Goal: Task Accomplishment & Management: Use online tool/utility

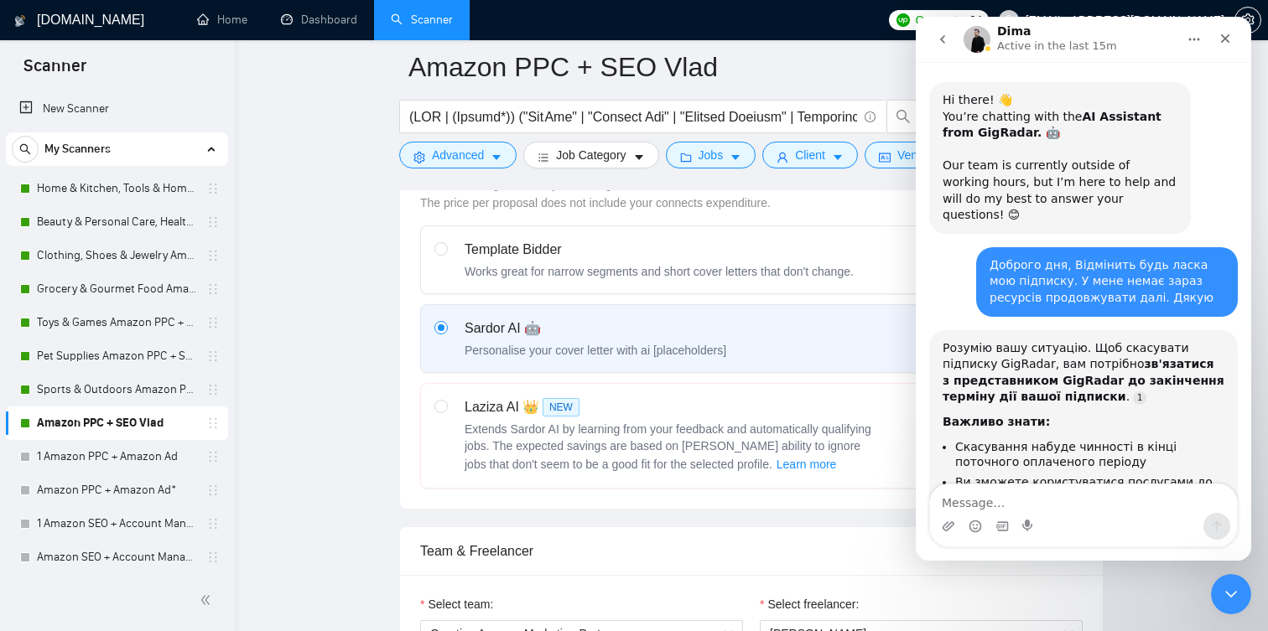
scroll to position [3661, 0]
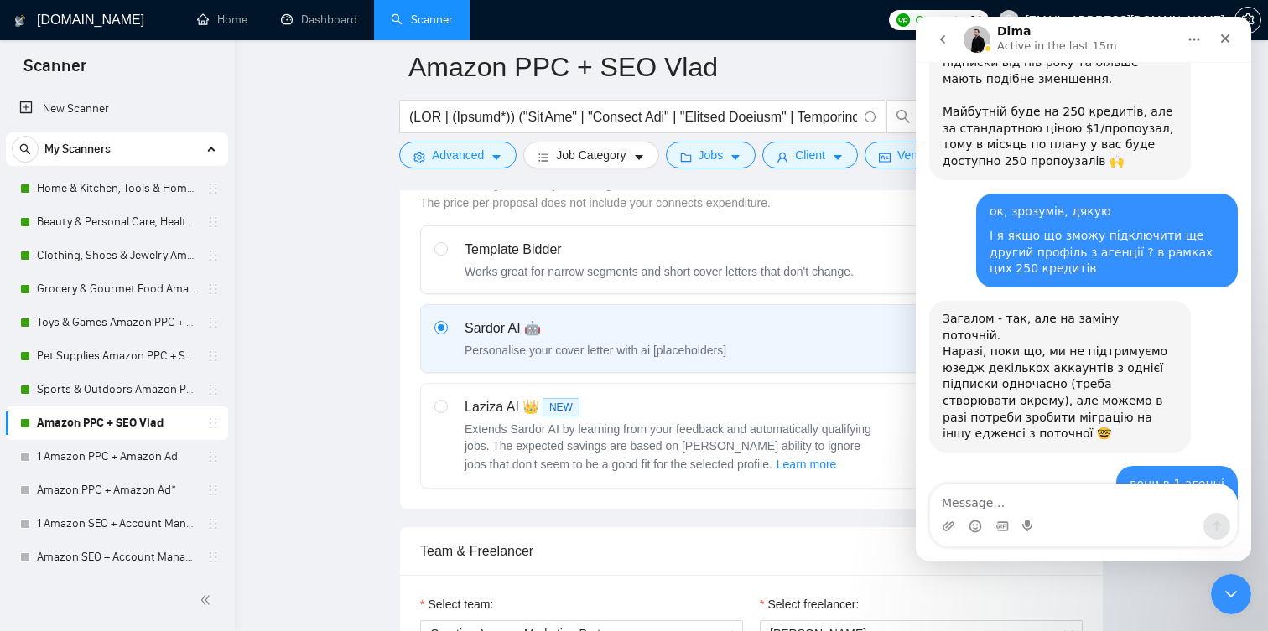
click at [1125, 508] on textarea "Message…" at bounding box center [1083, 499] width 307 height 29
type textarea "фів"
type textarea "ага"
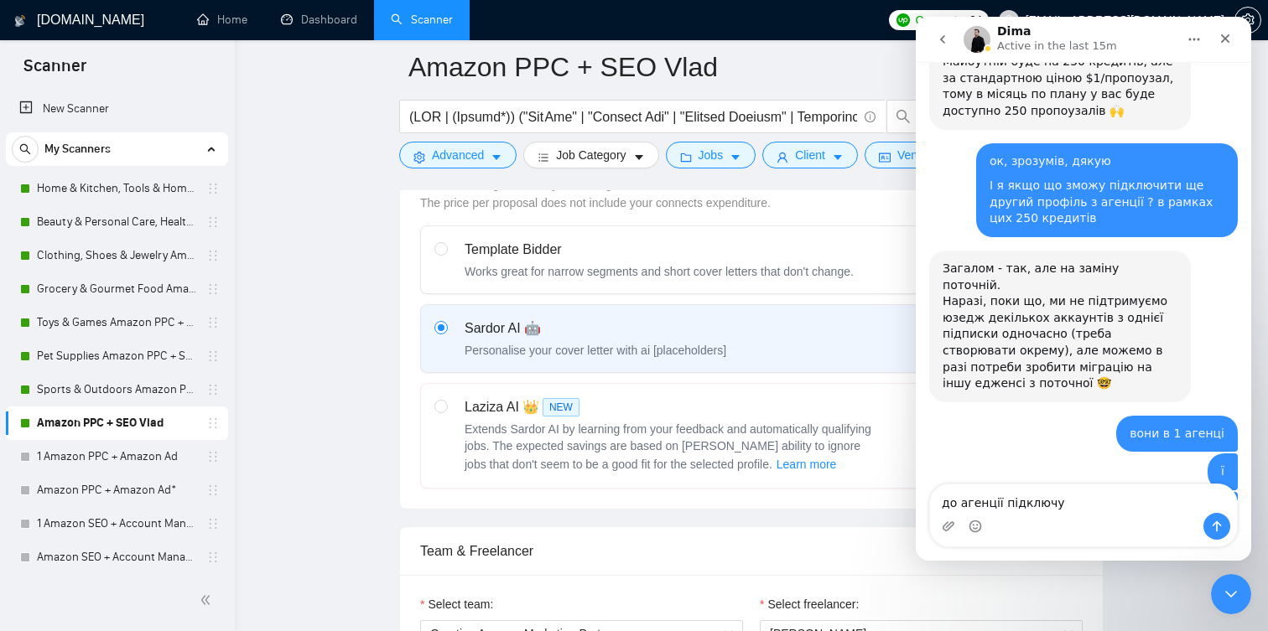
type textarea "до агенції підключу"
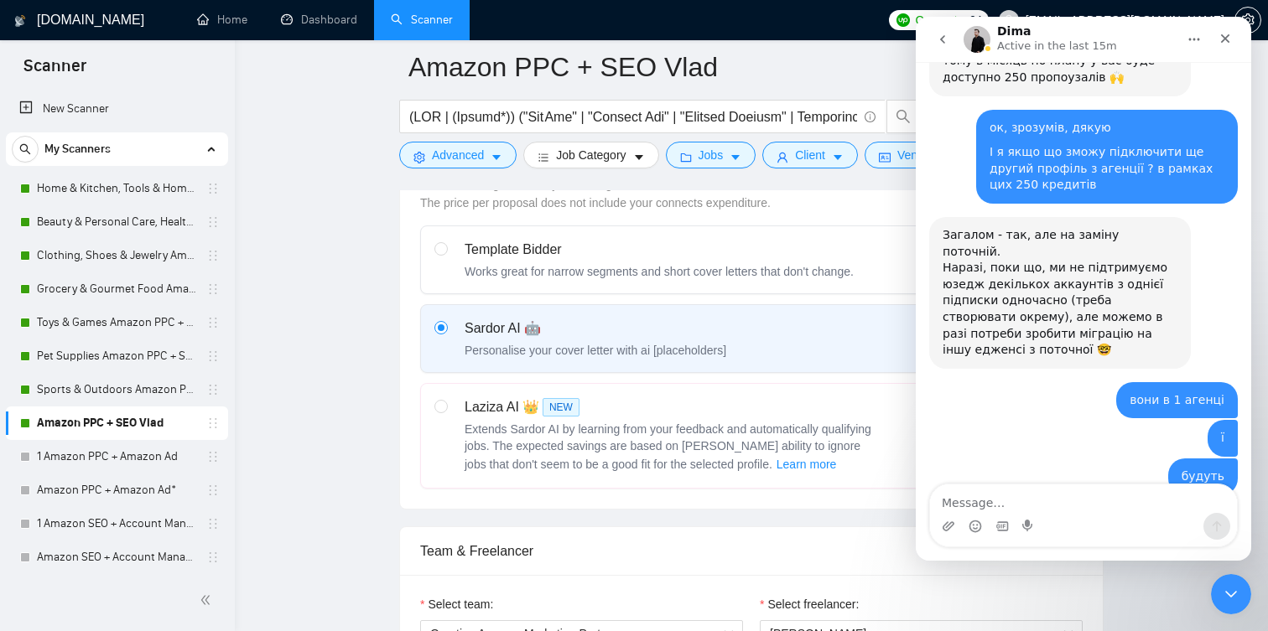
scroll to position [3750, 0]
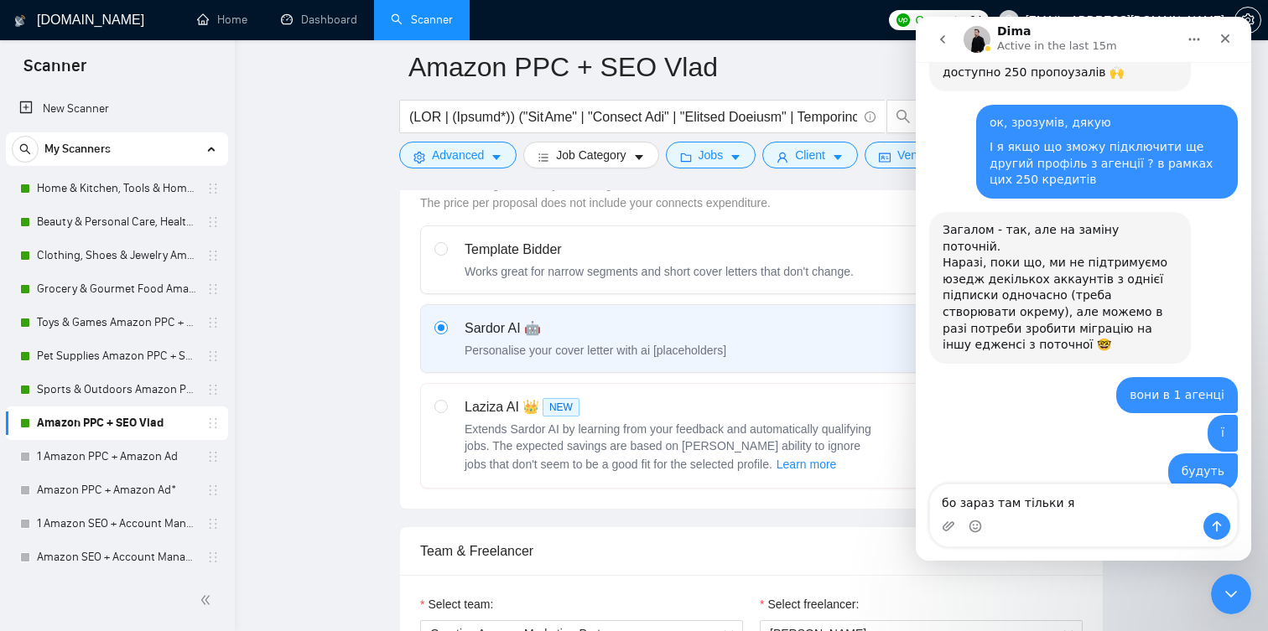
type textarea "бо зараз там тільки я"
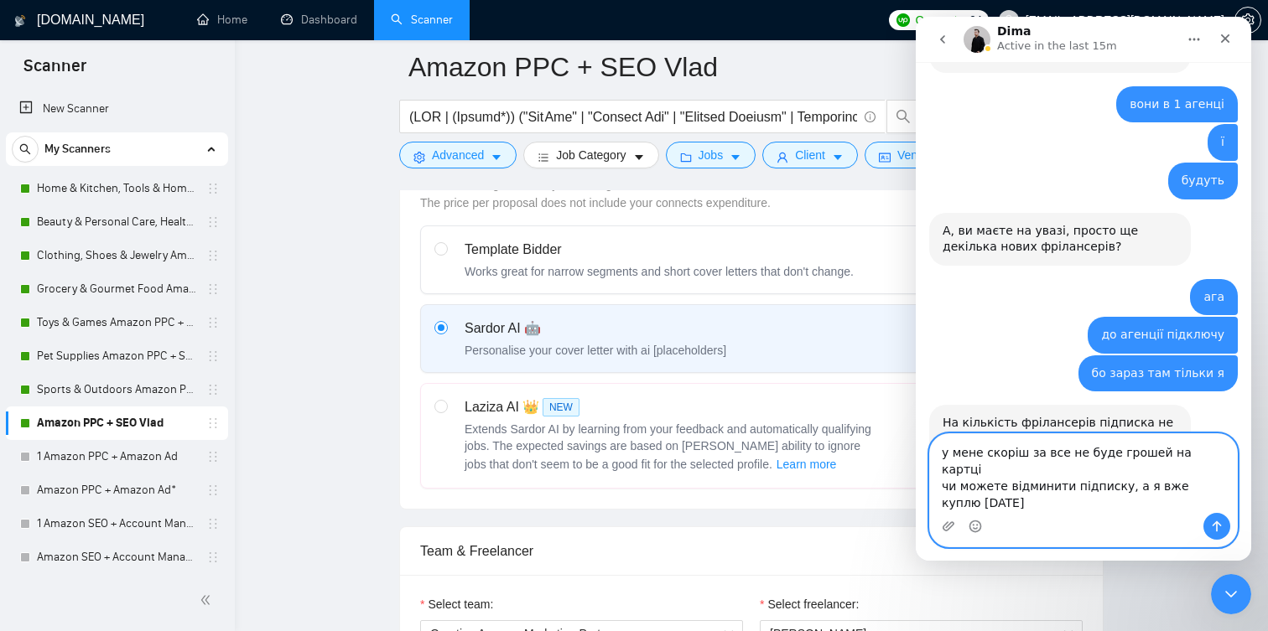
scroll to position [4041, 0]
type textarea "у мене скоріш за все не буде грошей на картці чи можете відминити підписку, а я…"
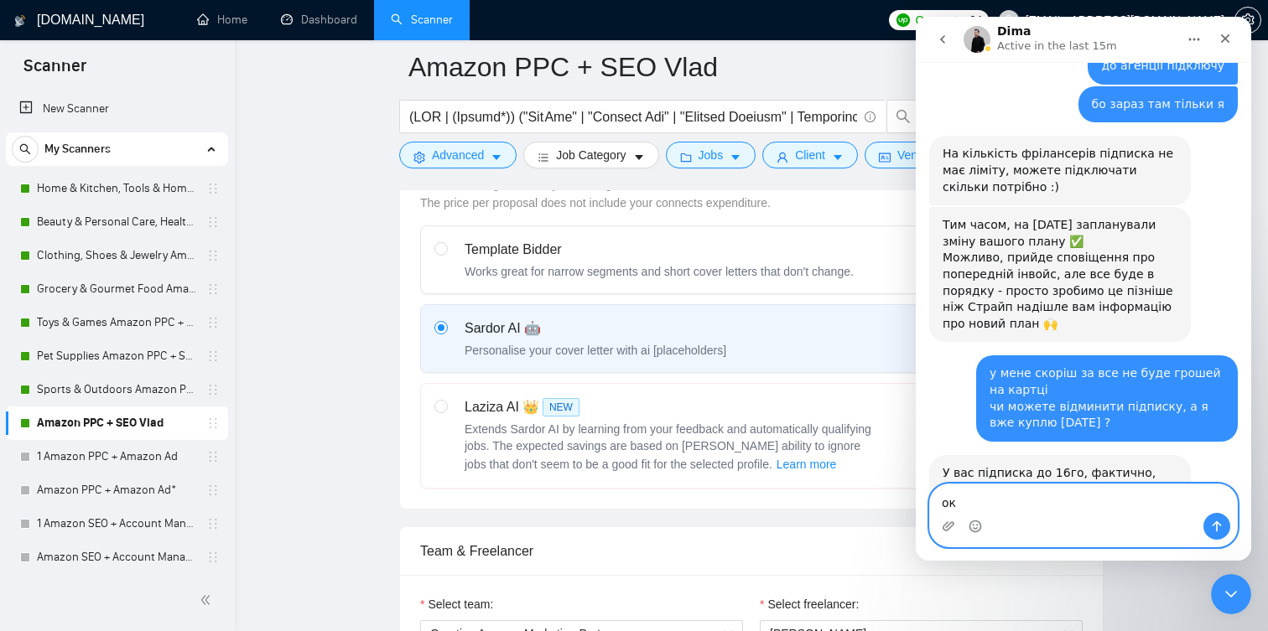
scroll to position [4327, 0]
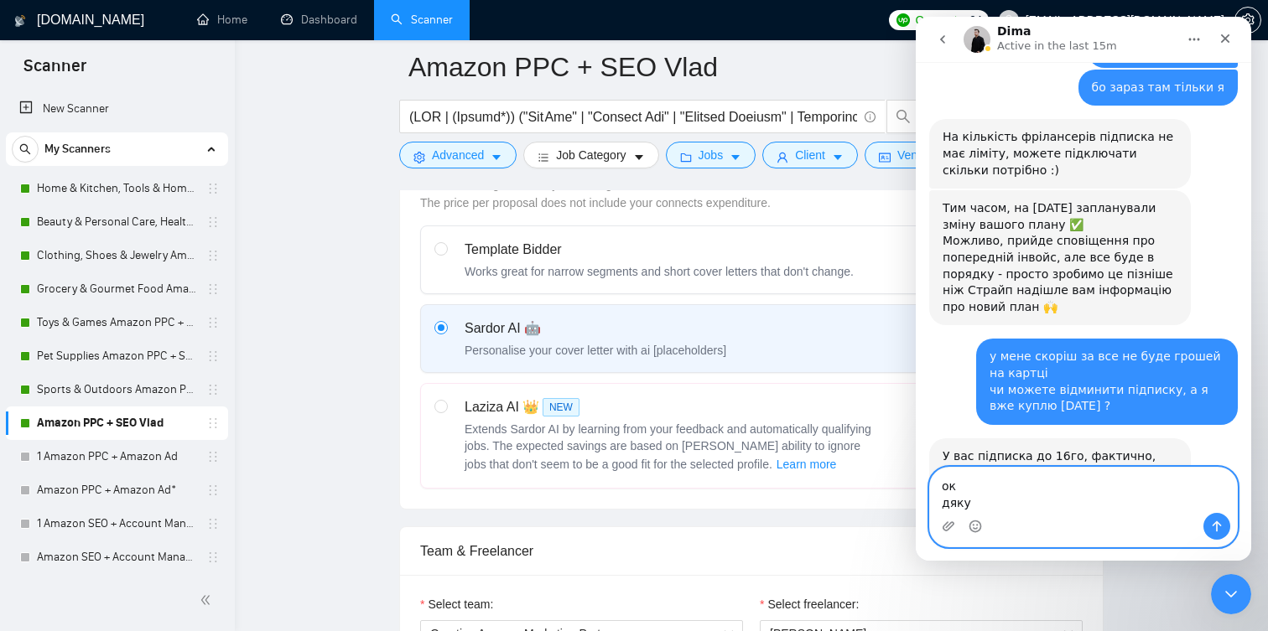
type textarea "ок дякую"
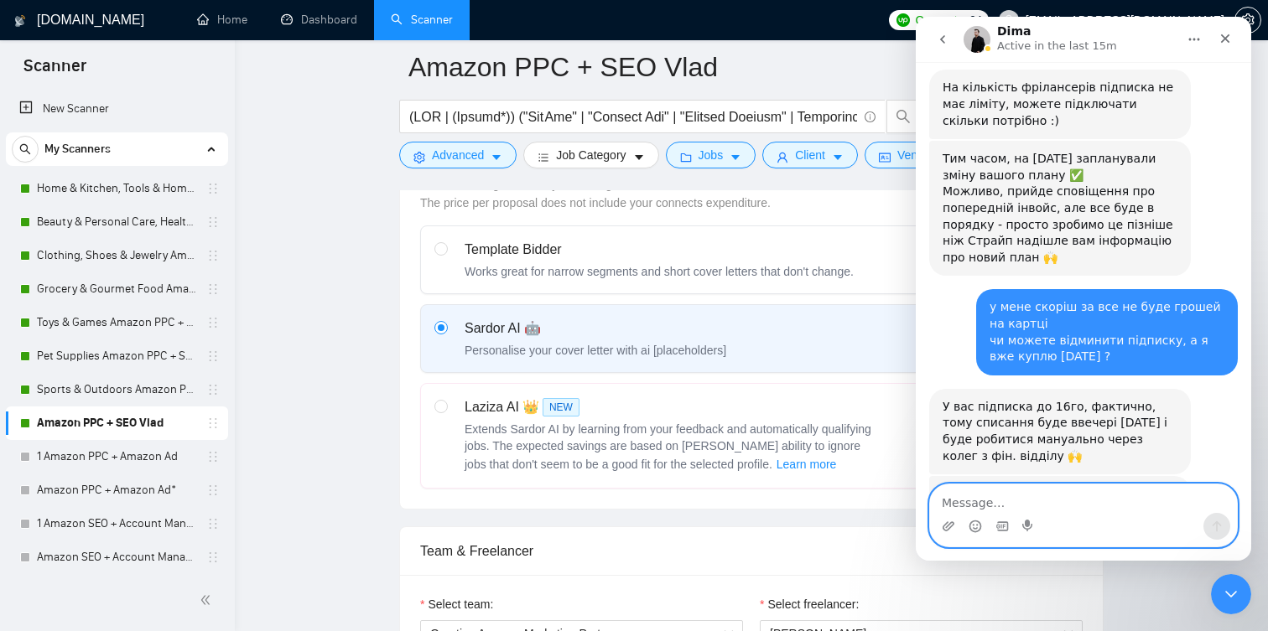
scroll to position [4376, 0]
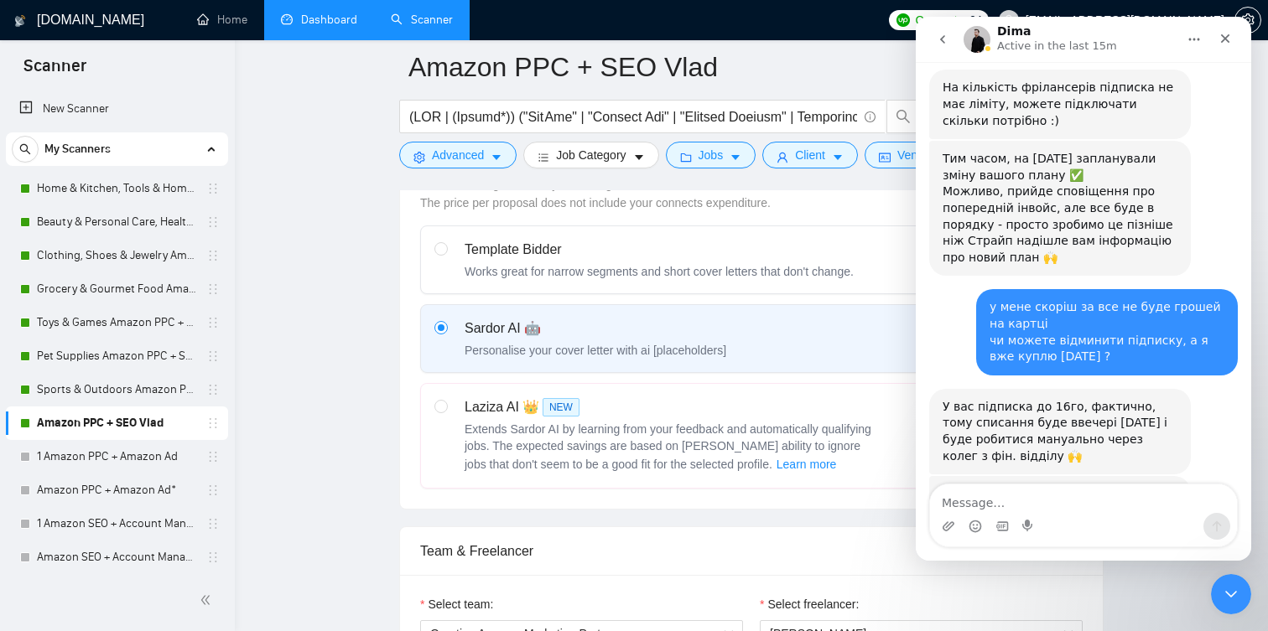
click at [282, 18] on link "Dashboard" at bounding box center [319, 20] width 76 height 14
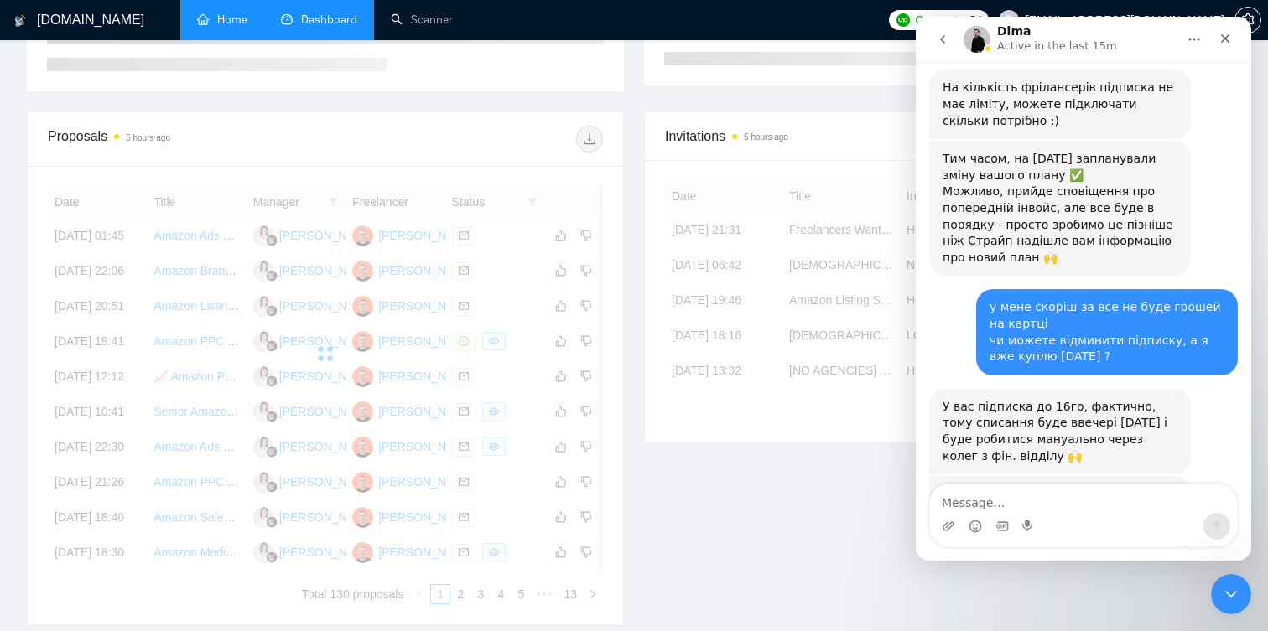
click at [226, 21] on link "Home" at bounding box center [222, 20] width 50 height 14
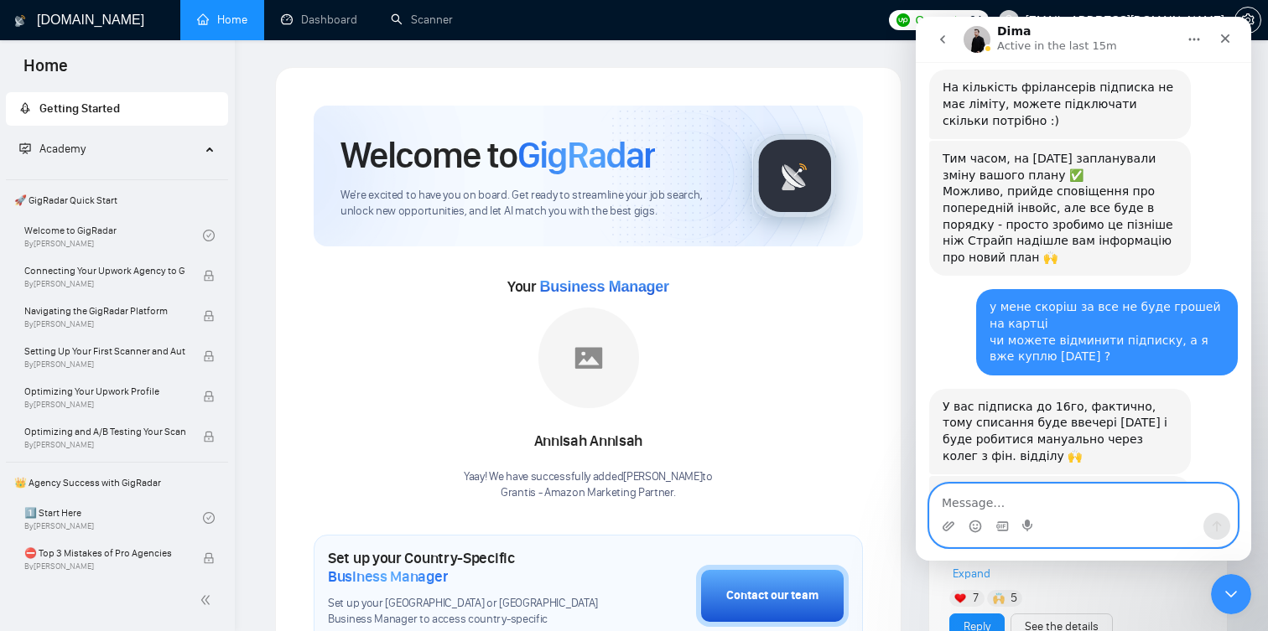
click at [998, 505] on textarea "Message…" at bounding box center [1083, 499] width 307 height 29
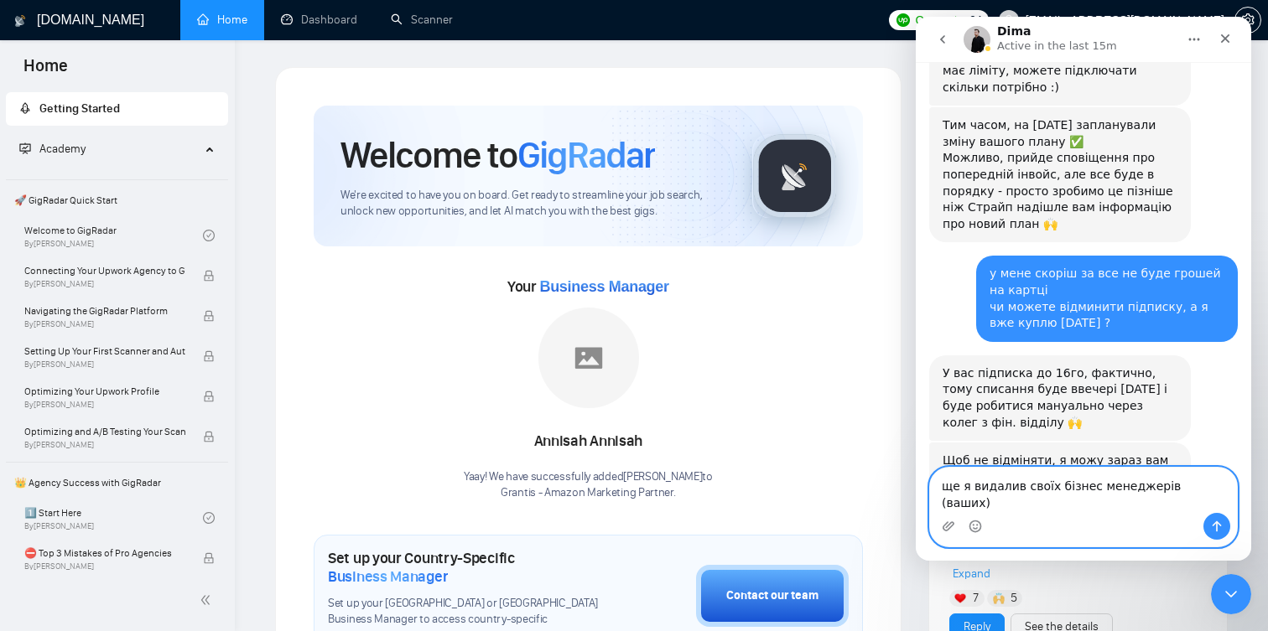
scroll to position [4427, 0]
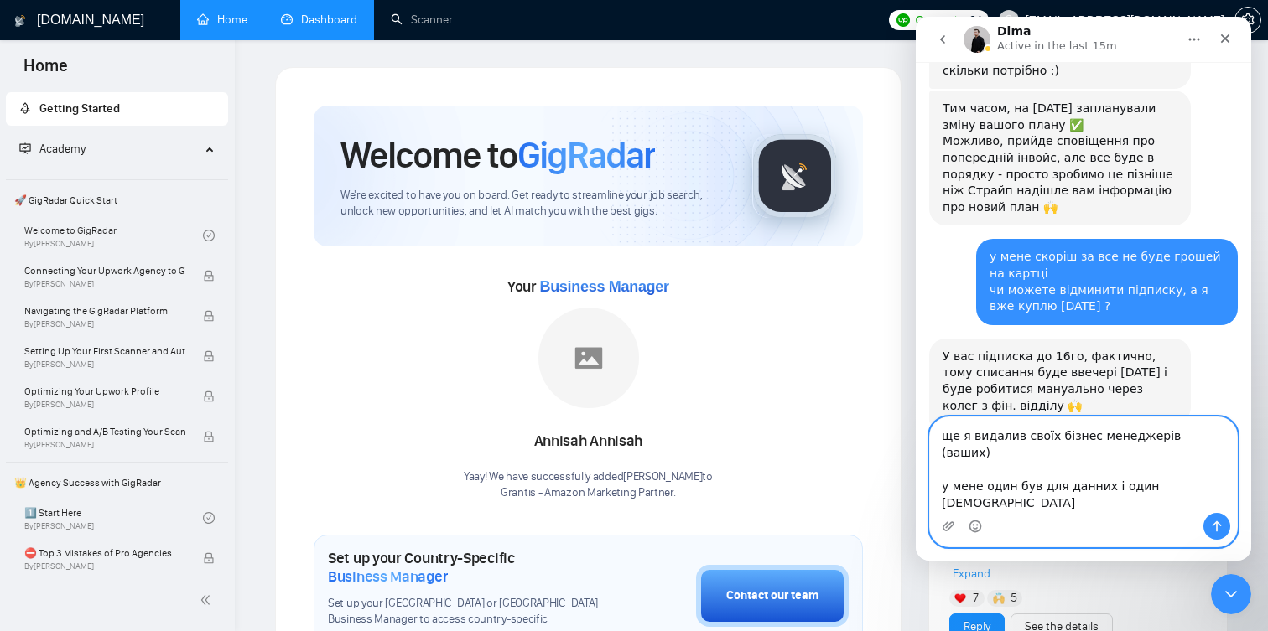
type textarea "ще я видалив своїх бізнес менеджерів (ваших) у мене один був для данних і один …"
click at [353, 15] on link "Dashboard" at bounding box center [319, 20] width 76 height 14
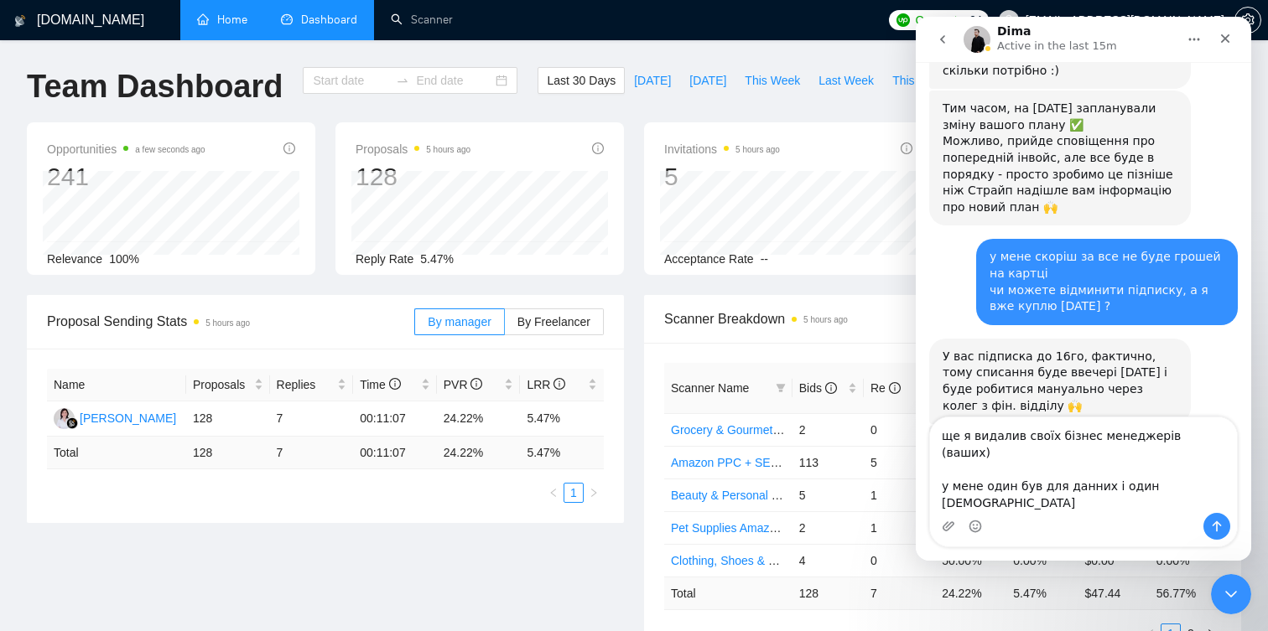
type input "2025-09-13"
type input "2025-10-13"
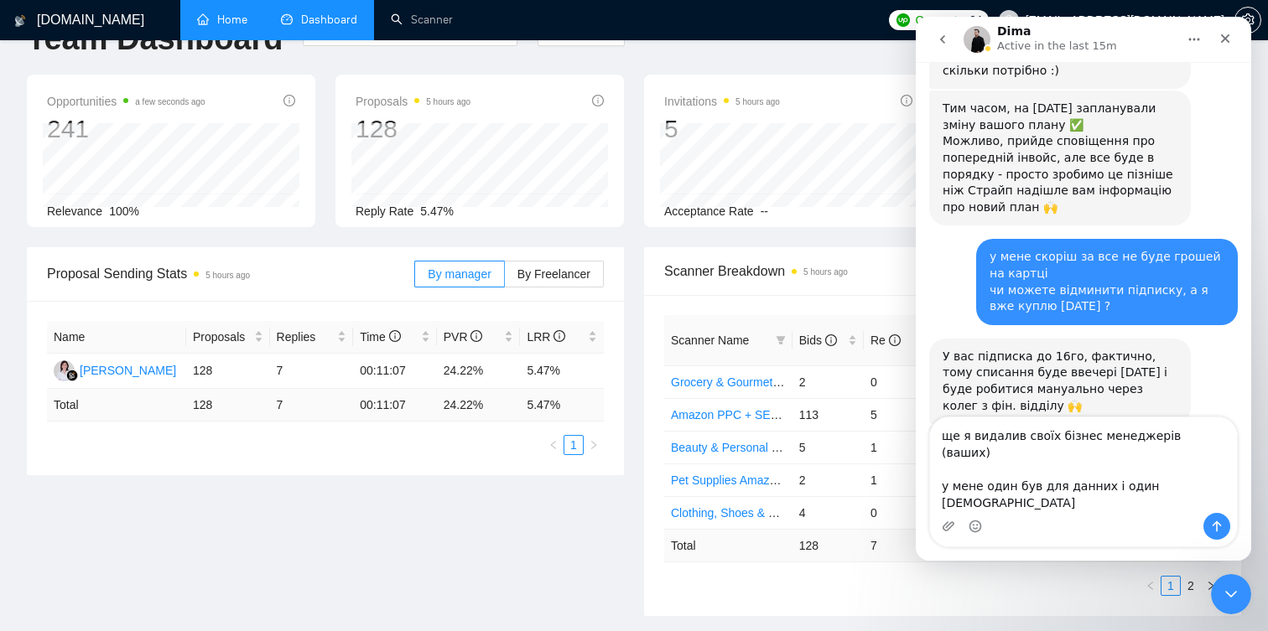
scroll to position [67, 0]
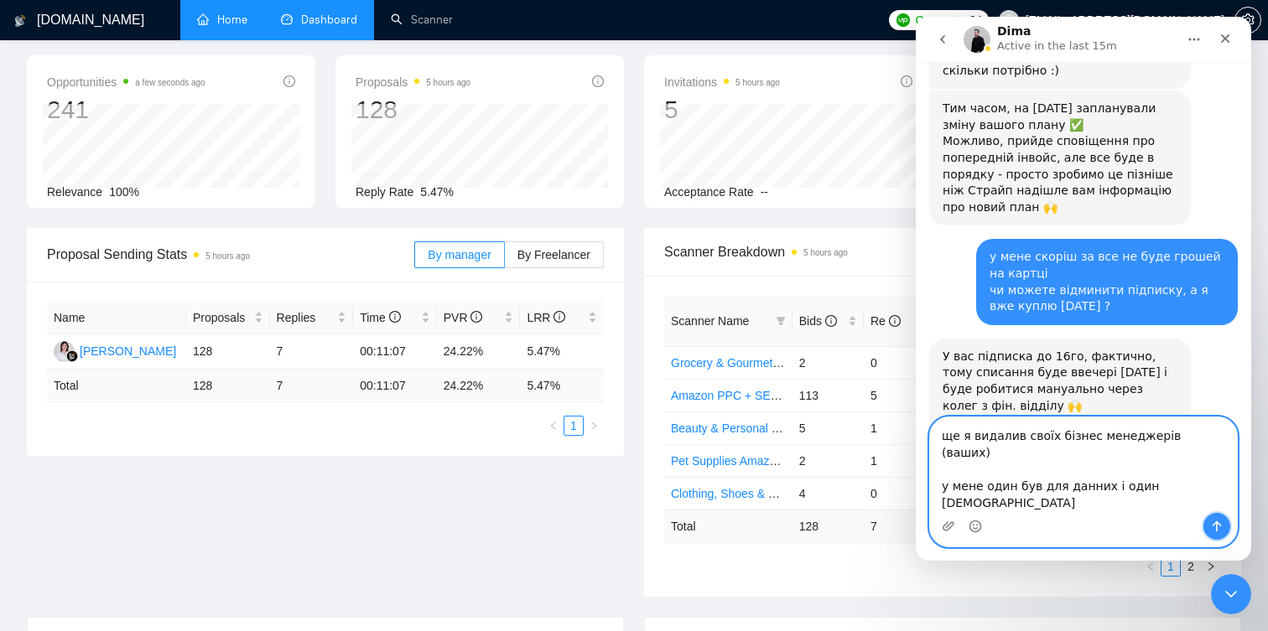
click at [1214, 515] on button "Send a message…" at bounding box center [1216, 526] width 27 height 27
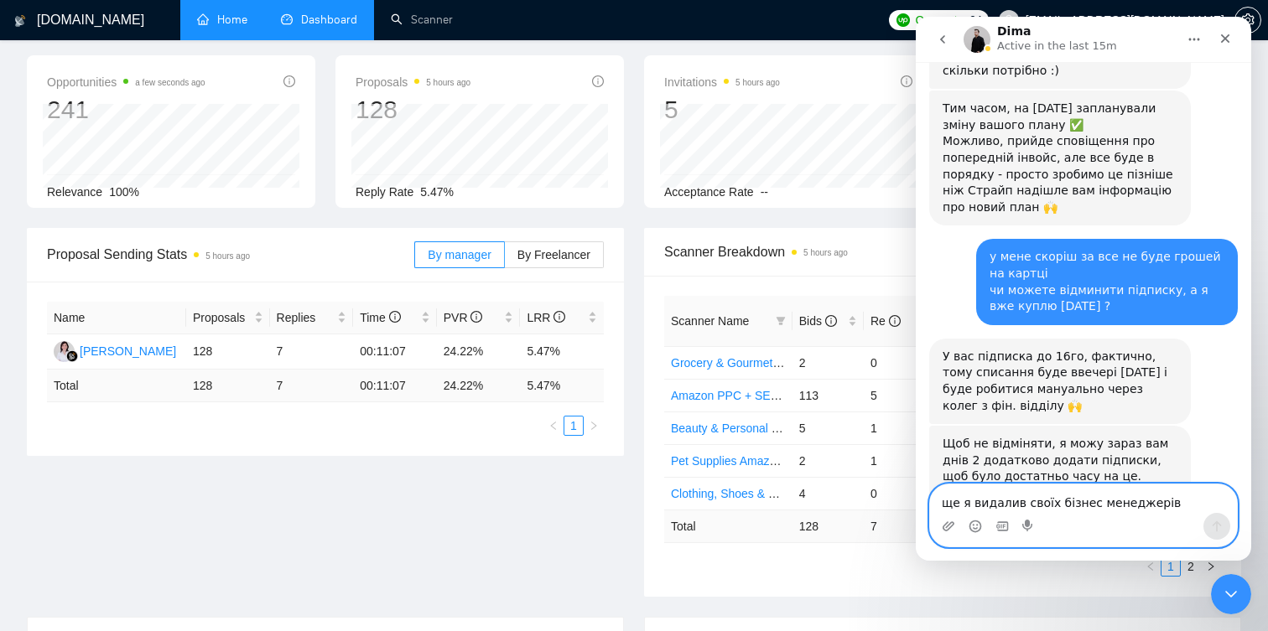
scroll to position [4472, 0]
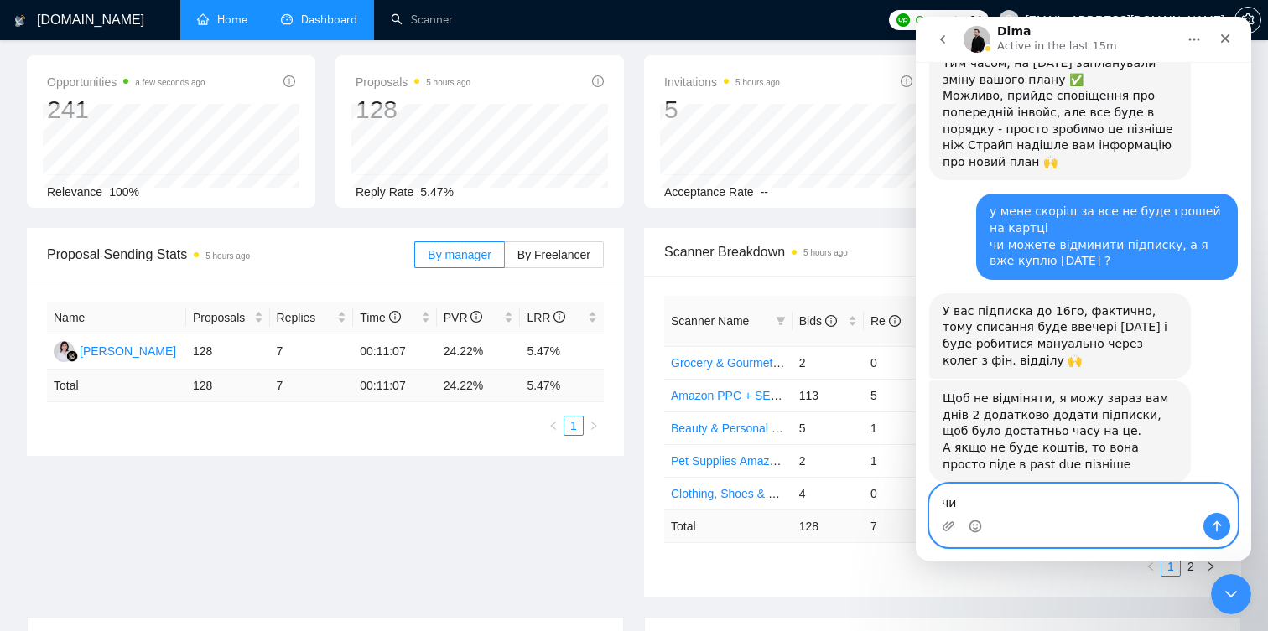
type textarea "чи м"
type textarea "що мені з цим зробити?"
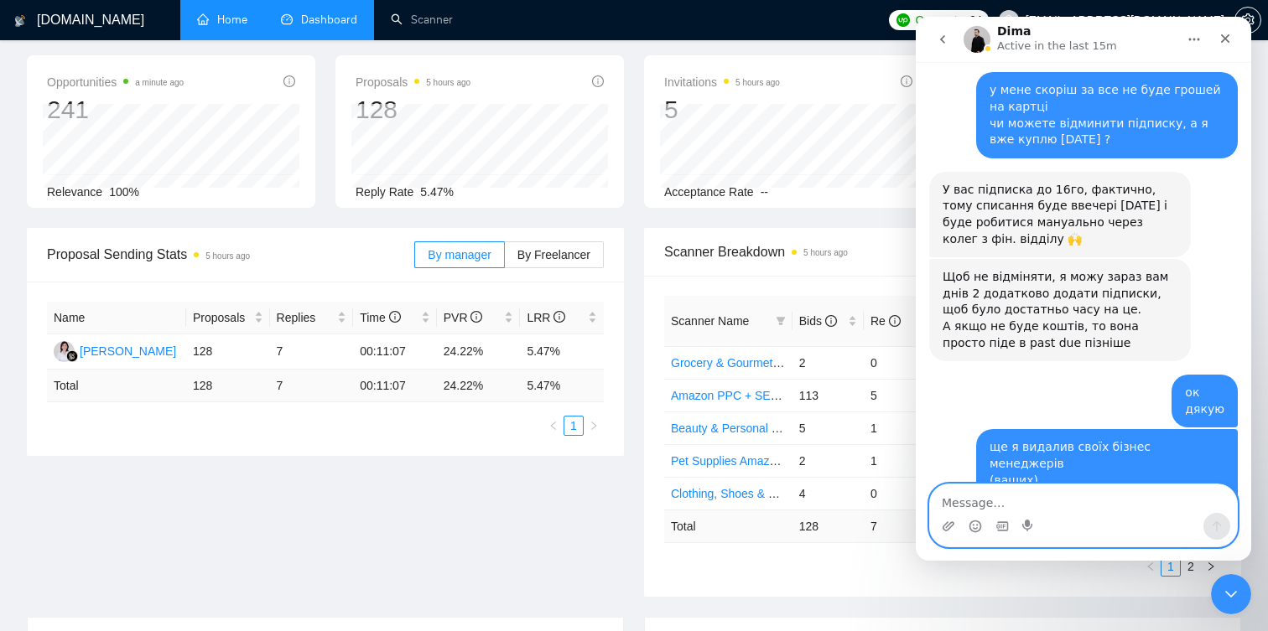
scroll to position [0, 0]
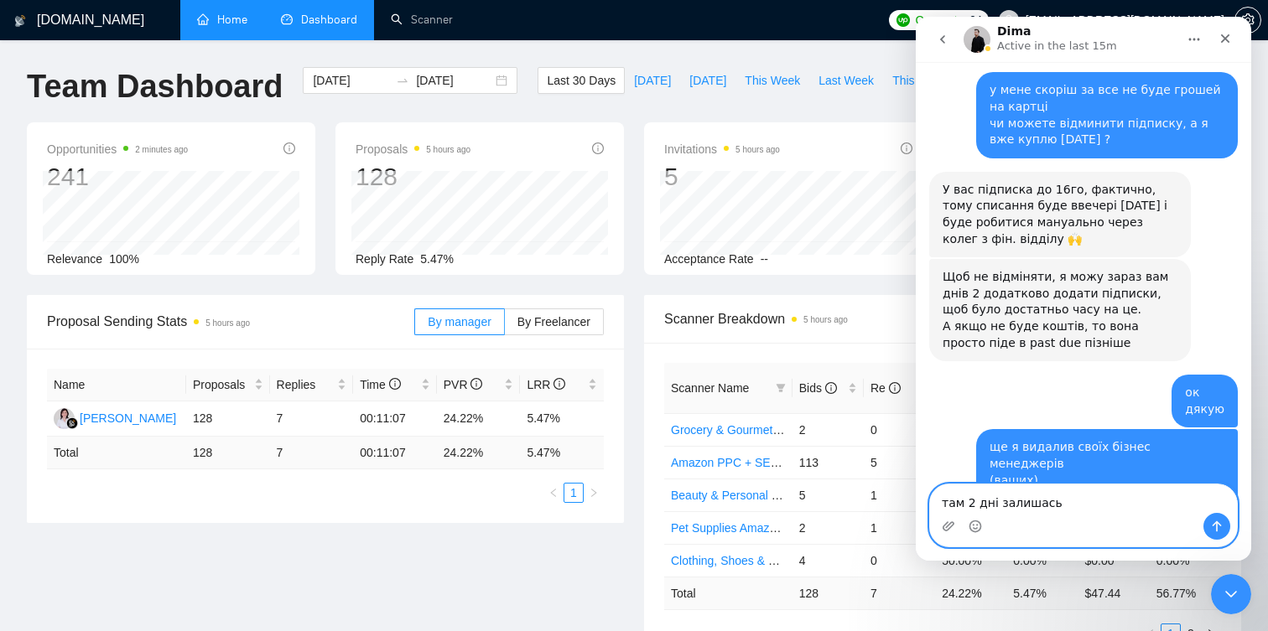
type textarea "там 2 дні залишась"
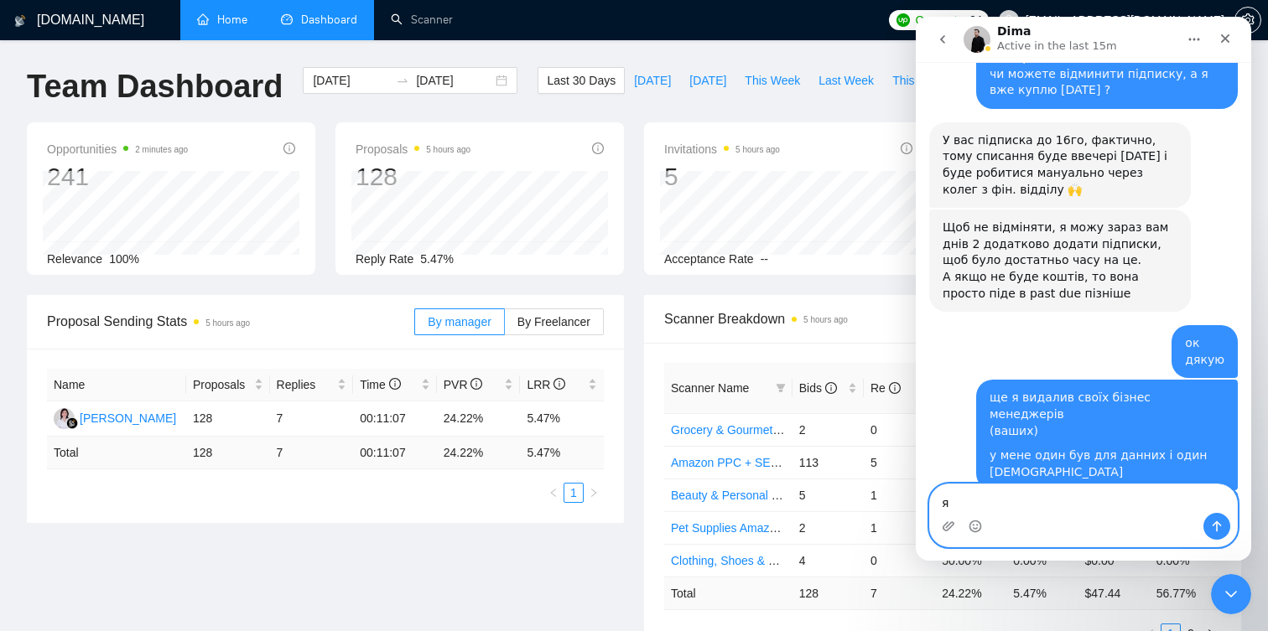
type textarea "я"
type textarea "залишалось"
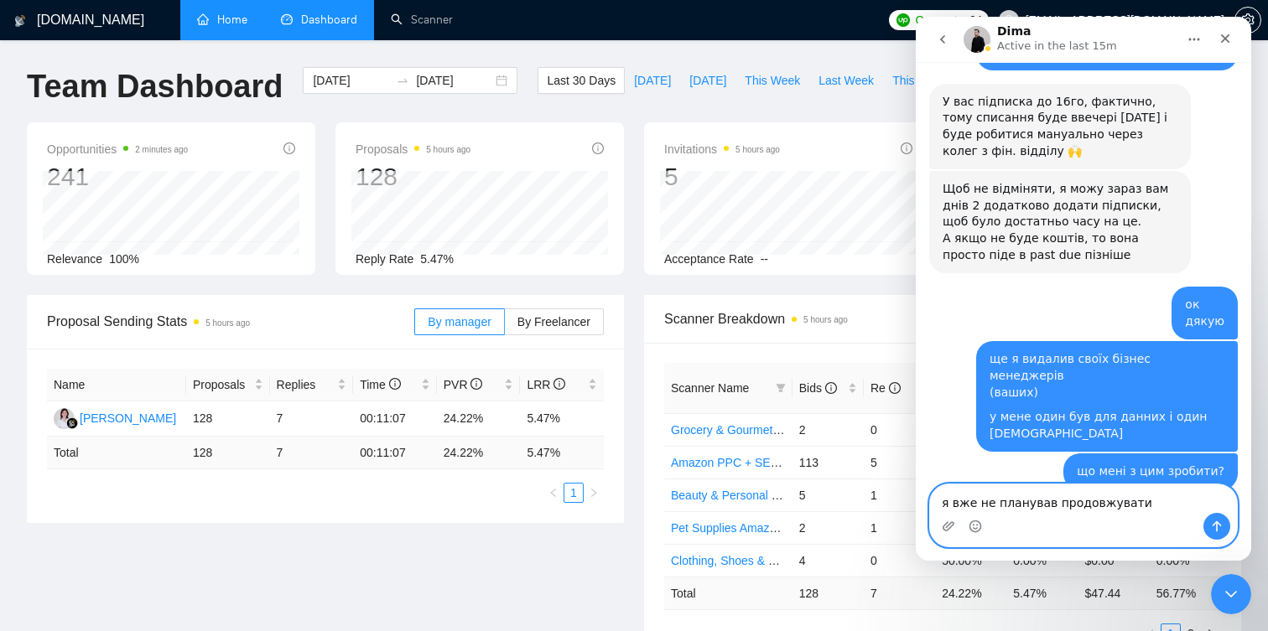
type textarea "я вже не планував продовжувати"
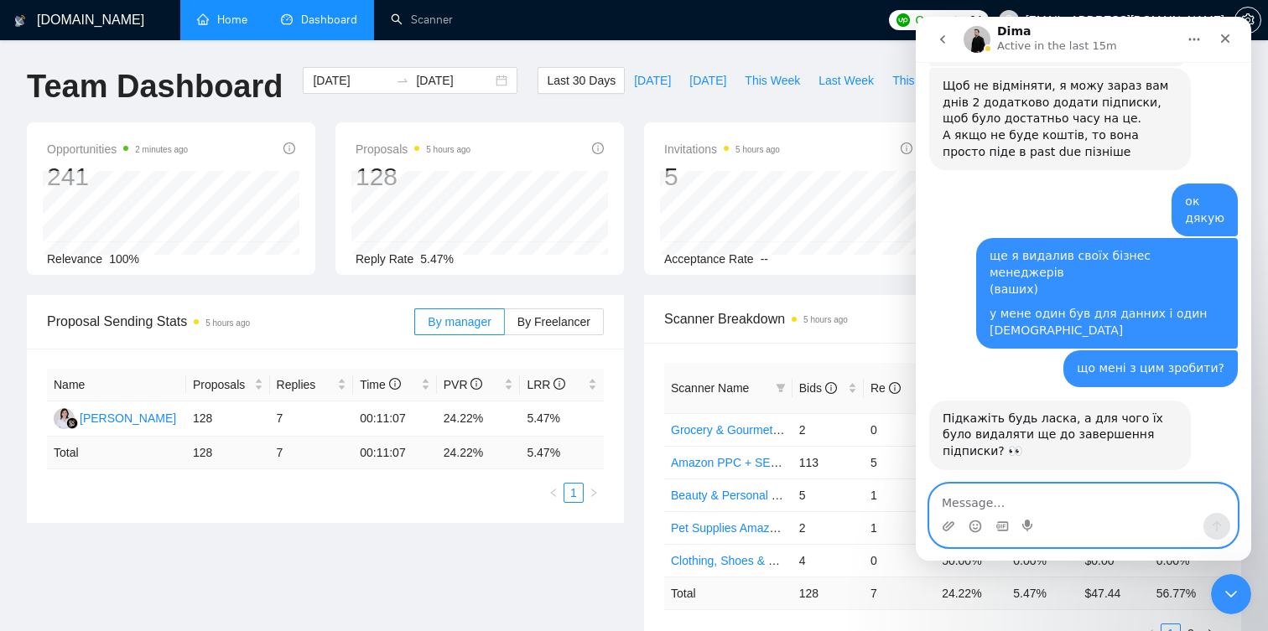
scroll to position [4802, 0]
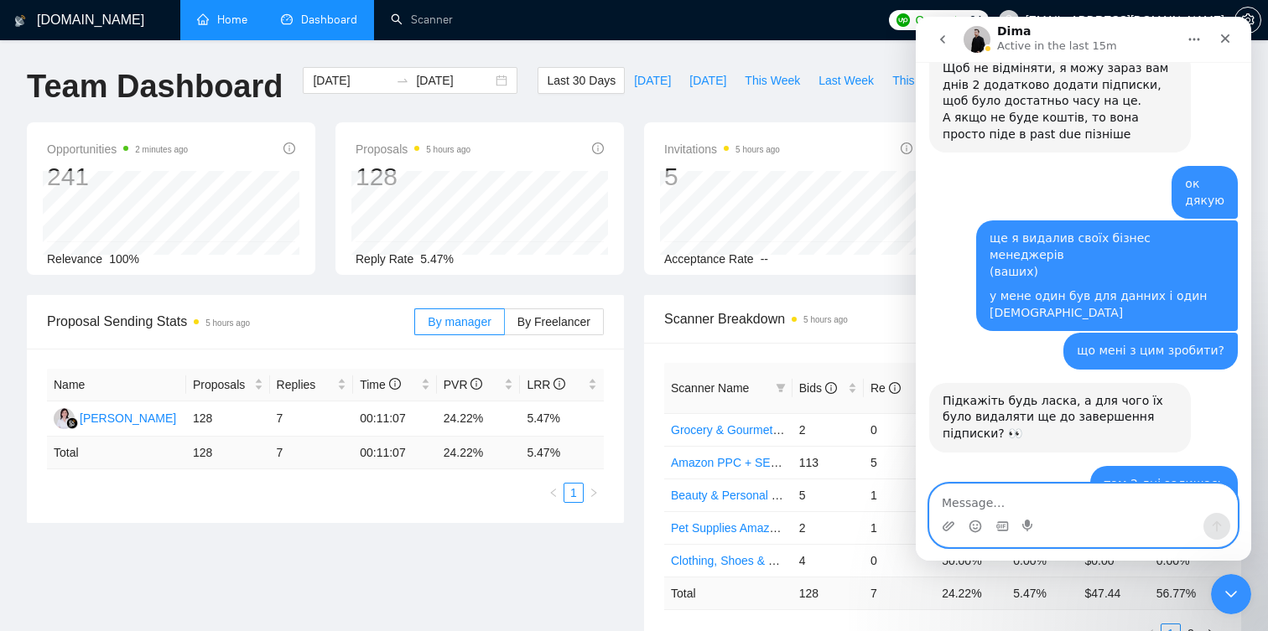
click at [1062, 487] on textarea "Message…" at bounding box center [1083, 499] width 307 height 29
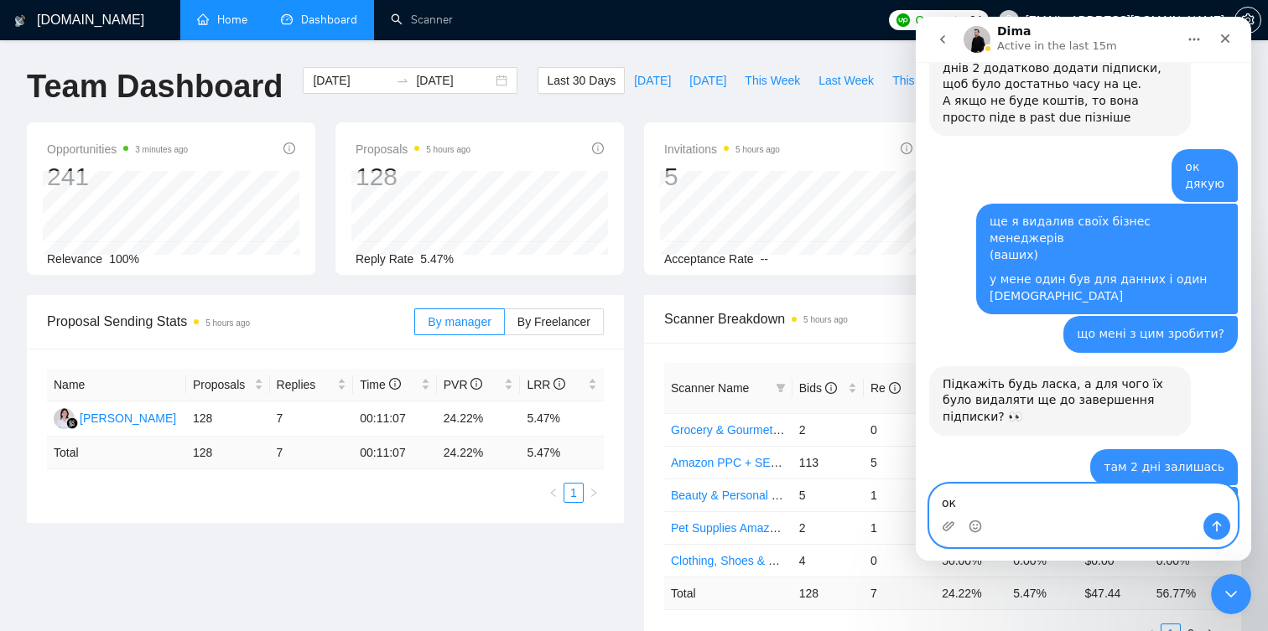
scroll to position [4819, 0]
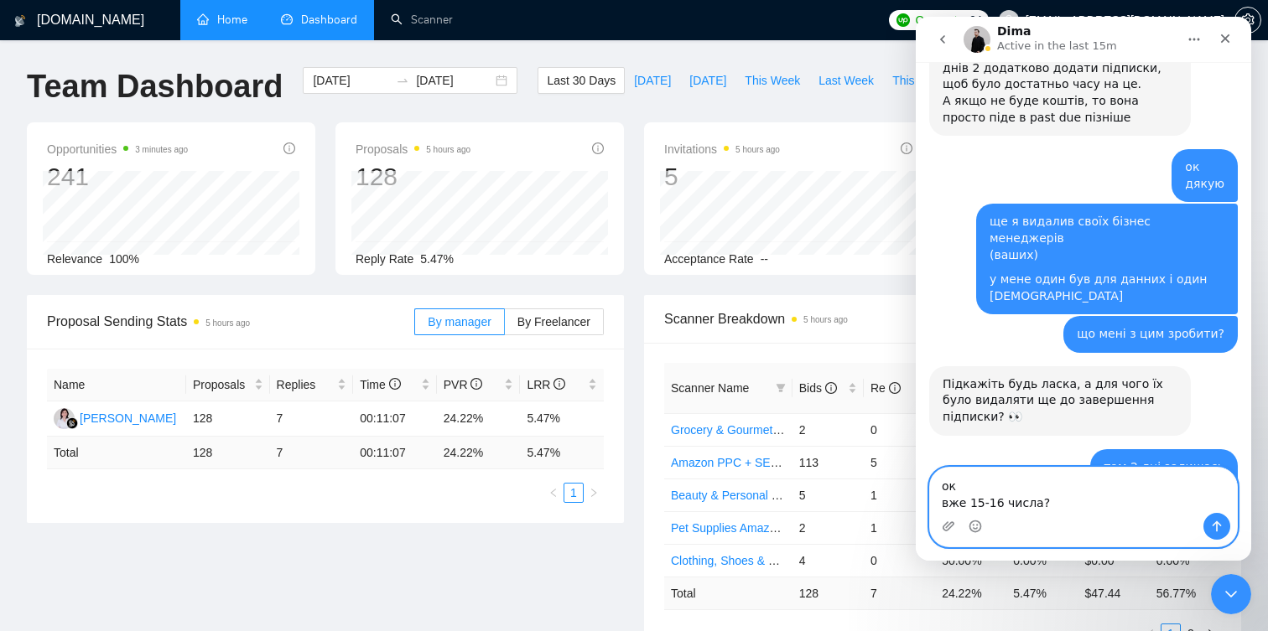
type textarea "вже 15-16 числа?"
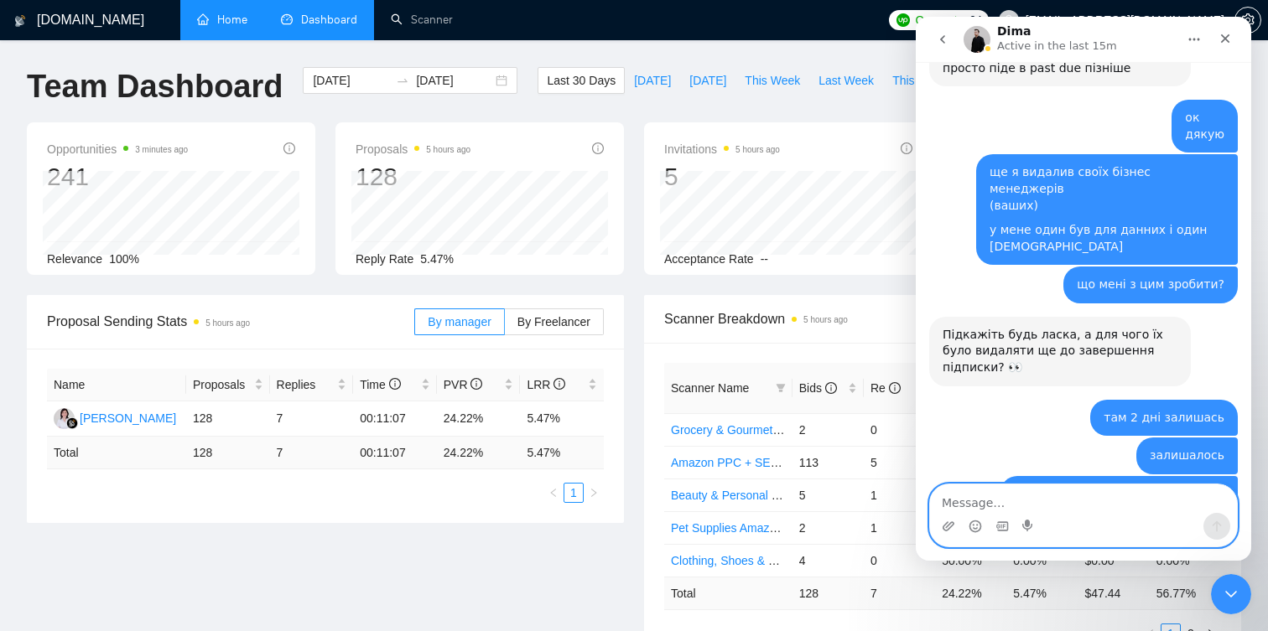
scroll to position [4869, 0]
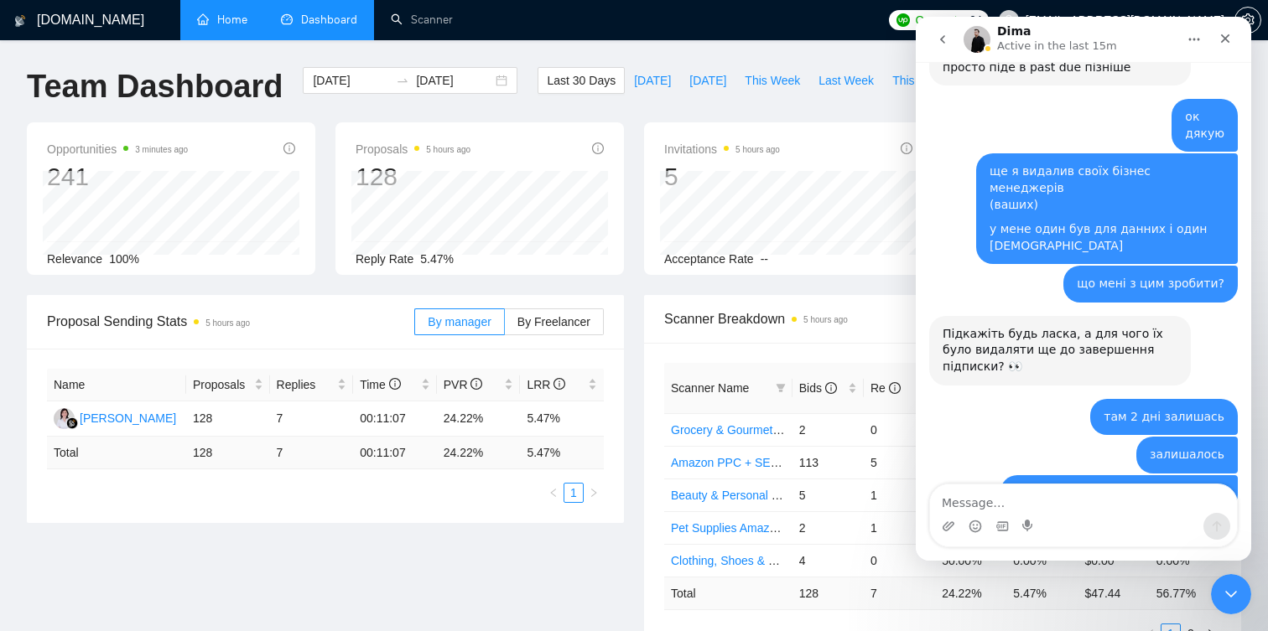
click at [234, 24] on link "Home" at bounding box center [222, 20] width 50 height 14
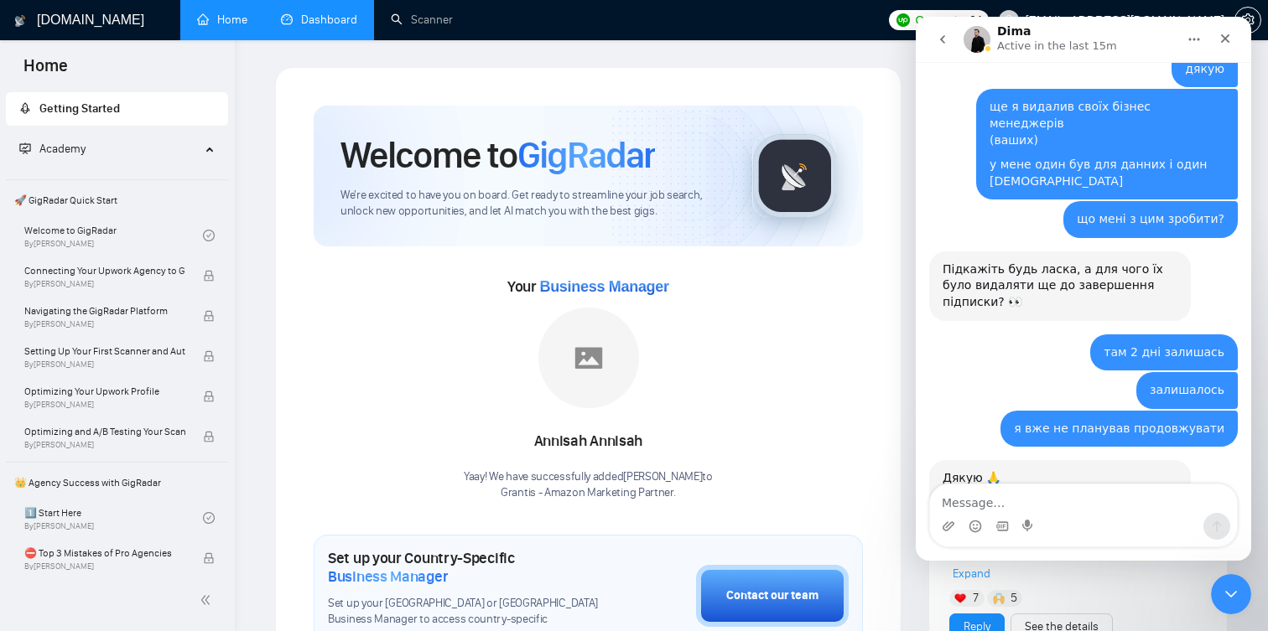
scroll to position [4935, 0]
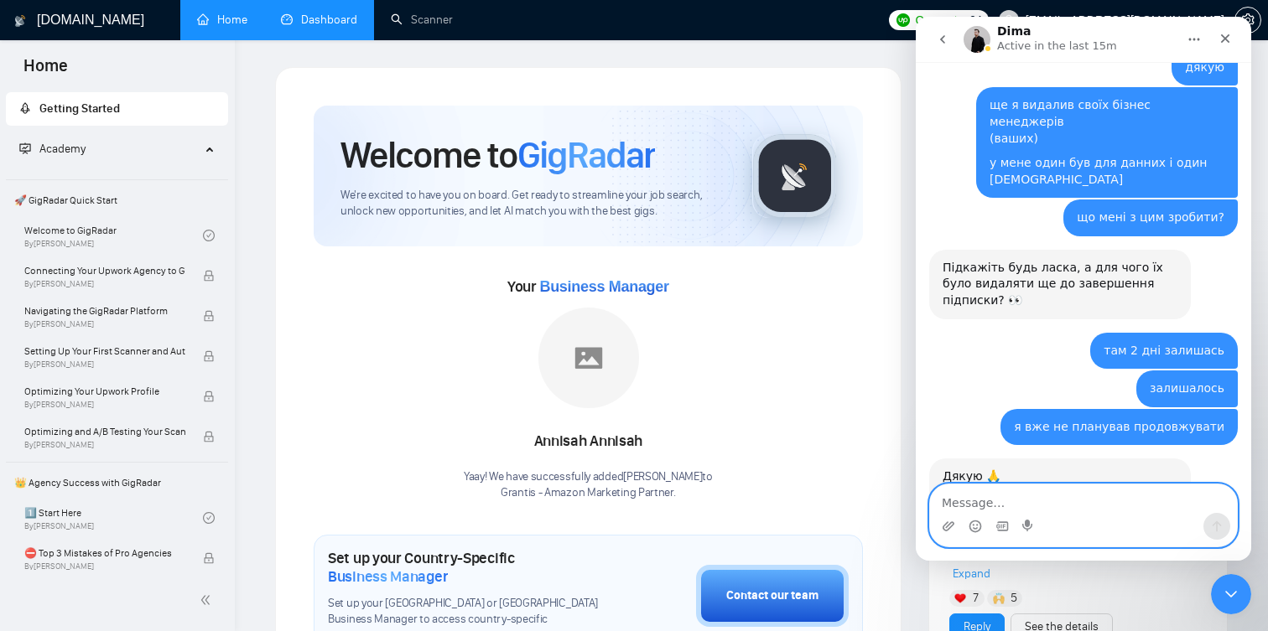
click at [1089, 503] on textarea "Message…" at bounding box center [1083, 499] width 307 height 29
type textarea "давайте зараз"
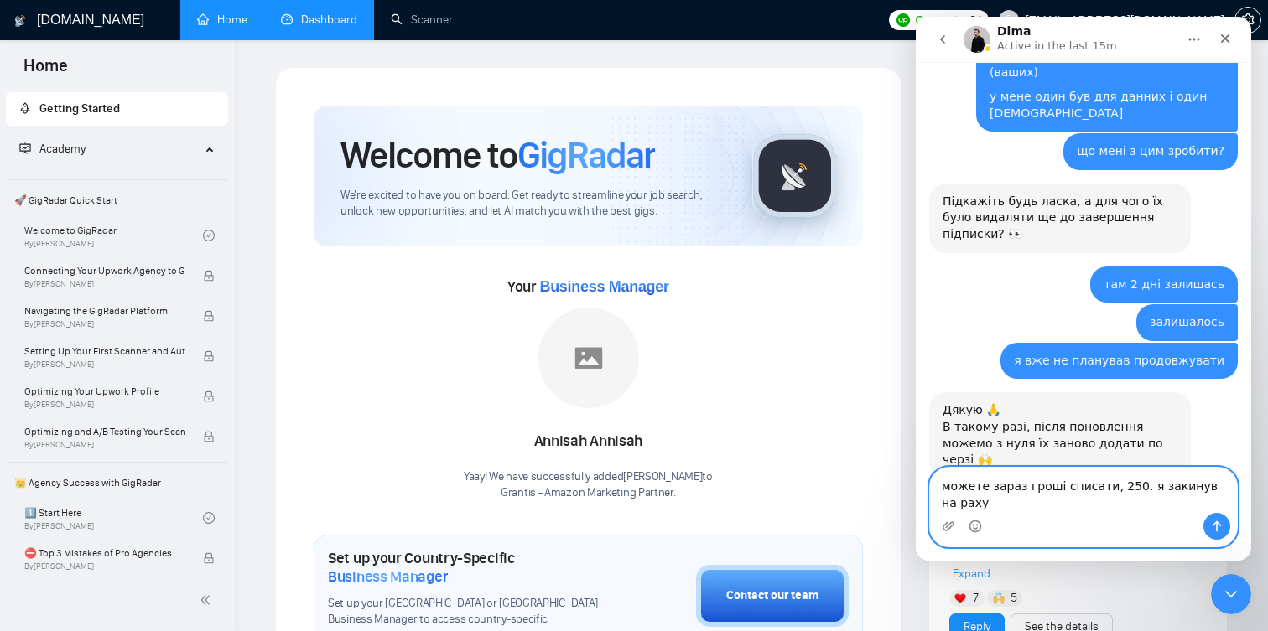
scroll to position [5002, 0]
type textarea "можете зараз гроші списати, 250. я закинув на рахунок"
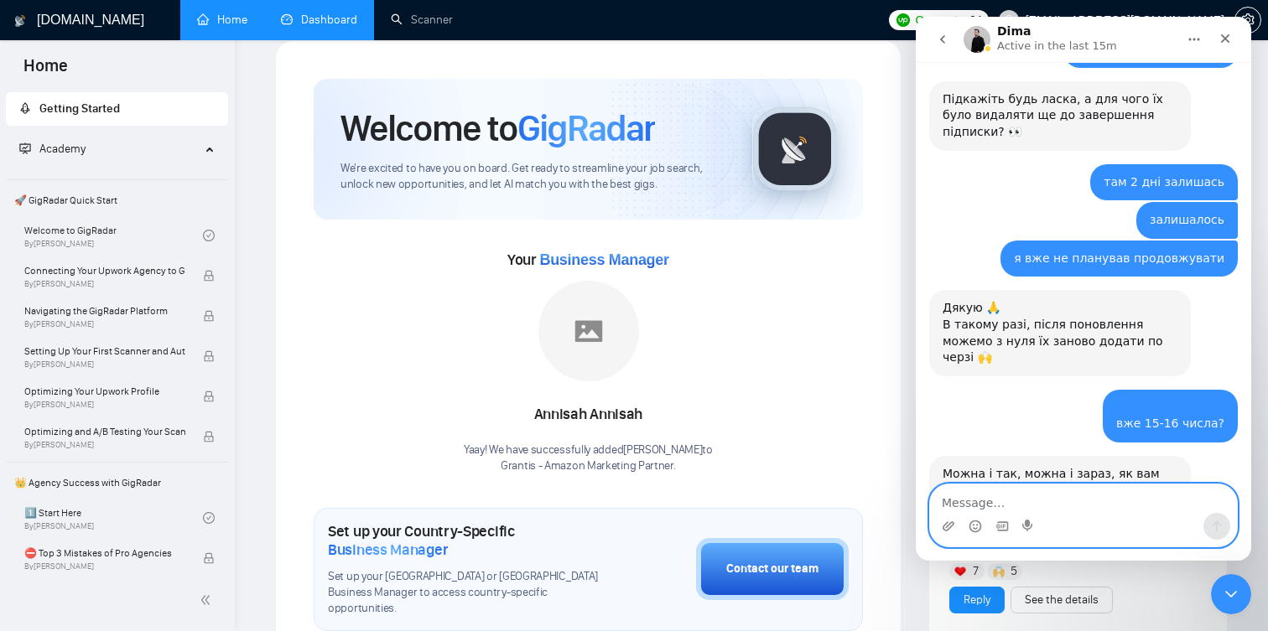
scroll to position [5122, 0]
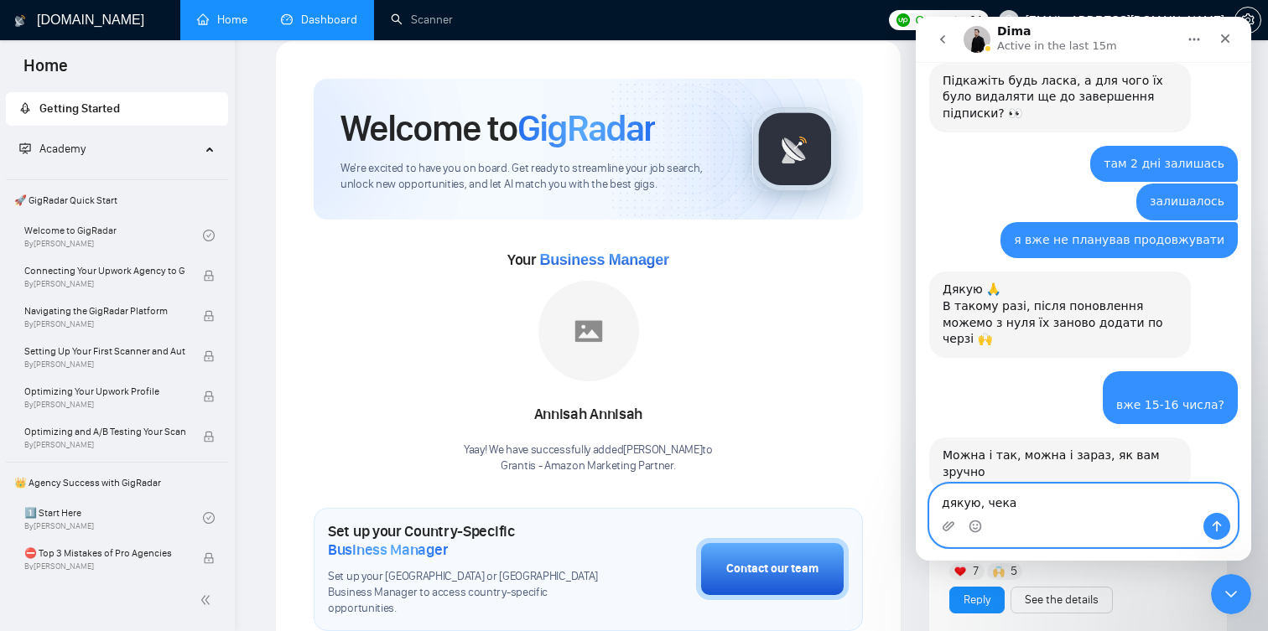
type textarea "дякую, чекаю"
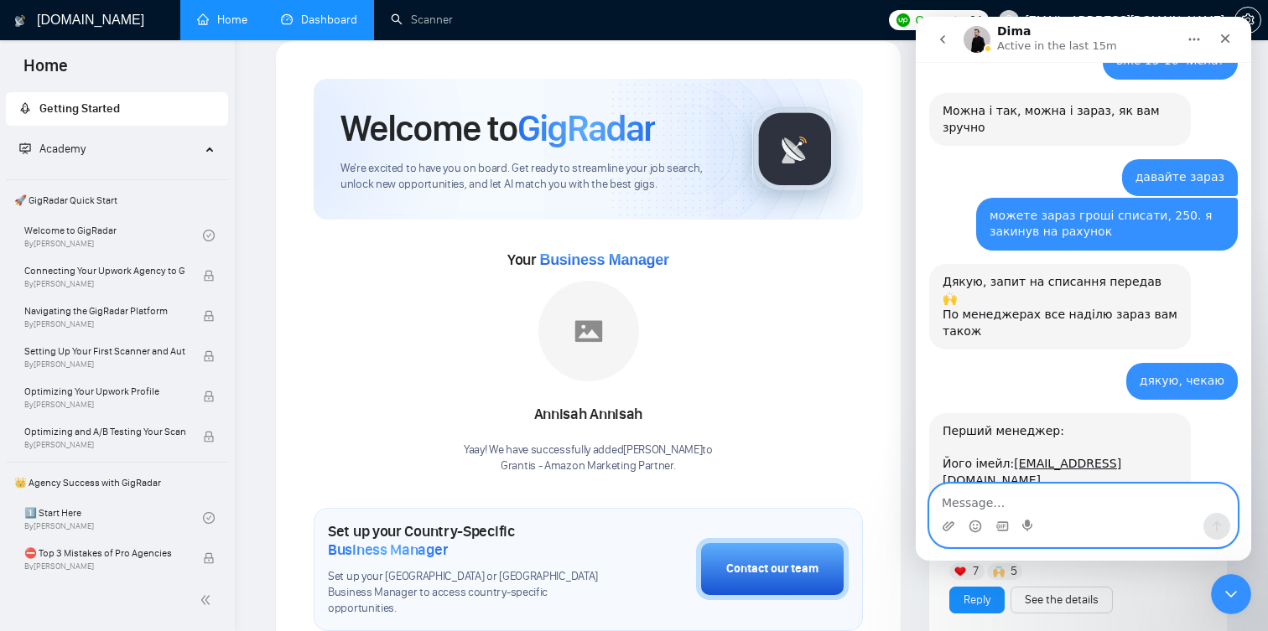
scroll to position [5468, 0]
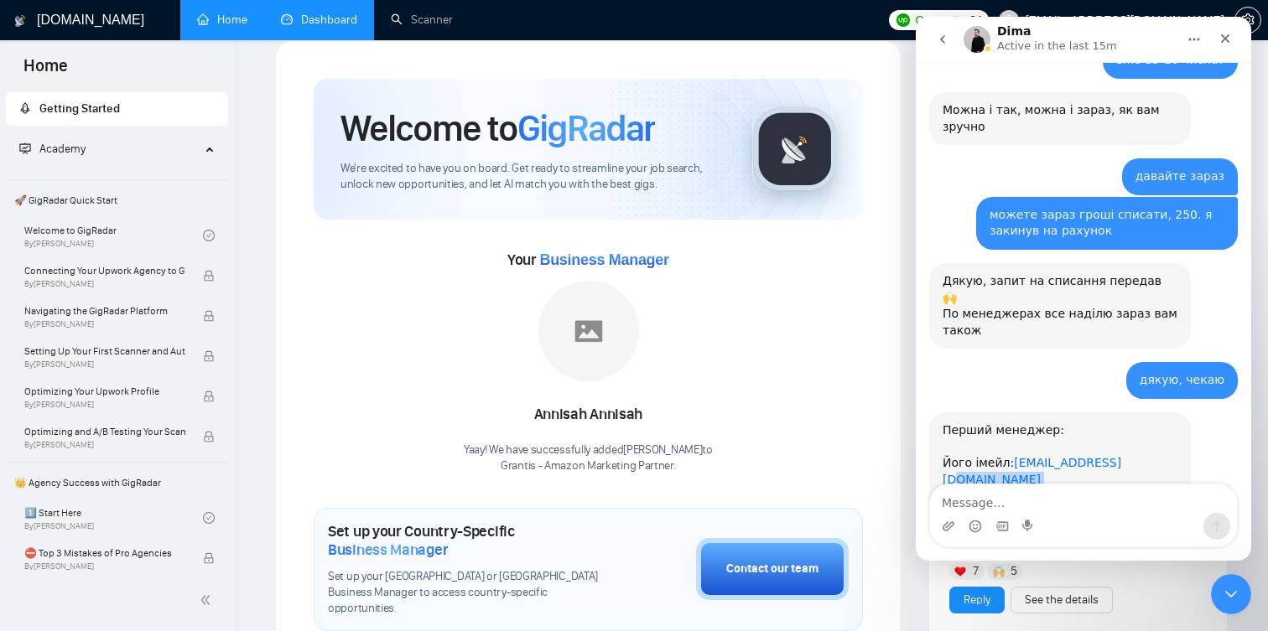
drag, startPoint x: 1123, startPoint y: 220, endPoint x: 1014, endPoint y: 220, distance: 109.0
click at [1014, 423] on div "Перший менеджер: Його імейл: alfred77ro@web.de Інструкції можна знайти тут: htt…" at bounding box center [1059, 521] width 235 height 197
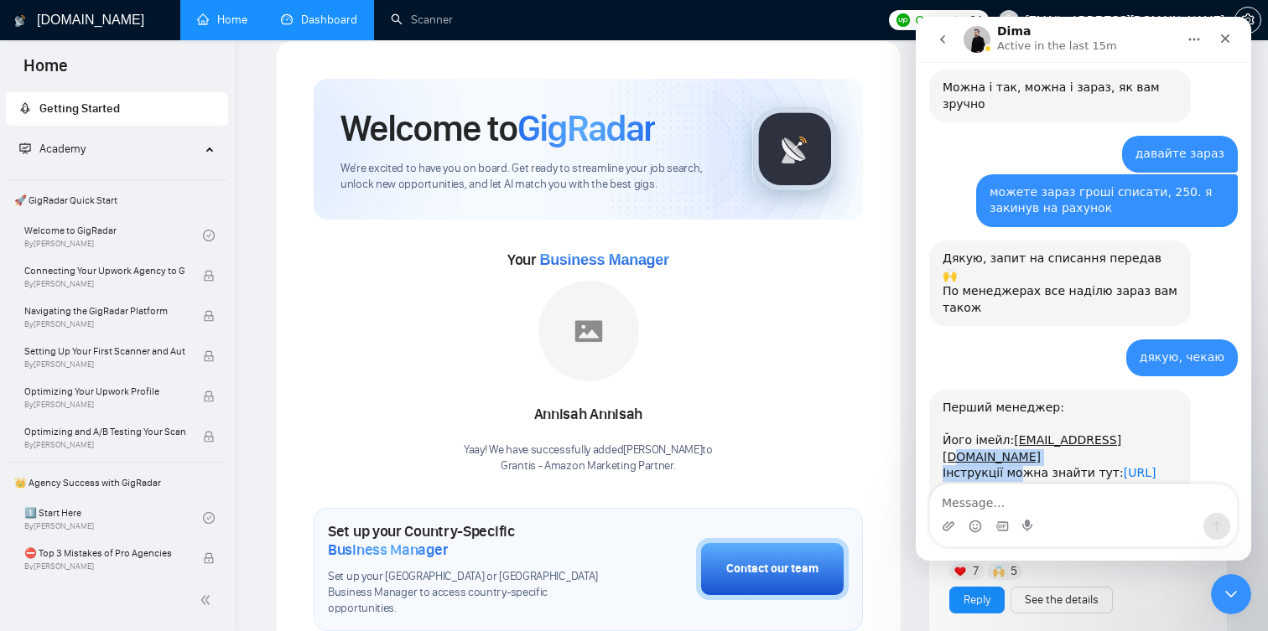
copy div "Інструкції мо"
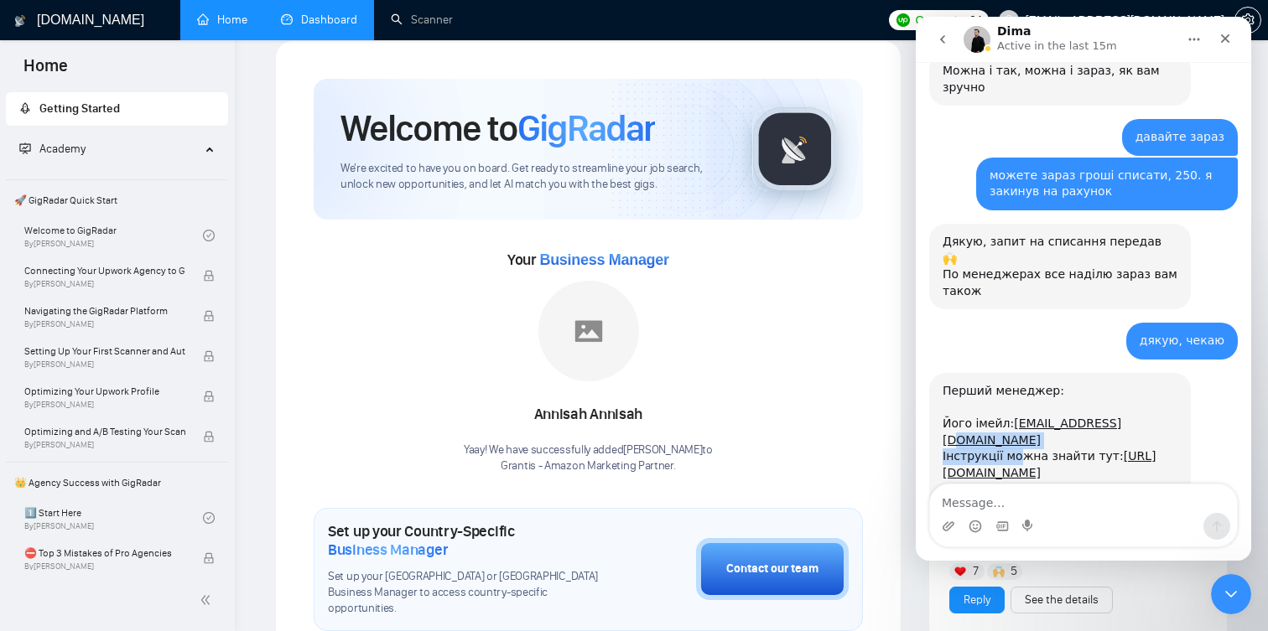
click at [1126, 383] on div "Перший менеджер: Його імейл: alfred77ro@web.de" at bounding box center [1059, 415] width 235 height 65
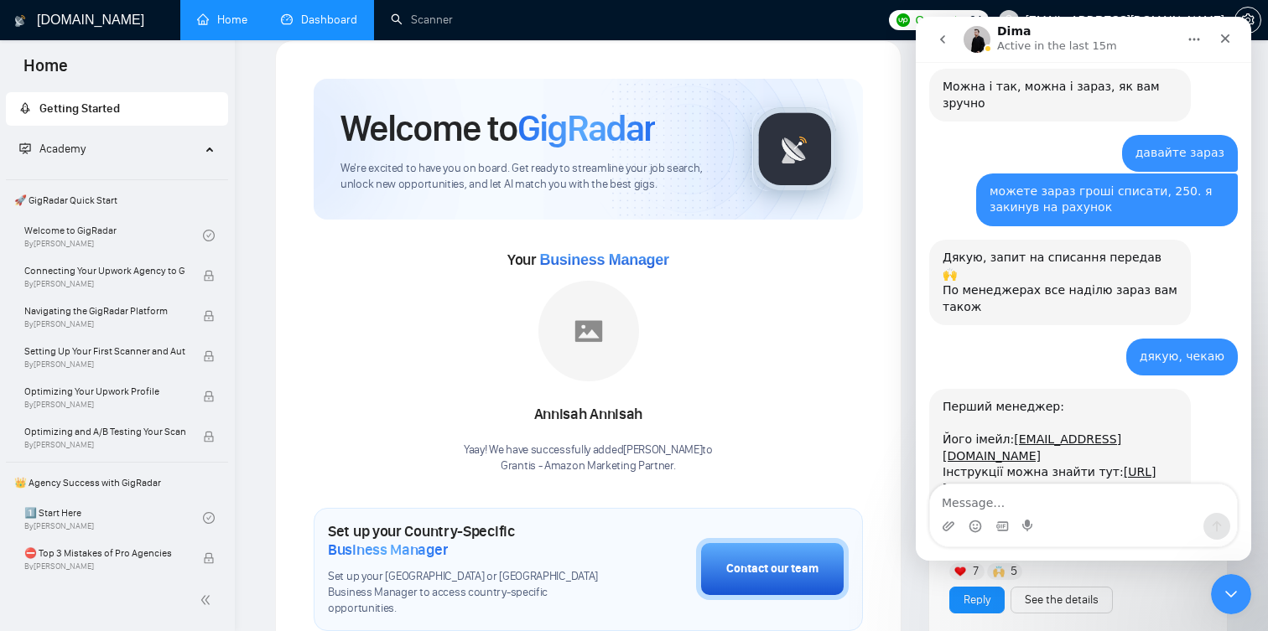
scroll to position [5490, 0]
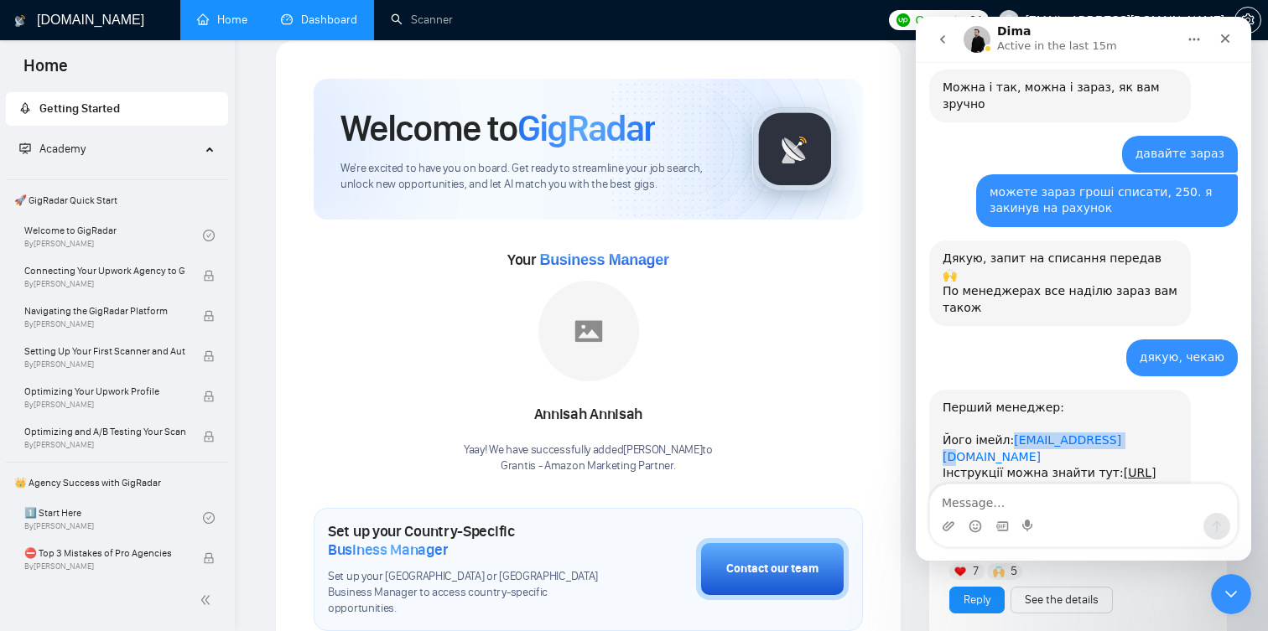
drag, startPoint x: 1121, startPoint y: 194, endPoint x: 1014, endPoint y: 200, distance: 107.5
click at [1014, 400] on div "Перший менеджер: Його імейл: alfred77ro@web.de" at bounding box center [1059, 432] width 235 height 65
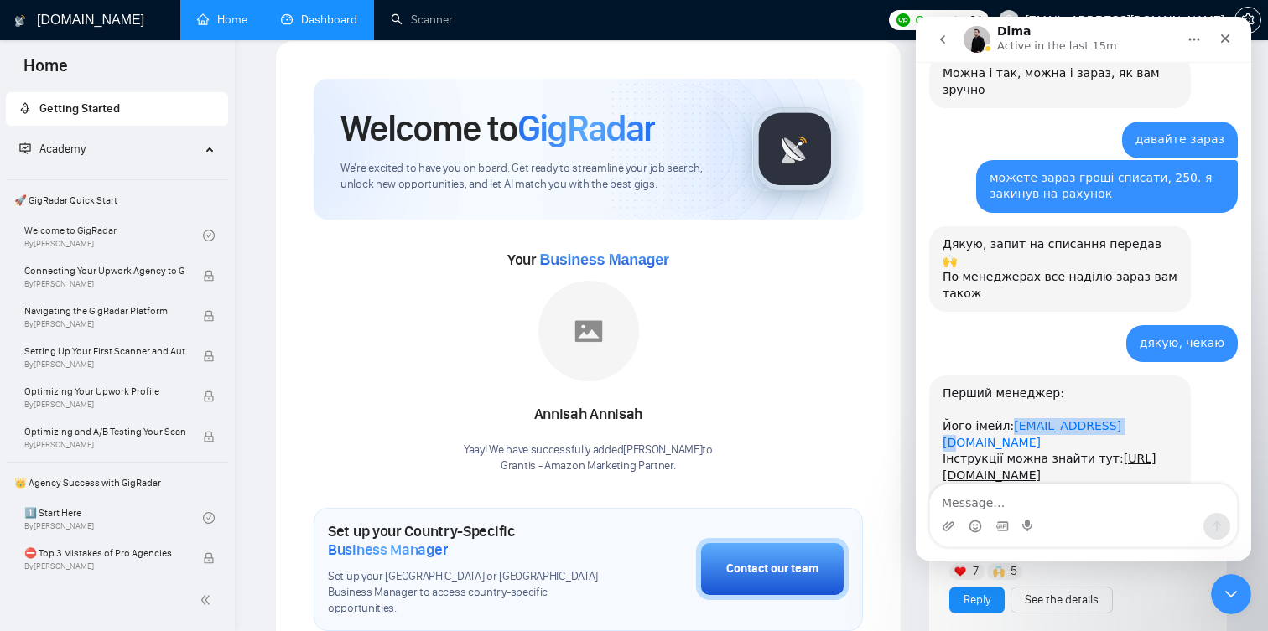
scroll to position [5507, 0]
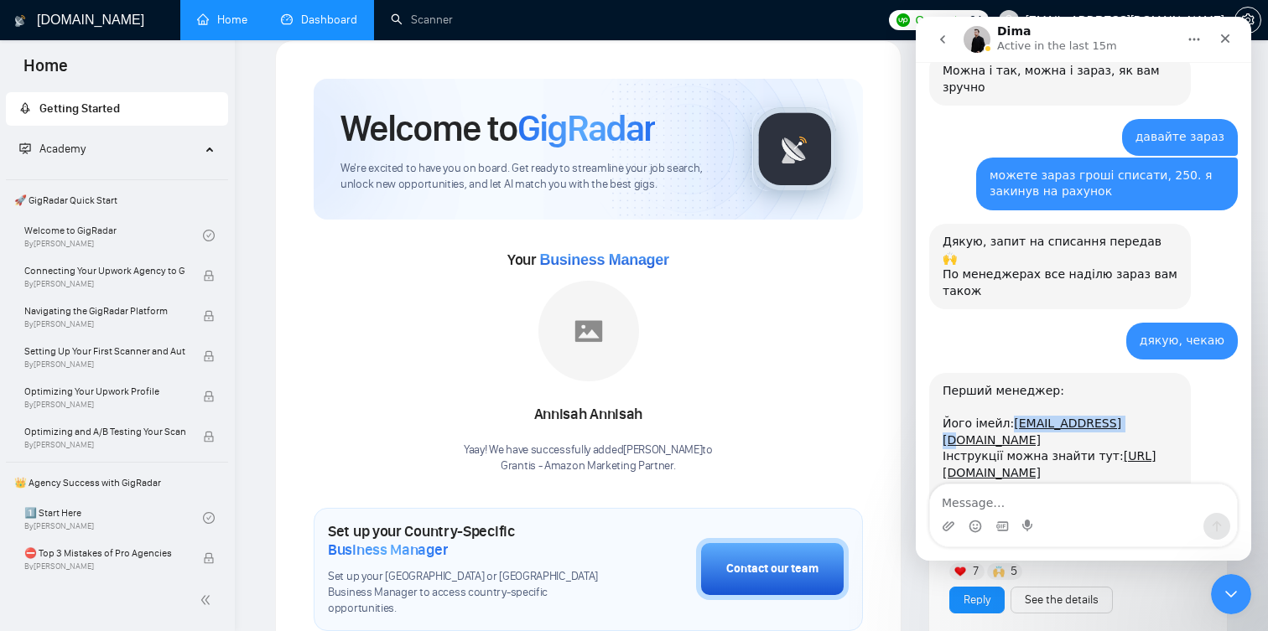
copy link "alfred77ro@web.de"
click at [1019, 449] on link "https://help.gigradar.io/en/articles/6622579-how-to-connect-your-agency-to-gigr…" at bounding box center [1048, 464] width 213 height 30
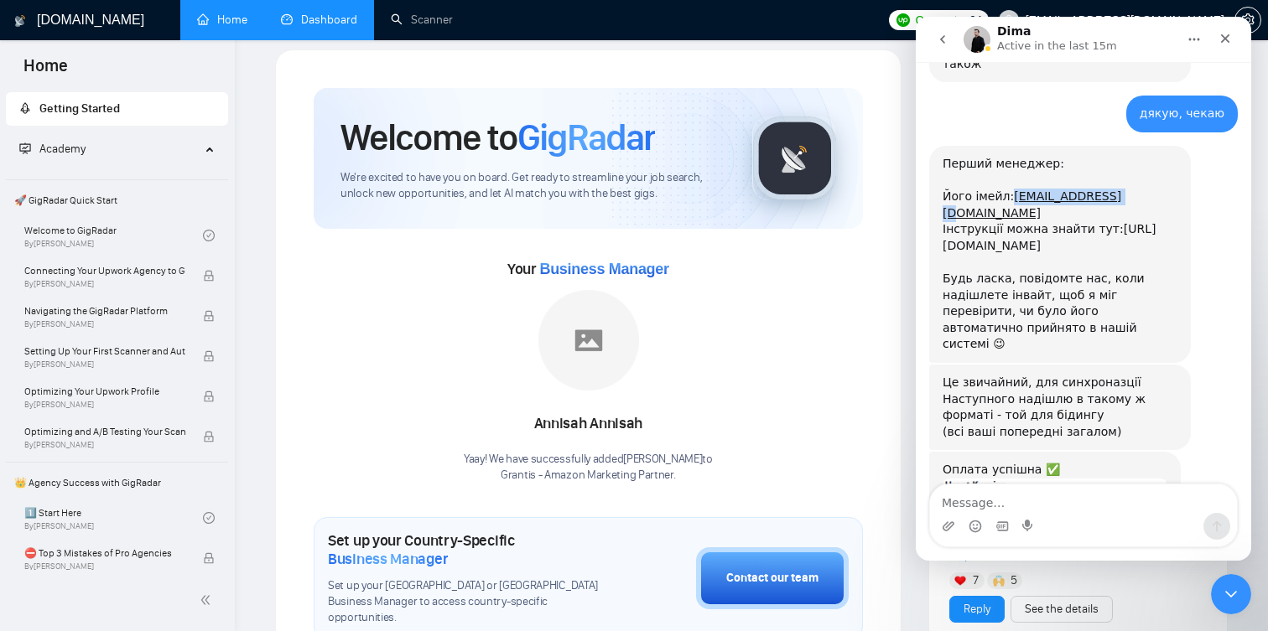
scroll to position [5737, 0]
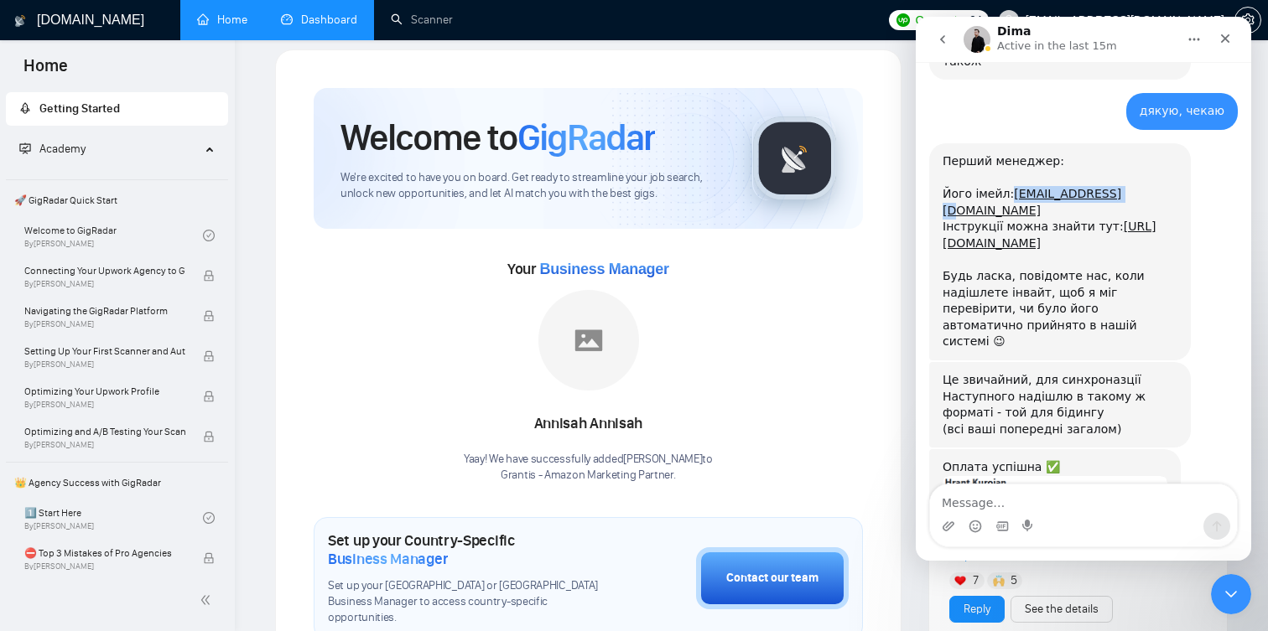
click at [1010, 476] on img "Dima says…" at bounding box center [1054, 580] width 225 height 208
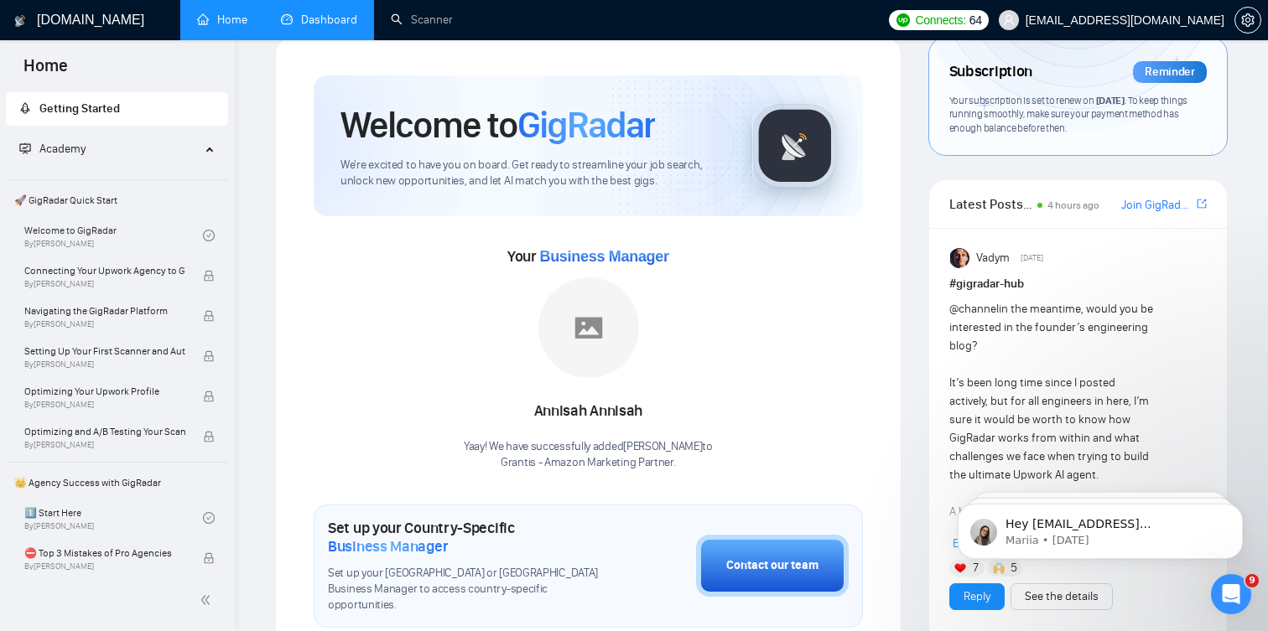
scroll to position [0, 0]
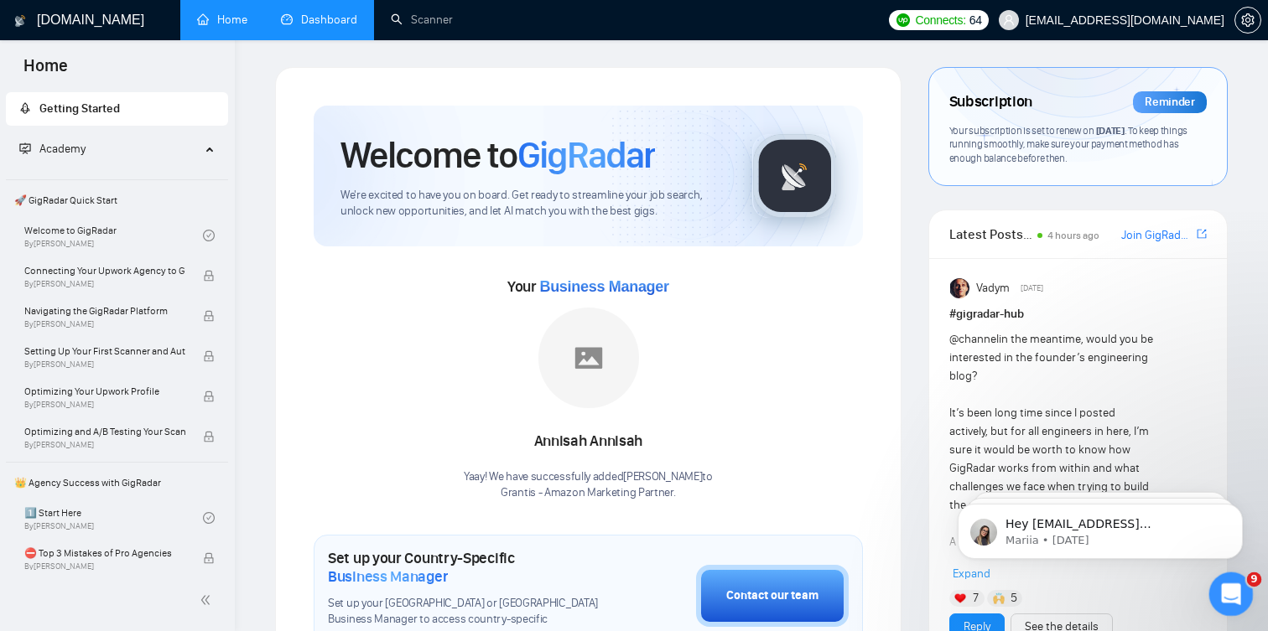
click at [1234, 589] on icon "Open Intercom Messenger" at bounding box center [1229, 592] width 28 height 28
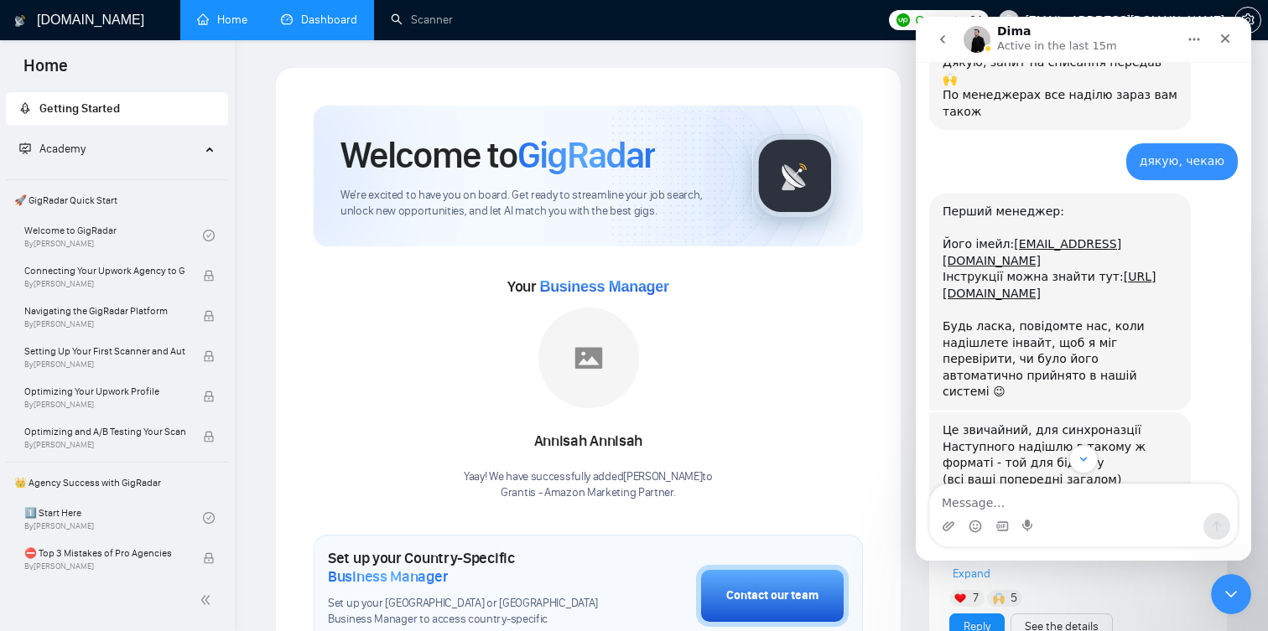
scroll to position [5737, 0]
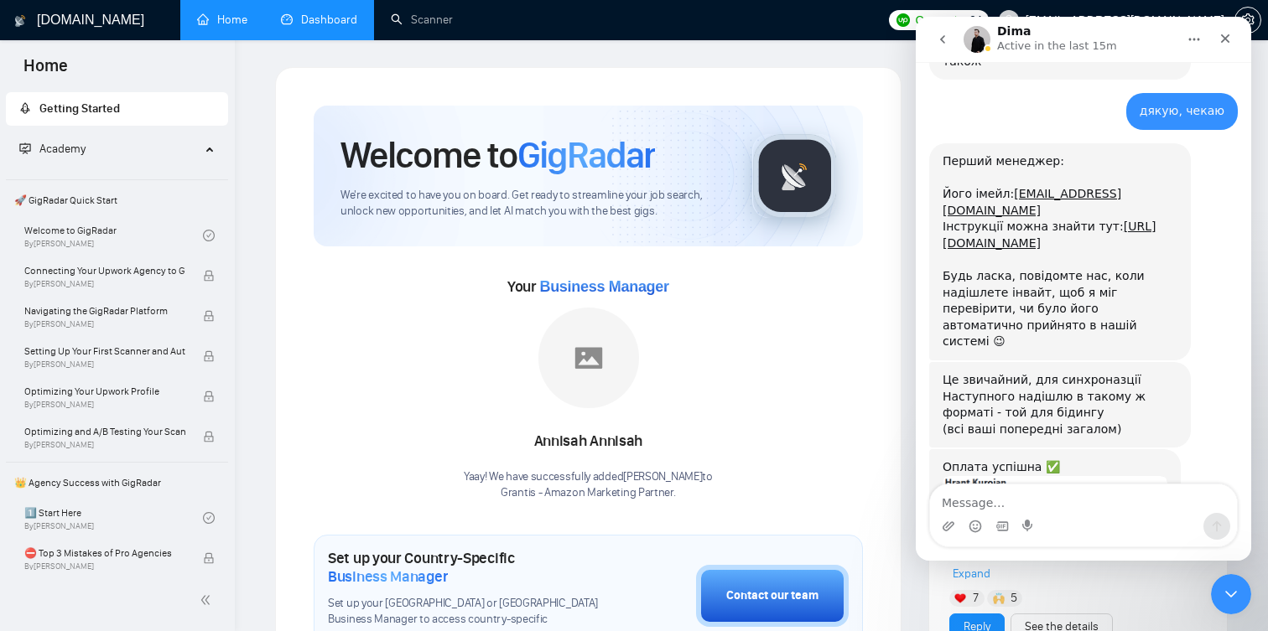
click at [1050, 499] on textarea "Message…" at bounding box center [1083, 499] width 307 height 29
type textarea "першого додав"
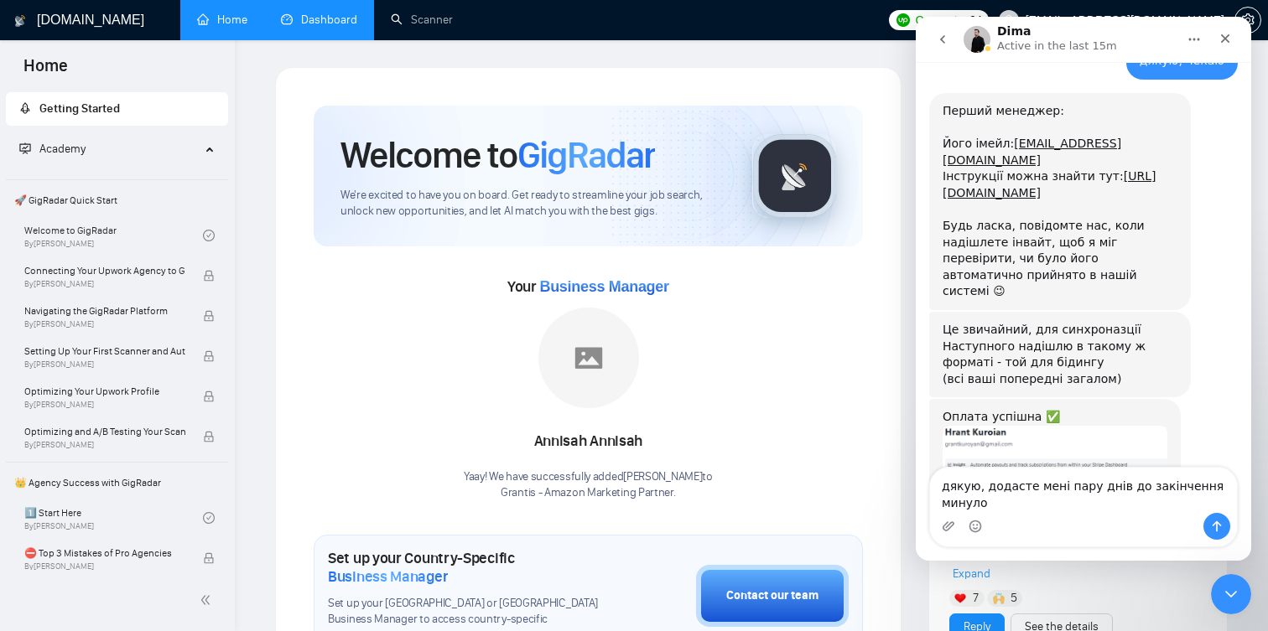
scroll to position [5804, 0]
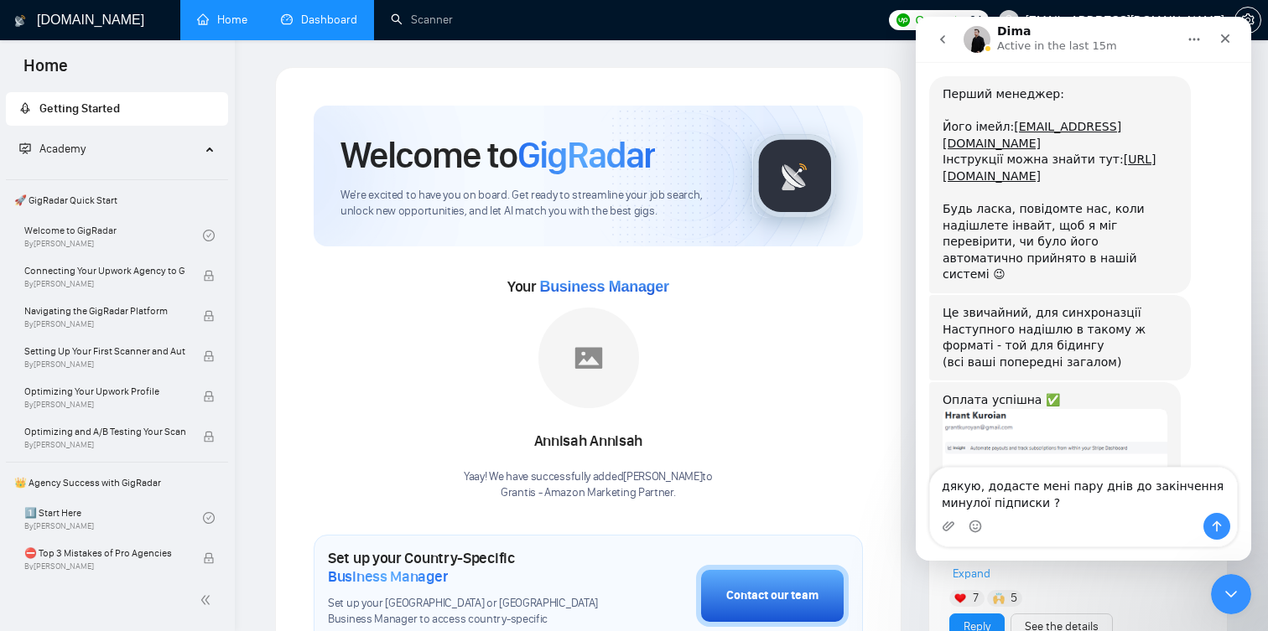
type textarea "дякую, додасте мені пару днів до закінчення минулої підписки ?"
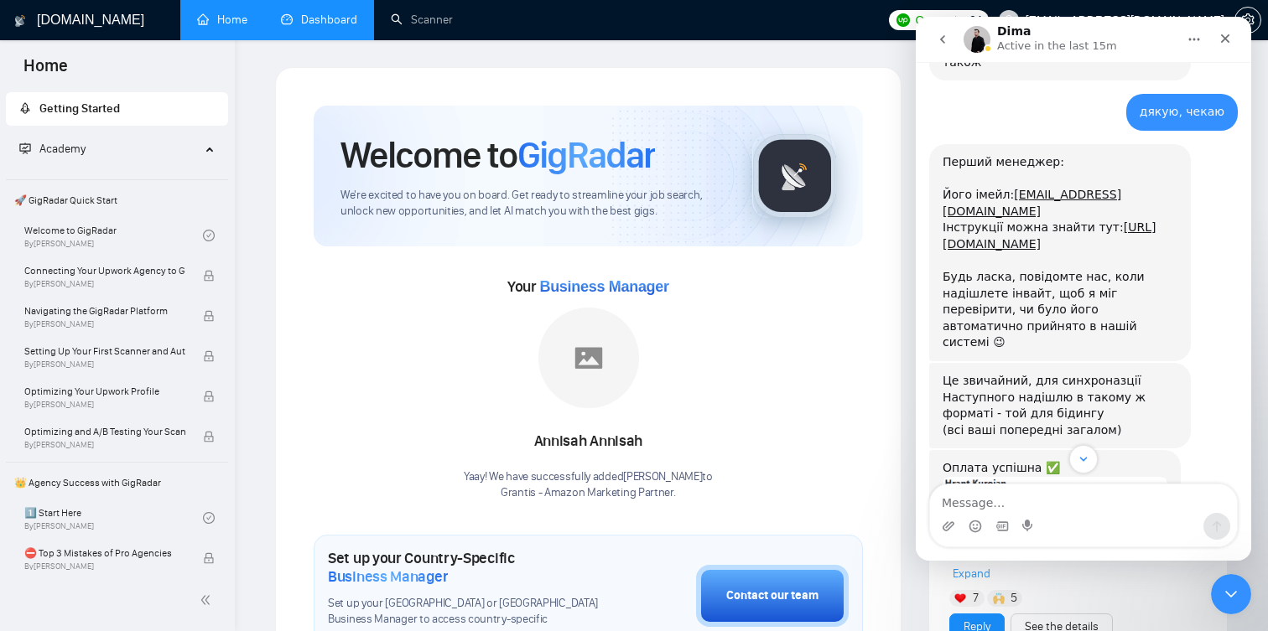
scroll to position [5739, 0]
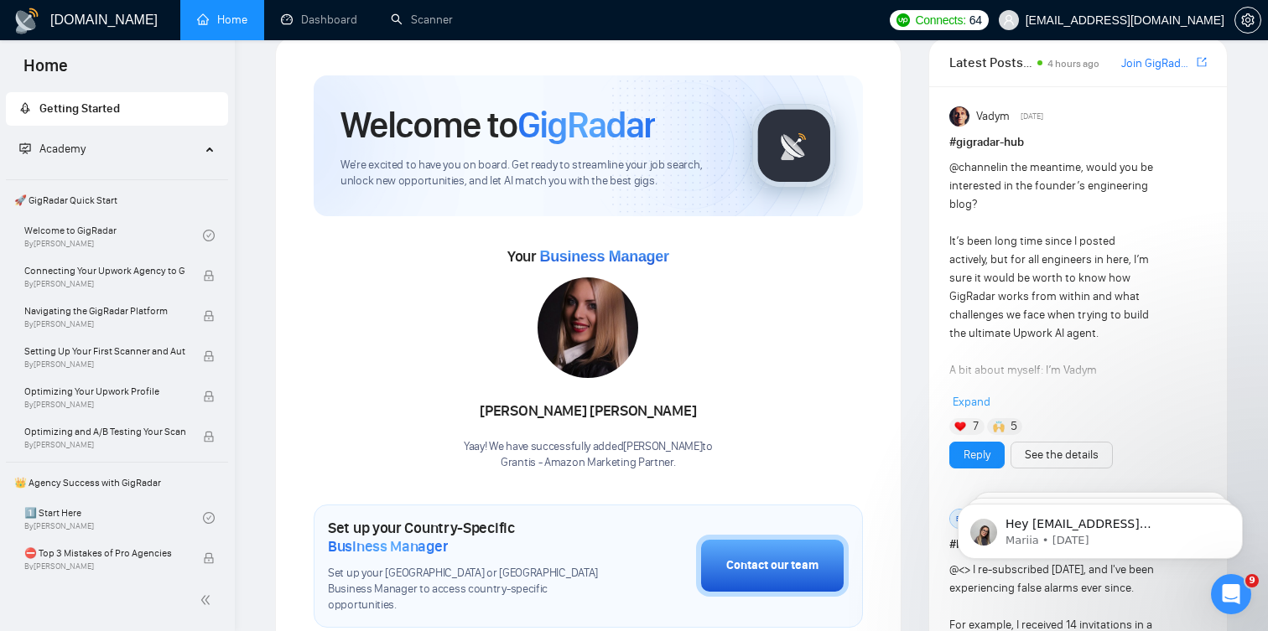
scroll to position [32, 0]
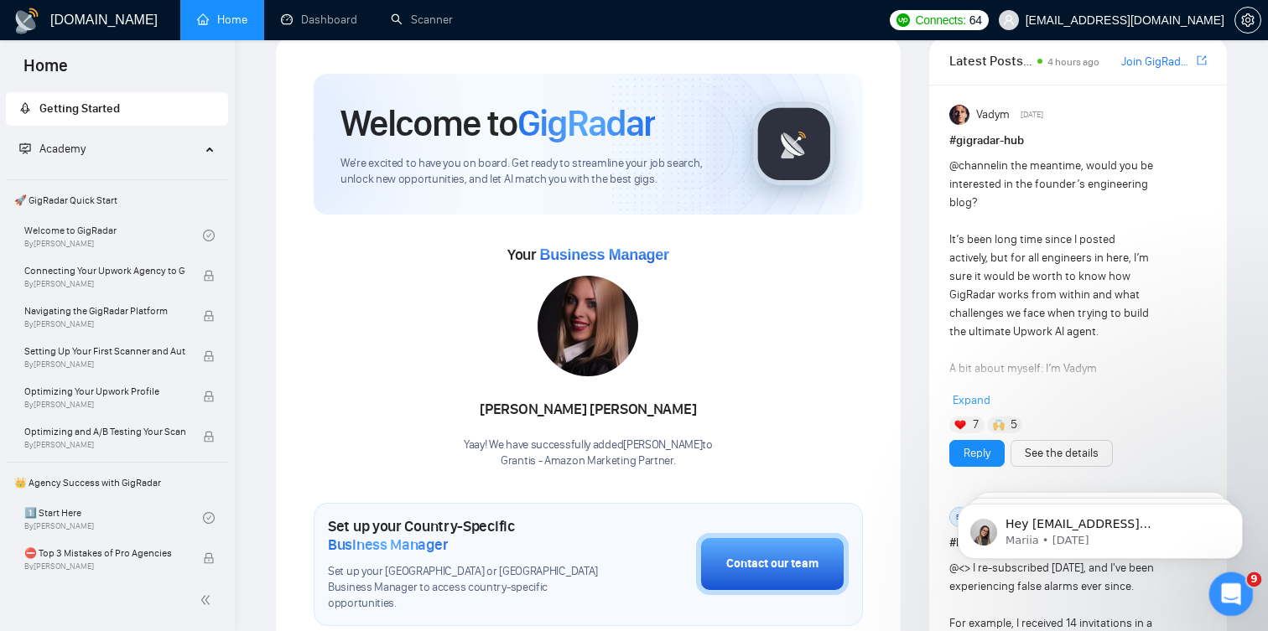
click at [1237, 599] on div "Open Intercom Messenger" at bounding box center [1228, 591] width 55 height 55
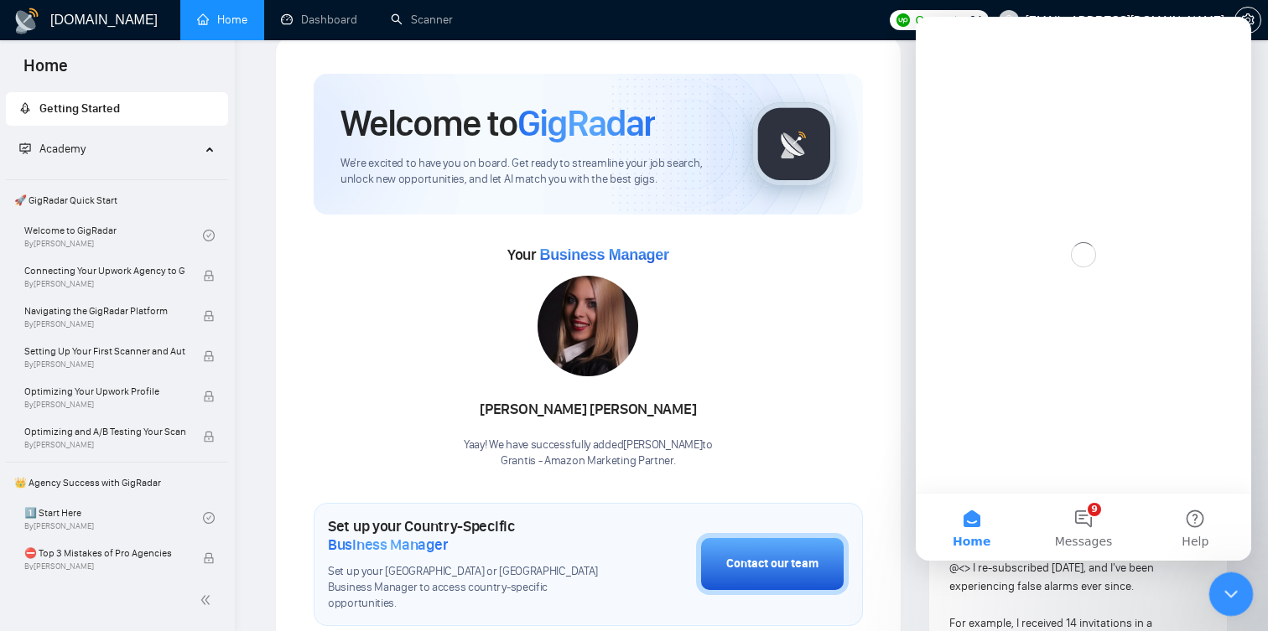
scroll to position [0, 0]
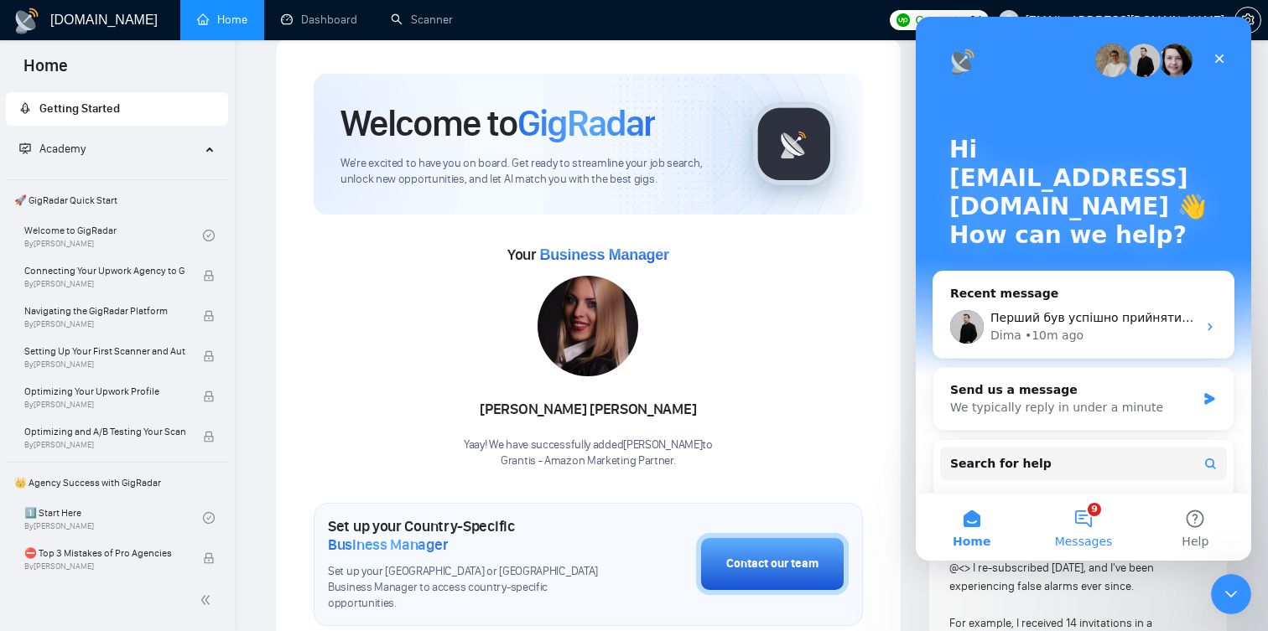
click at [1087, 520] on button "9 Messages" at bounding box center [1083, 527] width 112 height 67
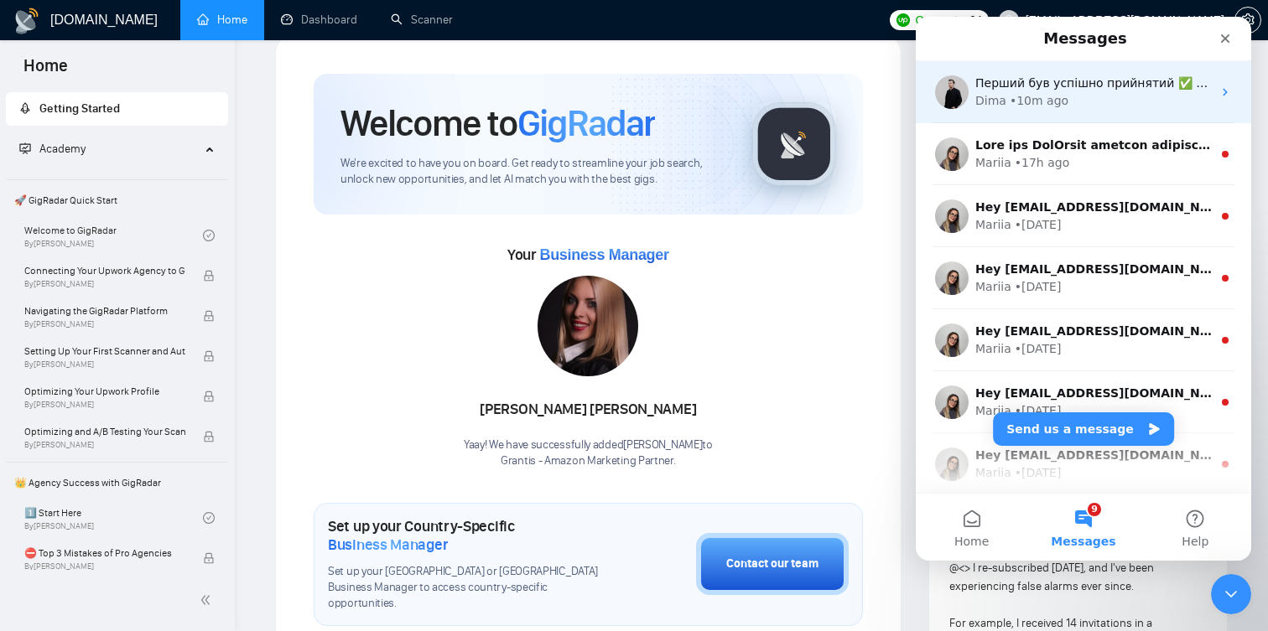
click at [1081, 106] on div "Dima • 10m ago" at bounding box center [1093, 101] width 236 height 18
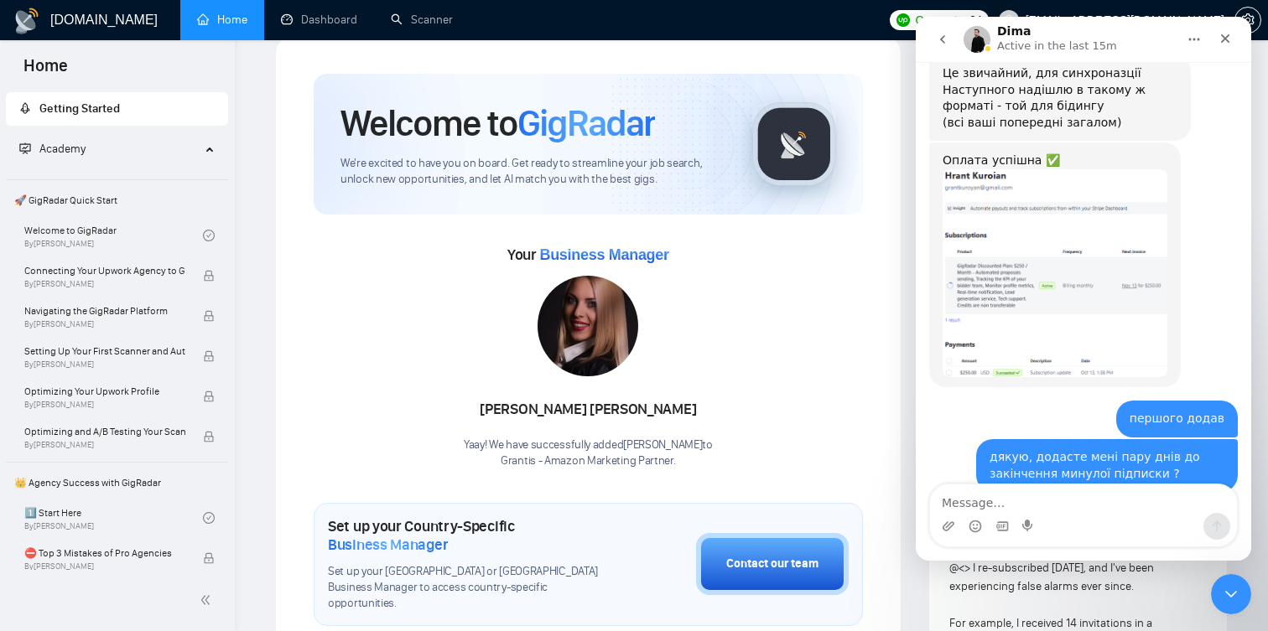
scroll to position [6045, 0]
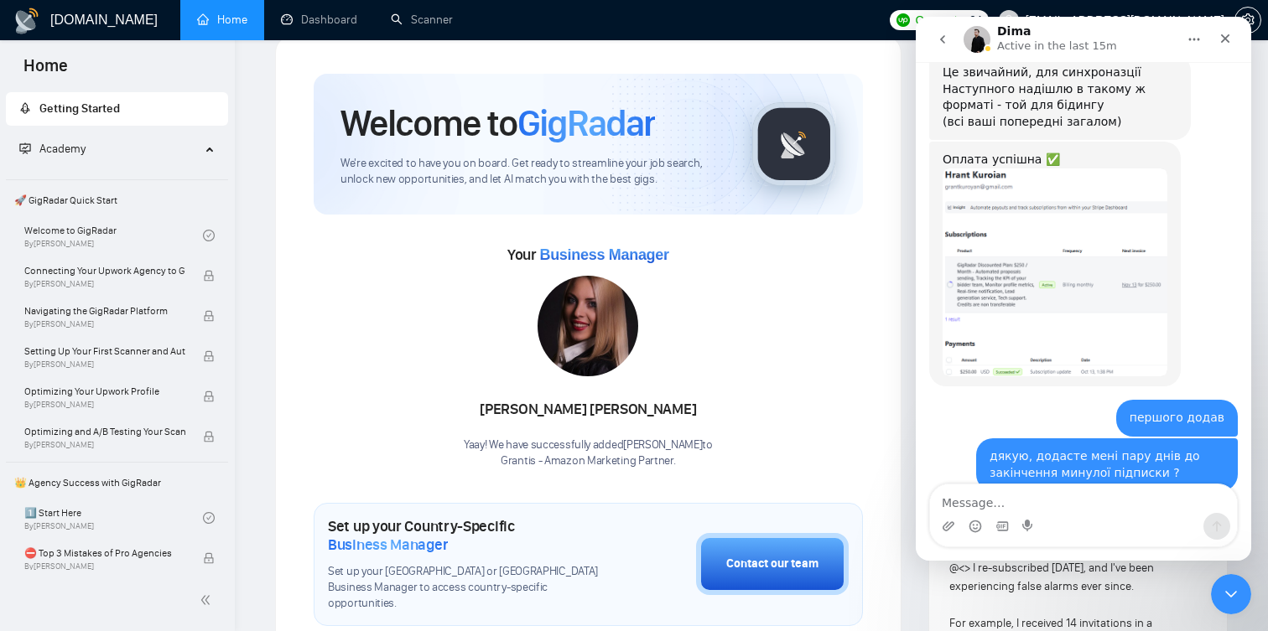
drag, startPoint x: 941, startPoint y: 415, endPoint x: 1101, endPoint y: 408, distance: 160.3
copy link "[EMAIL_ADDRESS][DOMAIN_NAME]"
click at [1048, 499] on textarea "Message…" at bounding box center [1083, 499] width 307 height 29
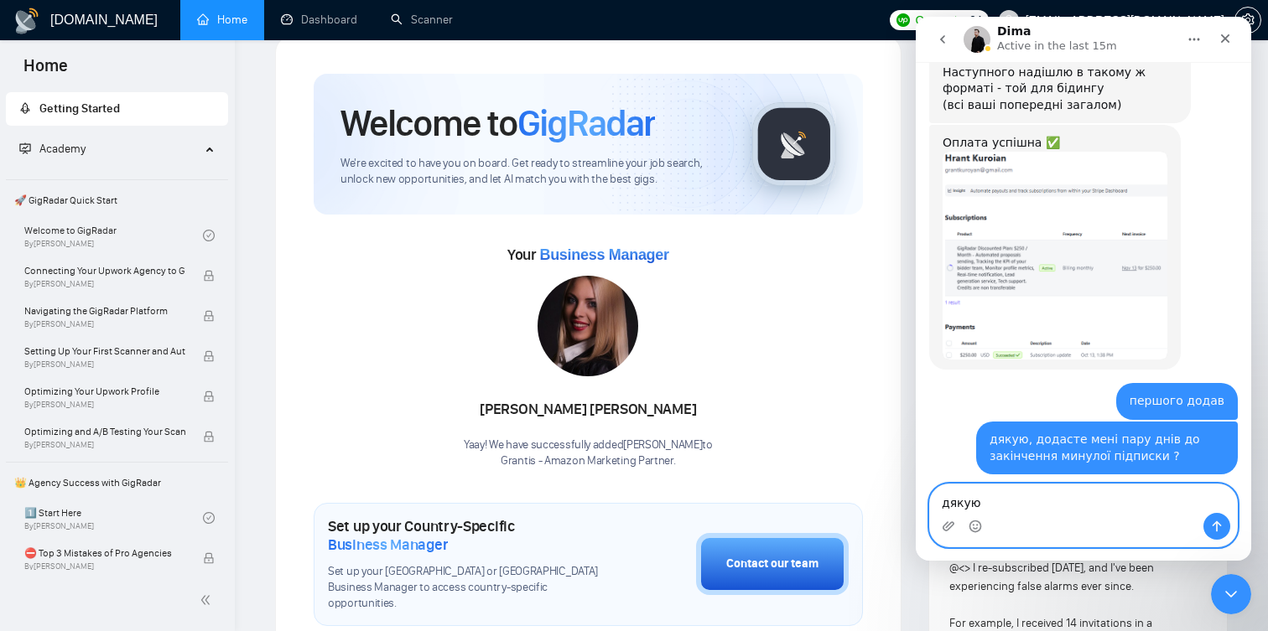
scroll to position [6078, 0]
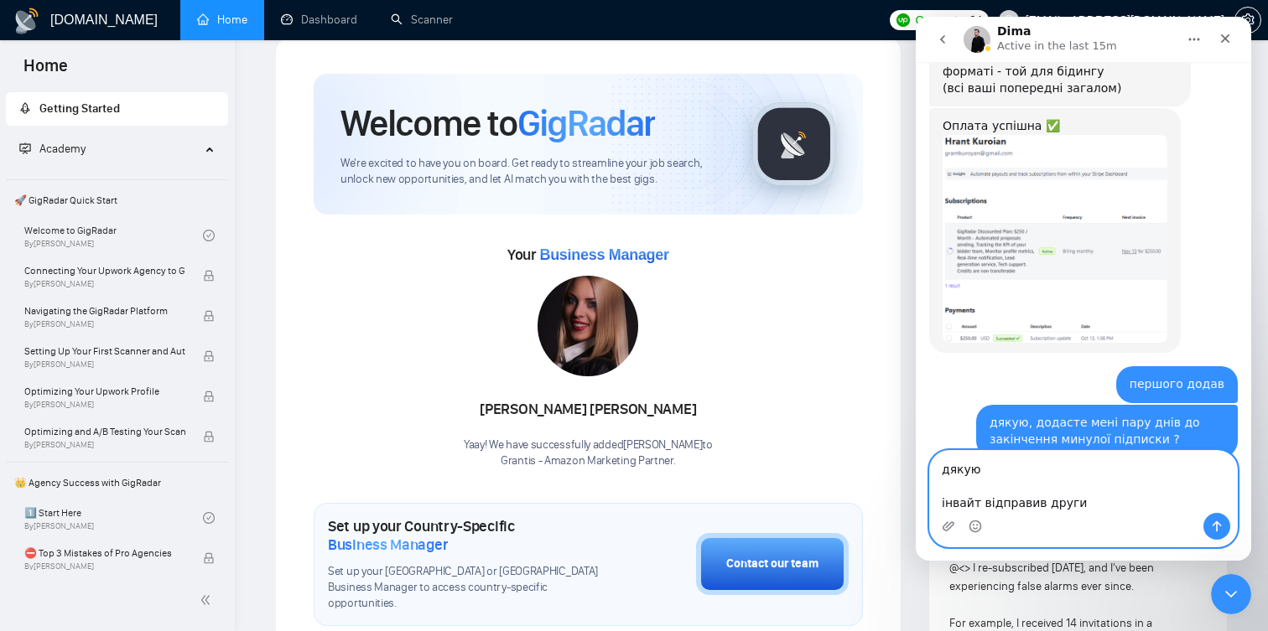
type textarea "дякую інвайт відправив другий"
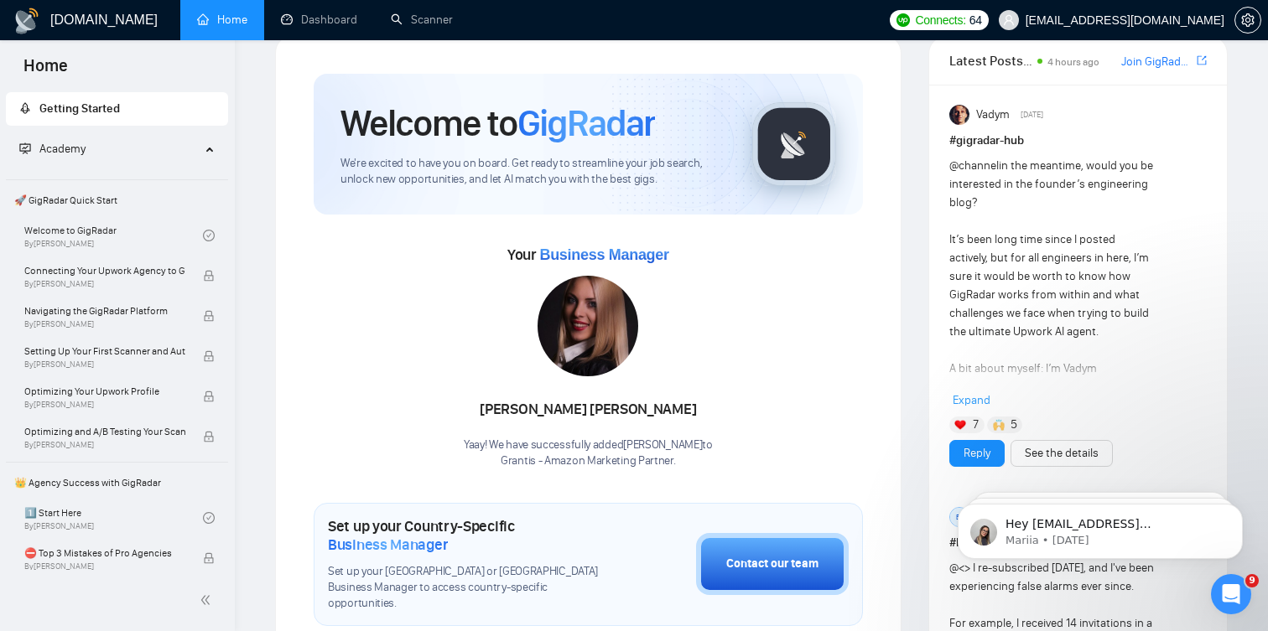
scroll to position [0, 0]
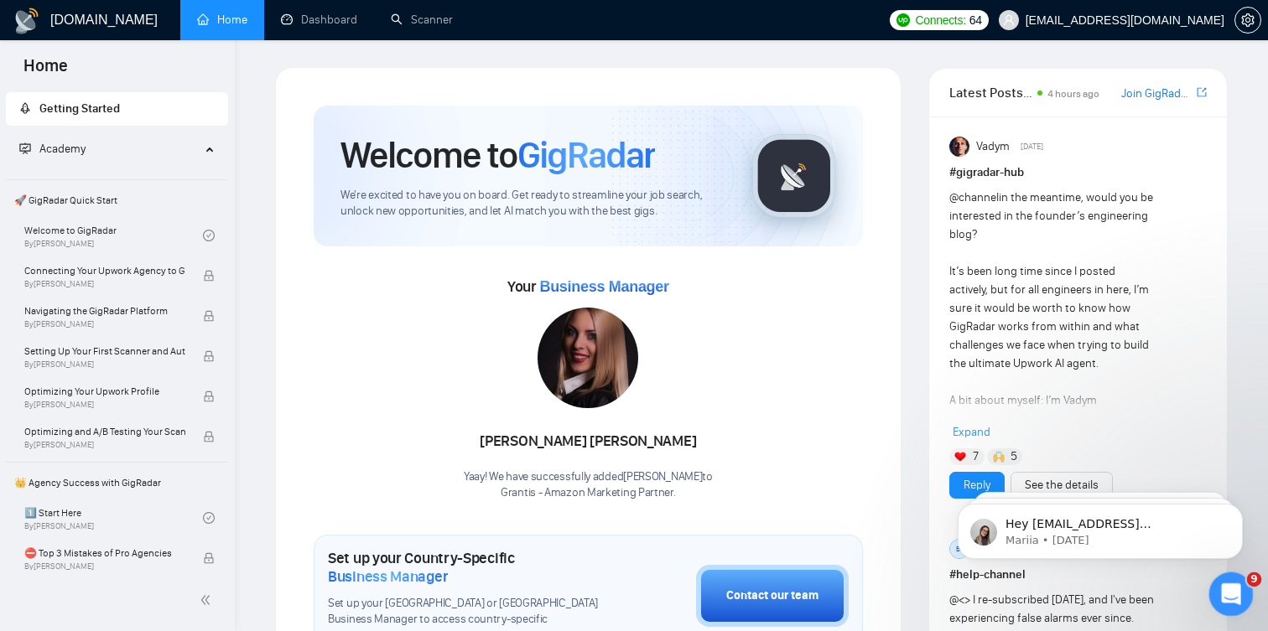
click at [1228, 590] on icon "Open Intercom Messenger" at bounding box center [1229, 592] width 28 height 28
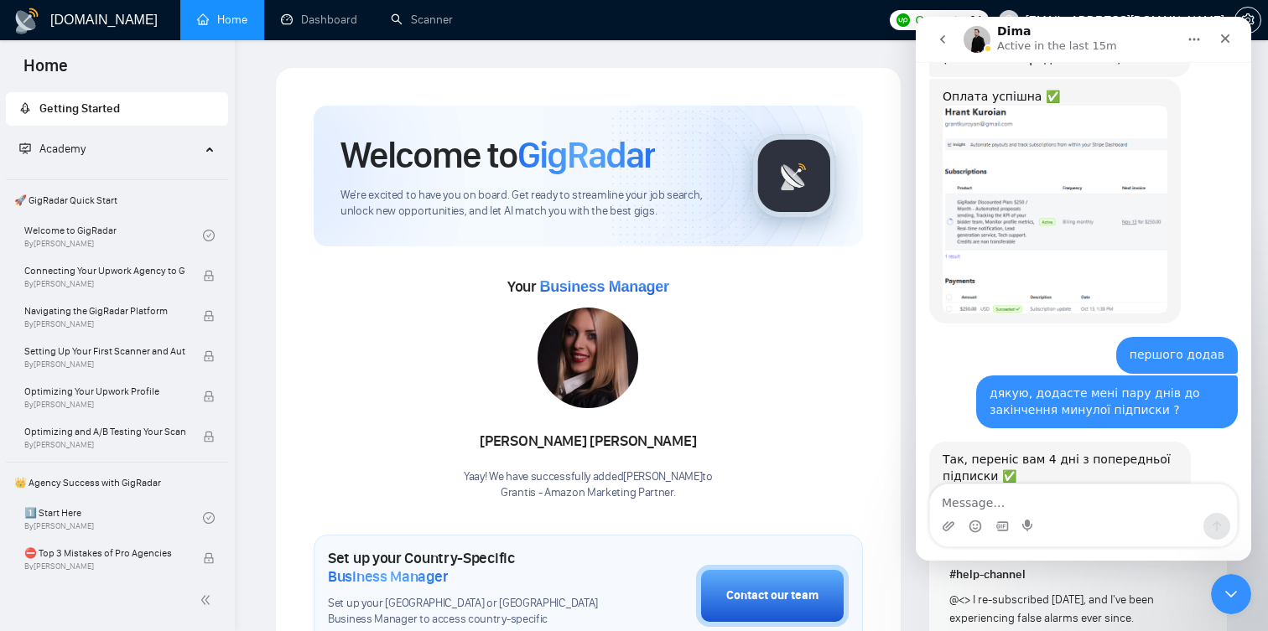
scroll to position [6120, 0]
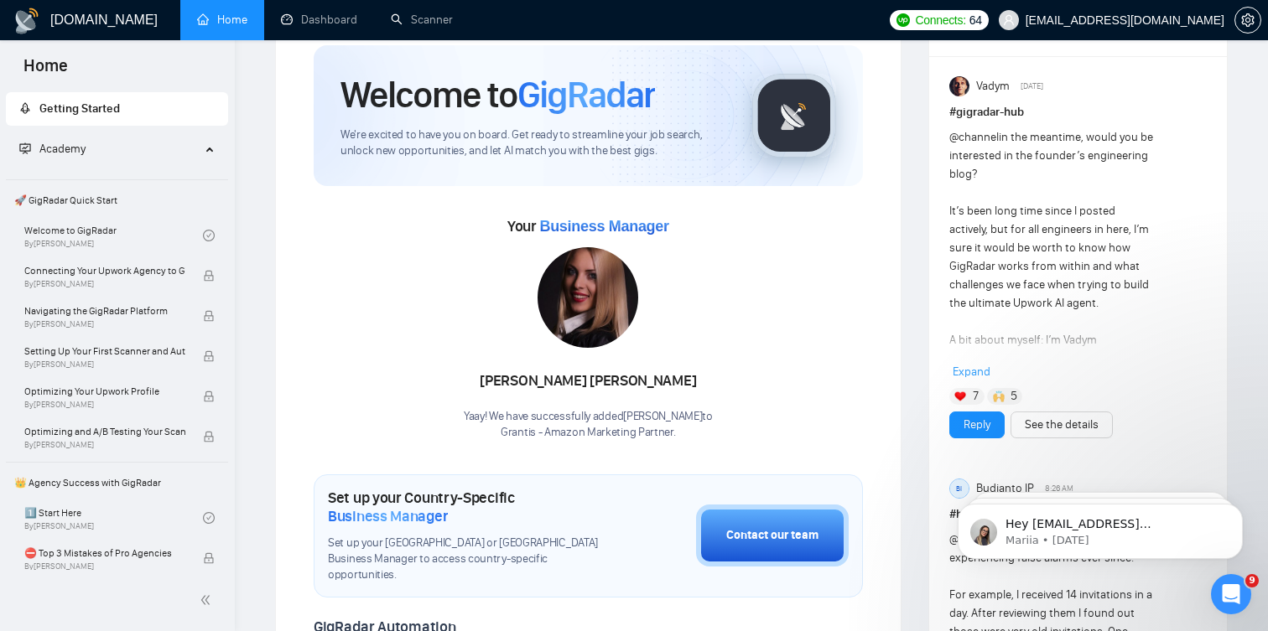
scroll to position [44, 0]
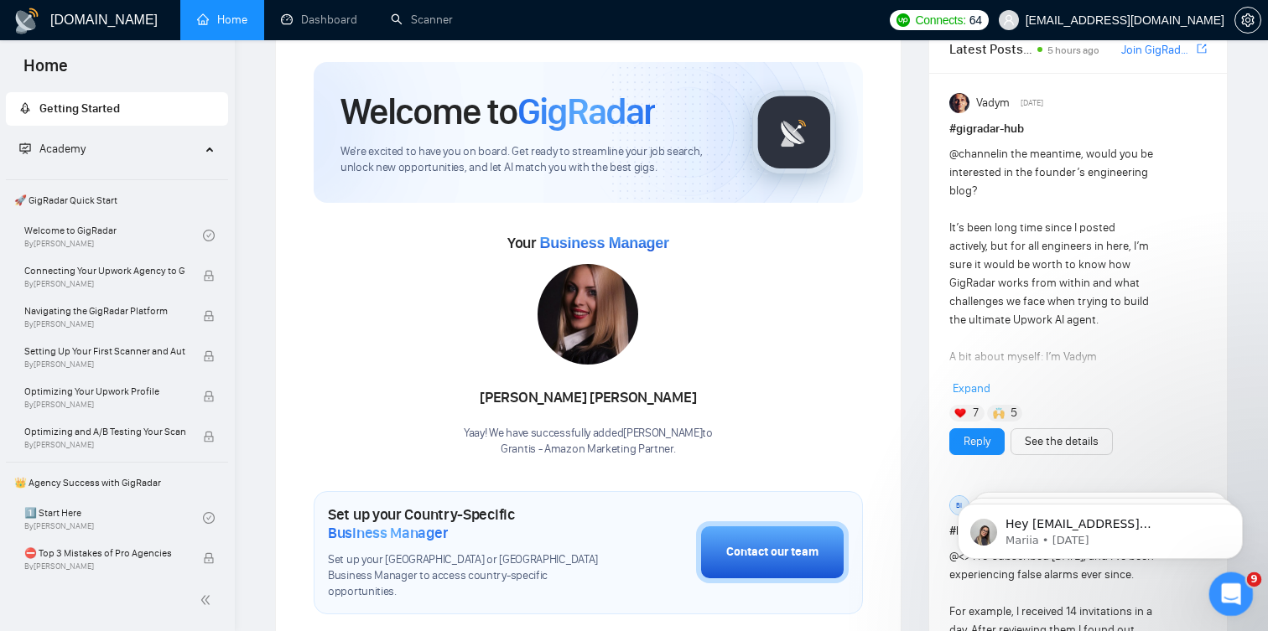
click at [1232, 586] on icon "Open Intercom Messenger" at bounding box center [1229, 592] width 28 height 28
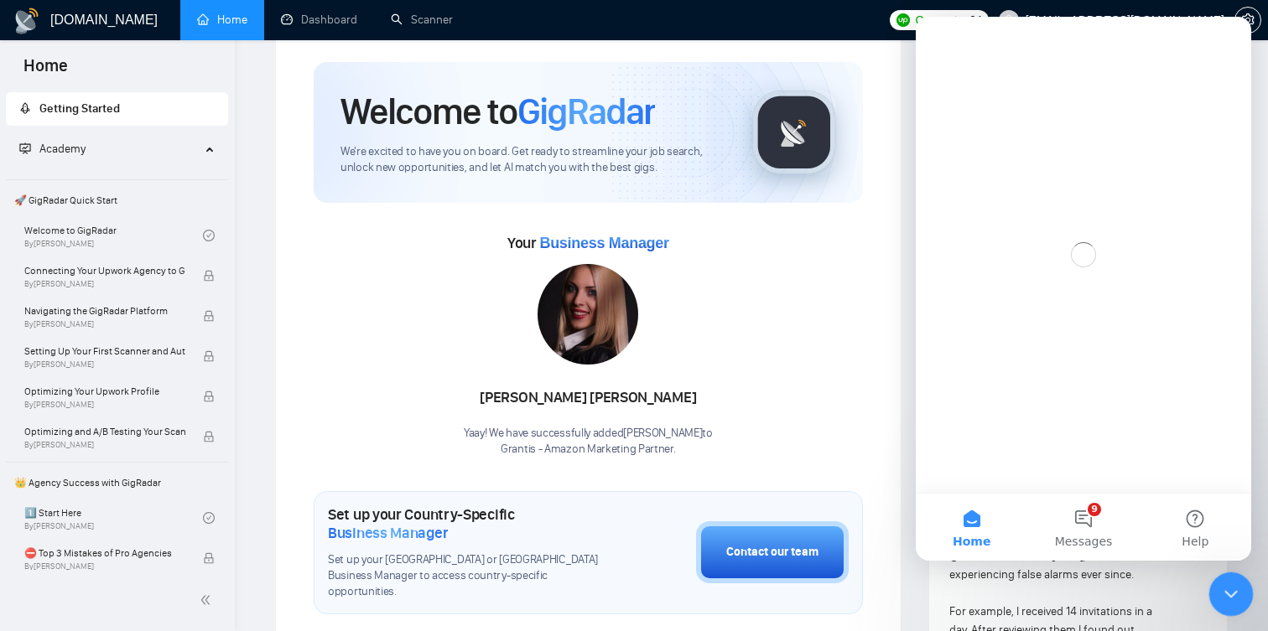
scroll to position [0, 0]
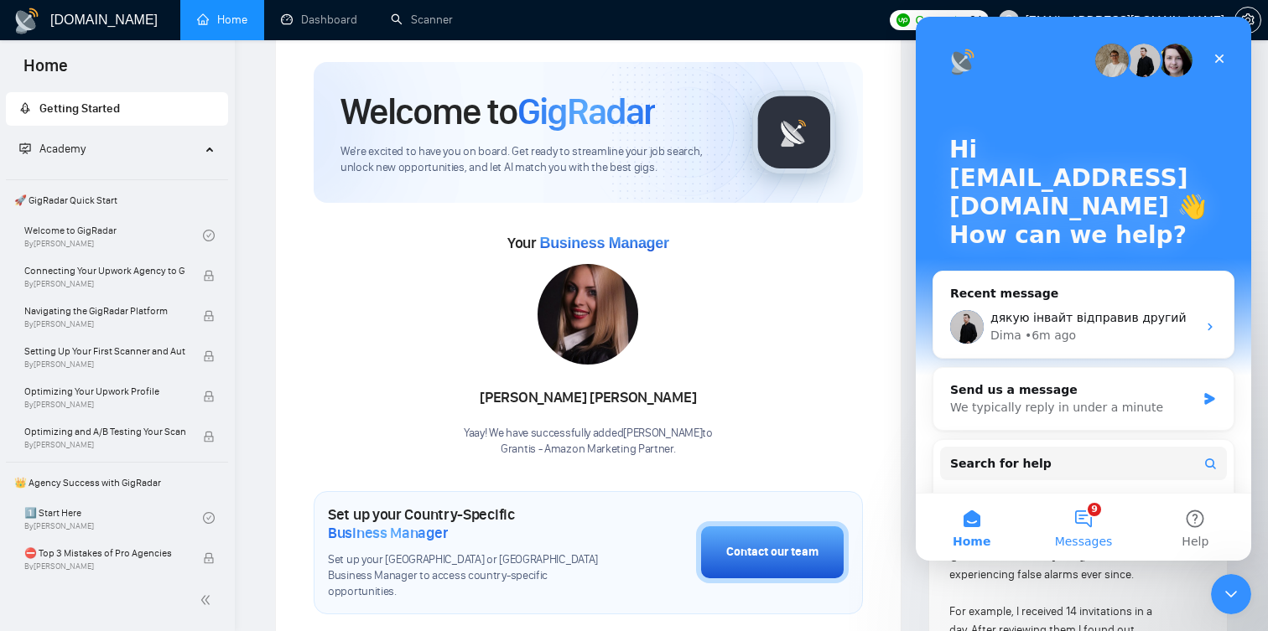
click at [1089, 514] on button "9 Messages" at bounding box center [1083, 527] width 112 height 67
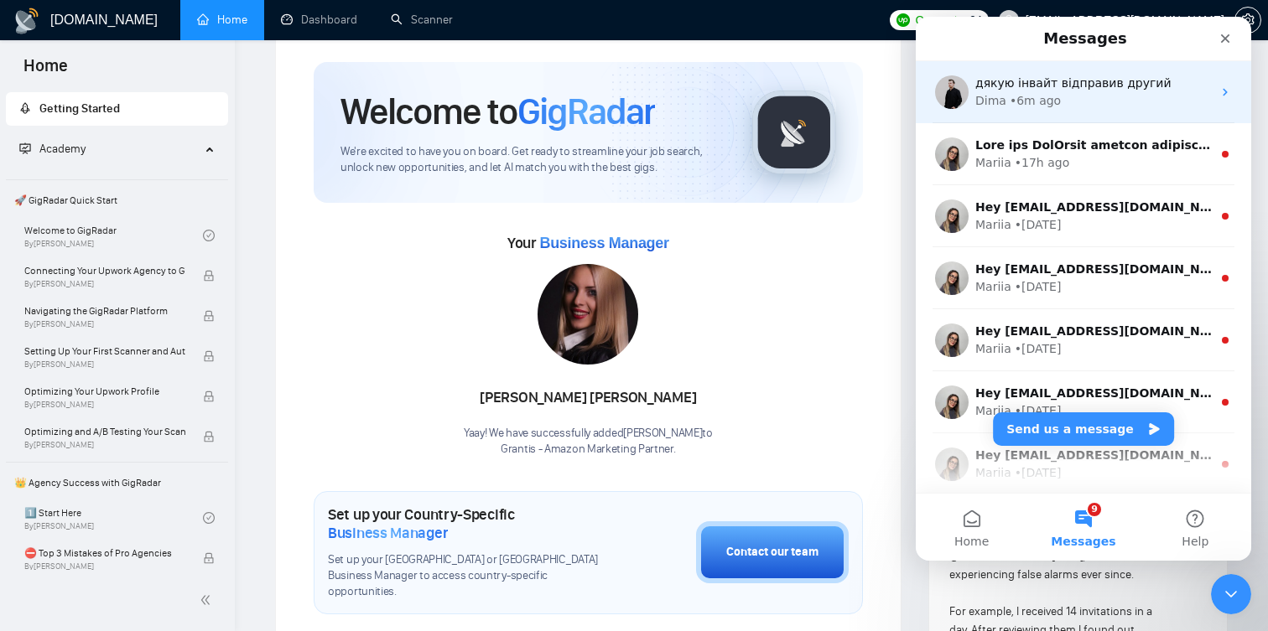
click at [1038, 114] on div "дякую інвайт відправив другий Dima • 6m ago" at bounding box center [1082, 92] width 335 height 62
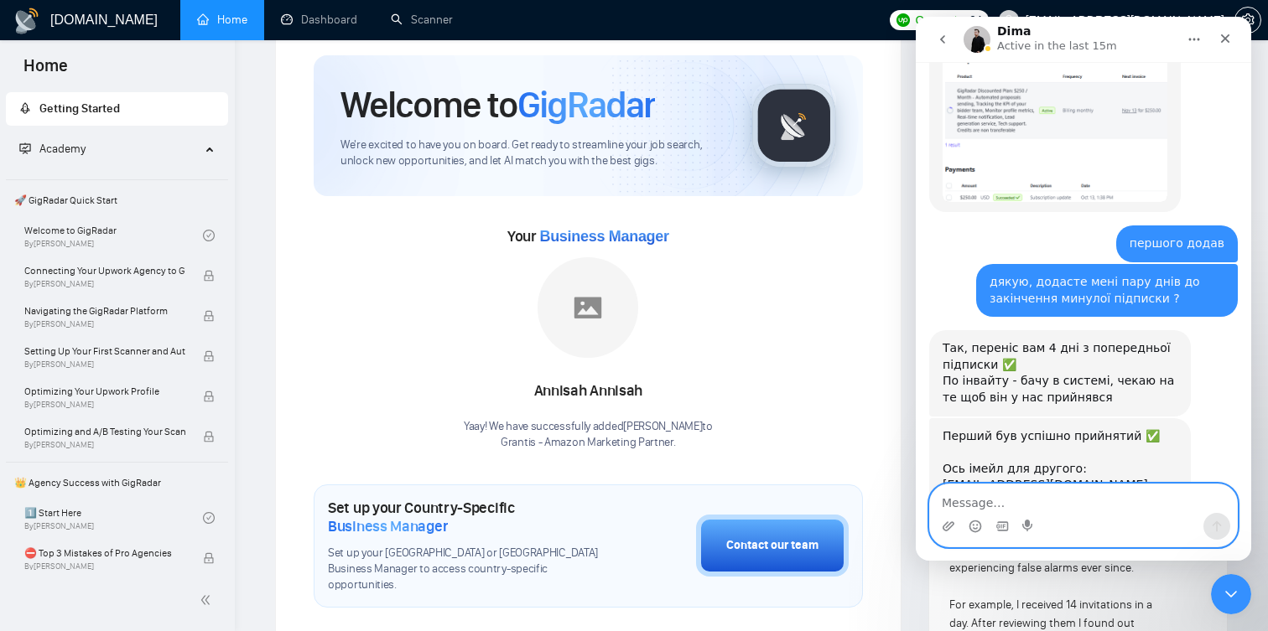
scroll to position [52, 0]
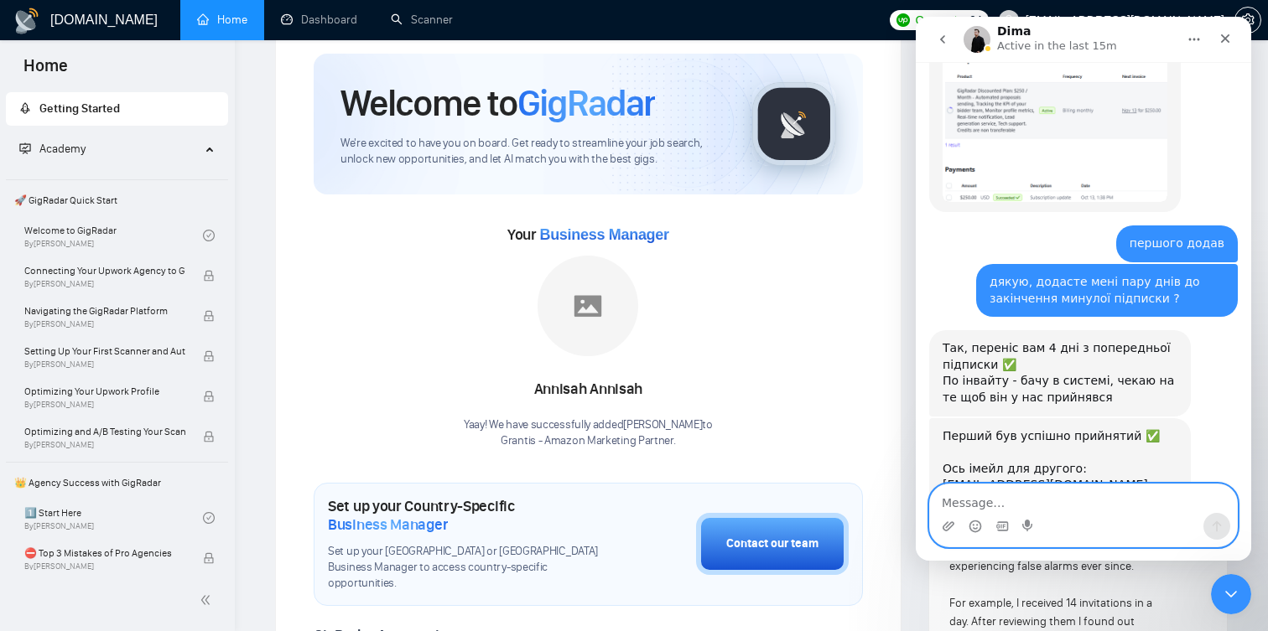
type textarea "в"
type textarea "вже можна користуватись ?"
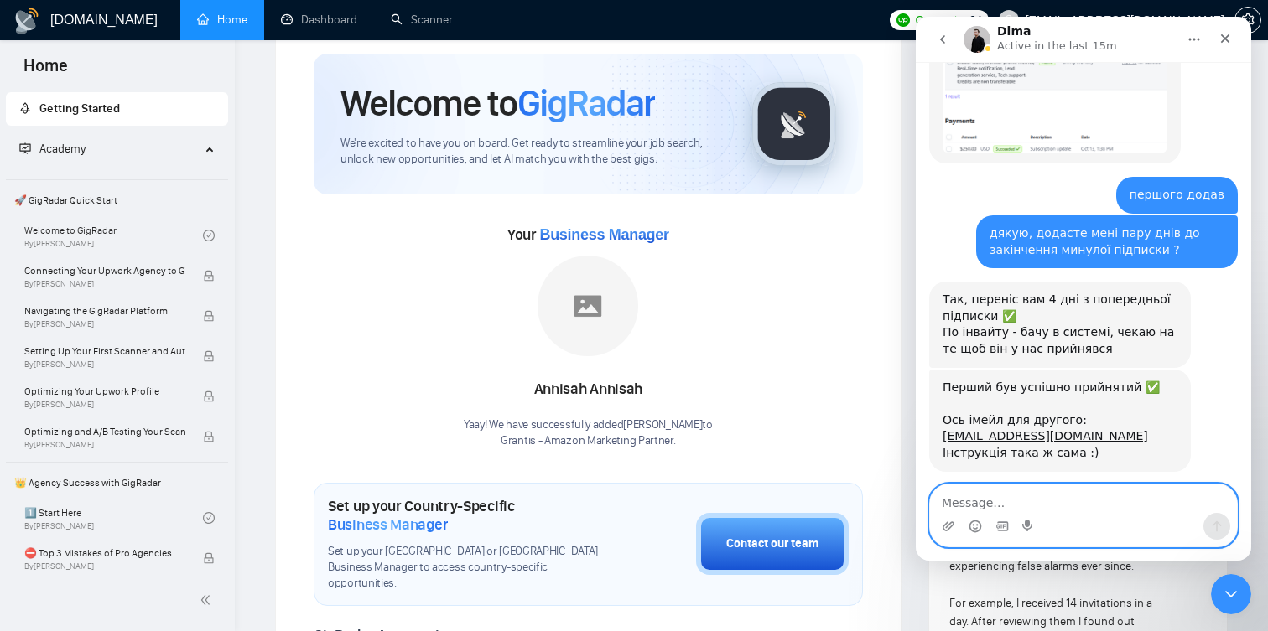
scroll to position [6269, 0]
type textarea "дякую"
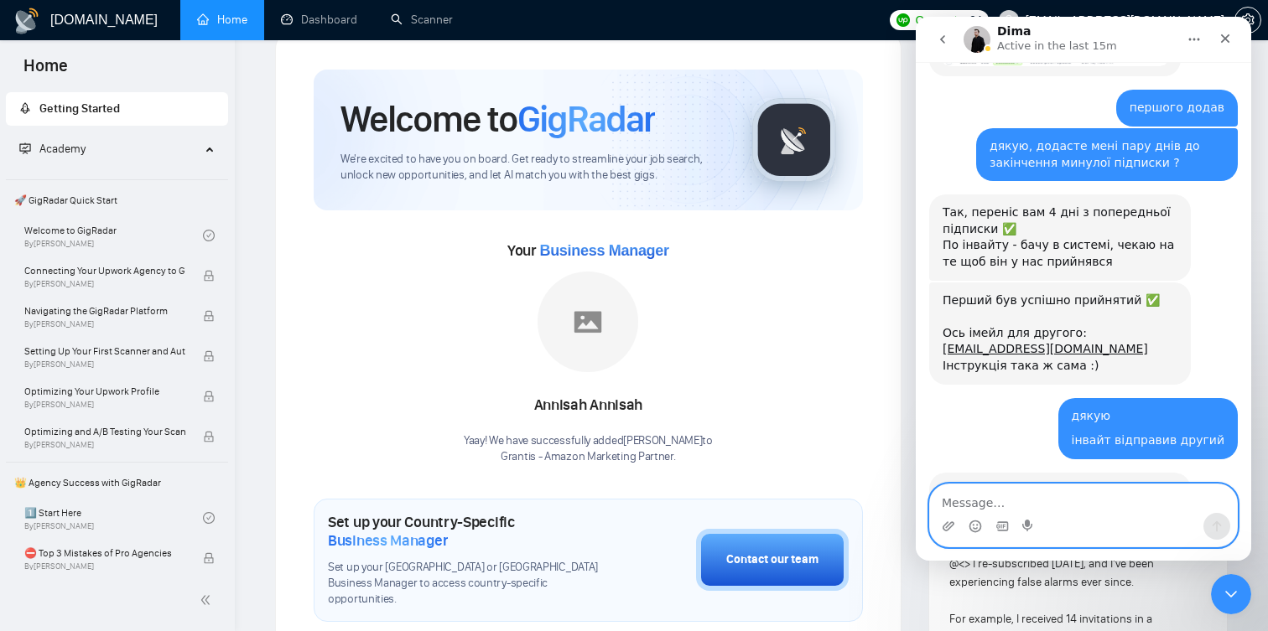
scroll to position [59, 0]
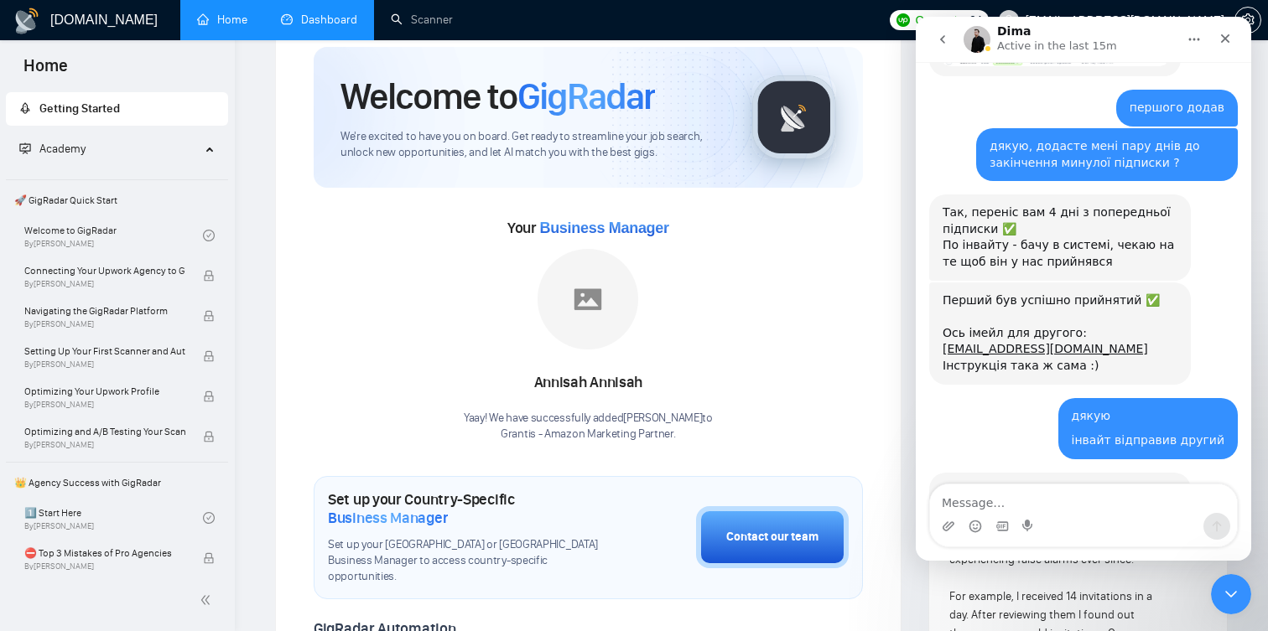
click at [281, 24] on link "Dashboard" at bounding box center [319, 20] width 76 height 14
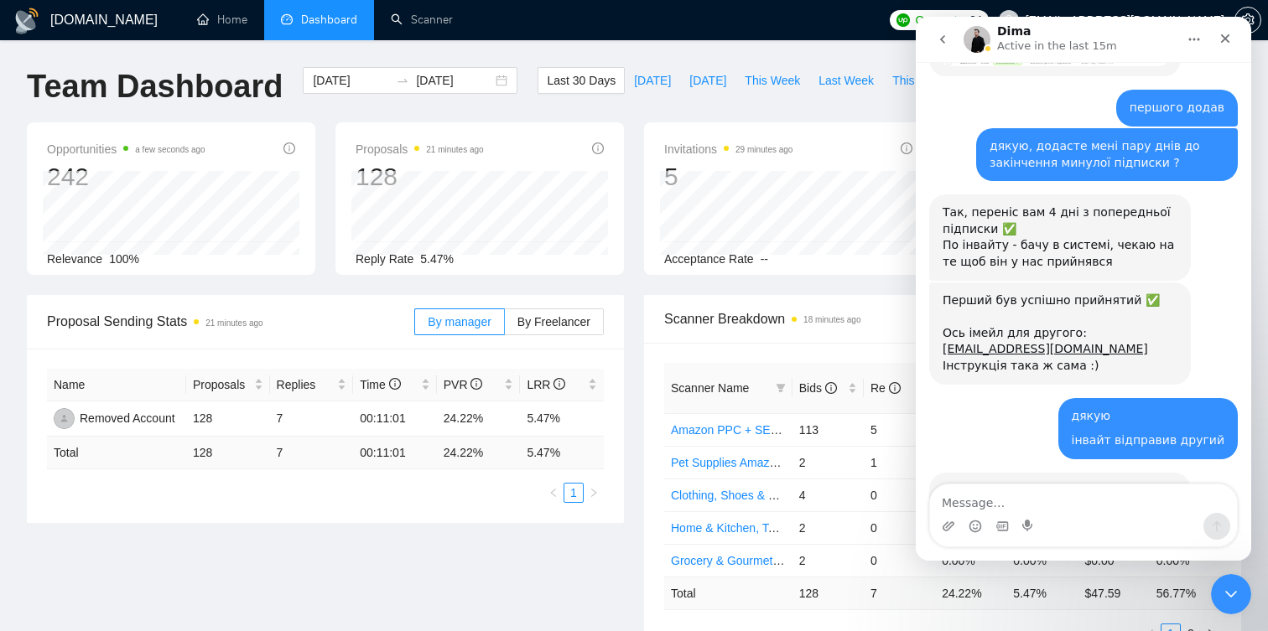
click at [627, 298] on div "Proposal Sending Stats 21 minutes ago By manager By Freelancer Name Proposals R…" at bounding box center [325, 409] width 617 height 228
click at [775, 71] on span "This Week" at bounding box center [771, 80] width 55 height 18
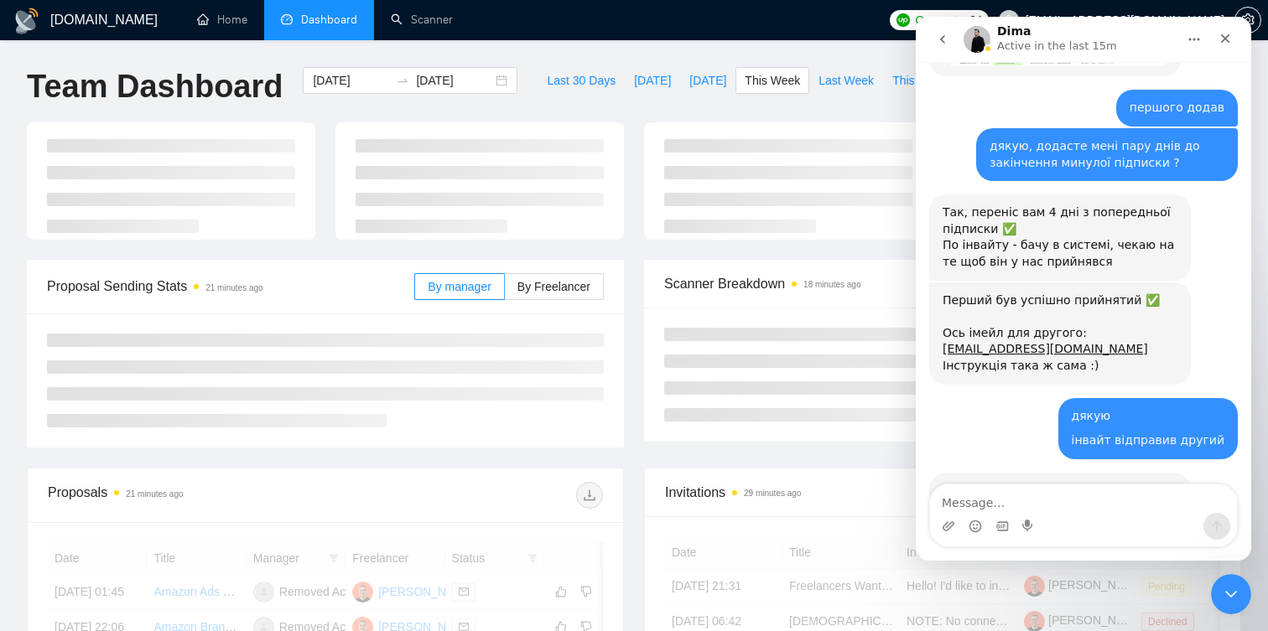
type input "[DATE]"
type input "2025-10-19"
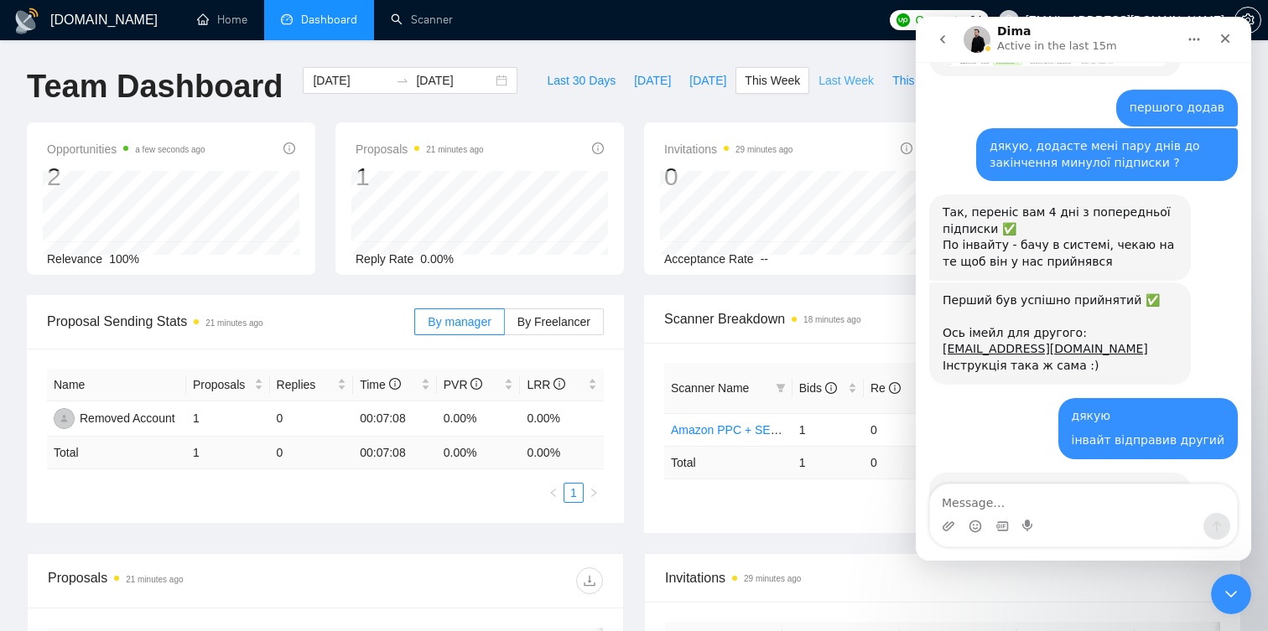
click at [839, 83] on span "Last Week" at bounding box center [845, 80] width 55 height 18
type input "2025-10-06"
type input "[DATE]"
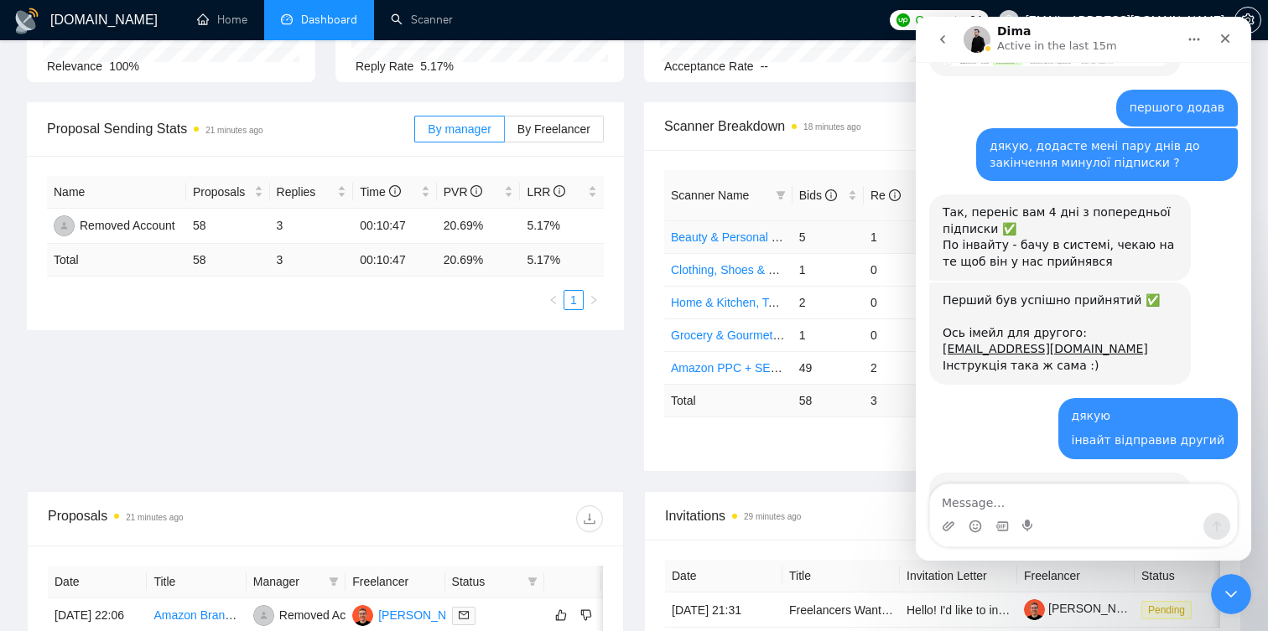
scroll to position [200, 0]
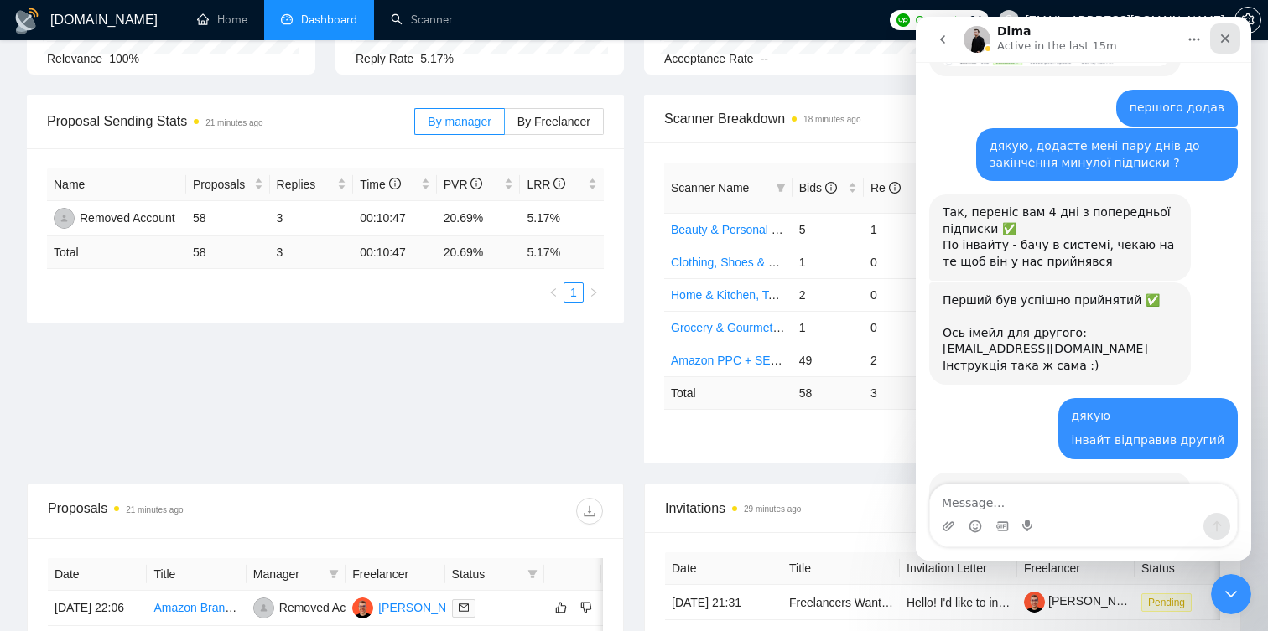
click at [1217, 29] on div "Close" at bounding box center [1225, 38] width 30 height 30
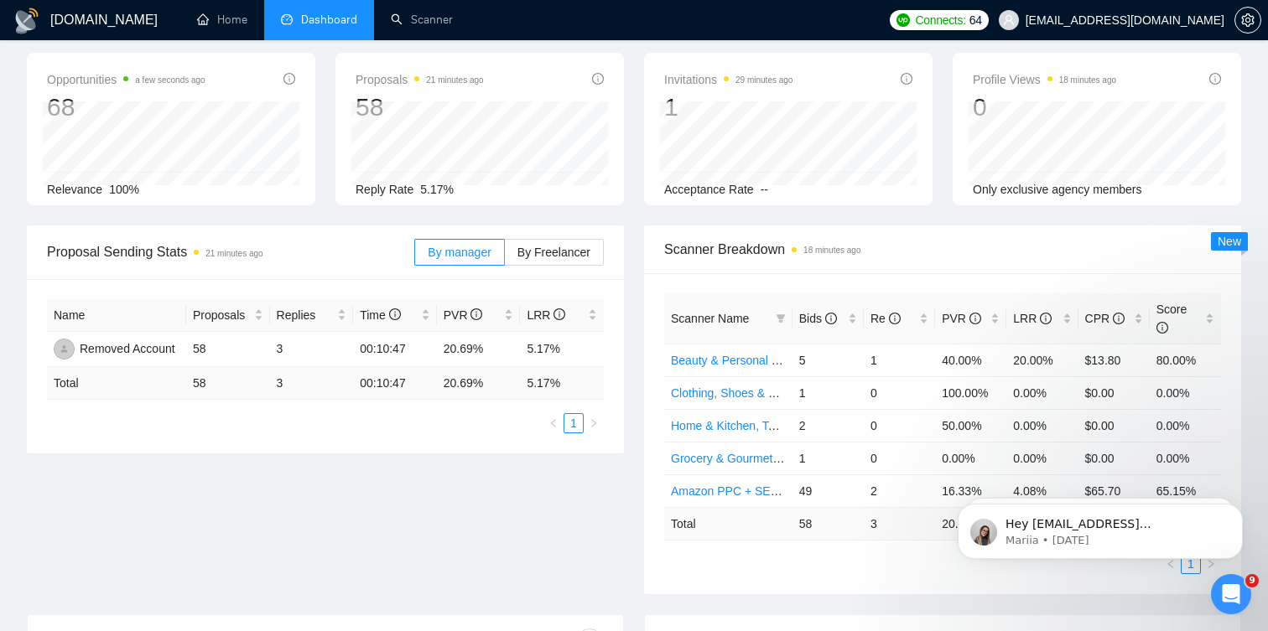
scroll to position [0, 0]
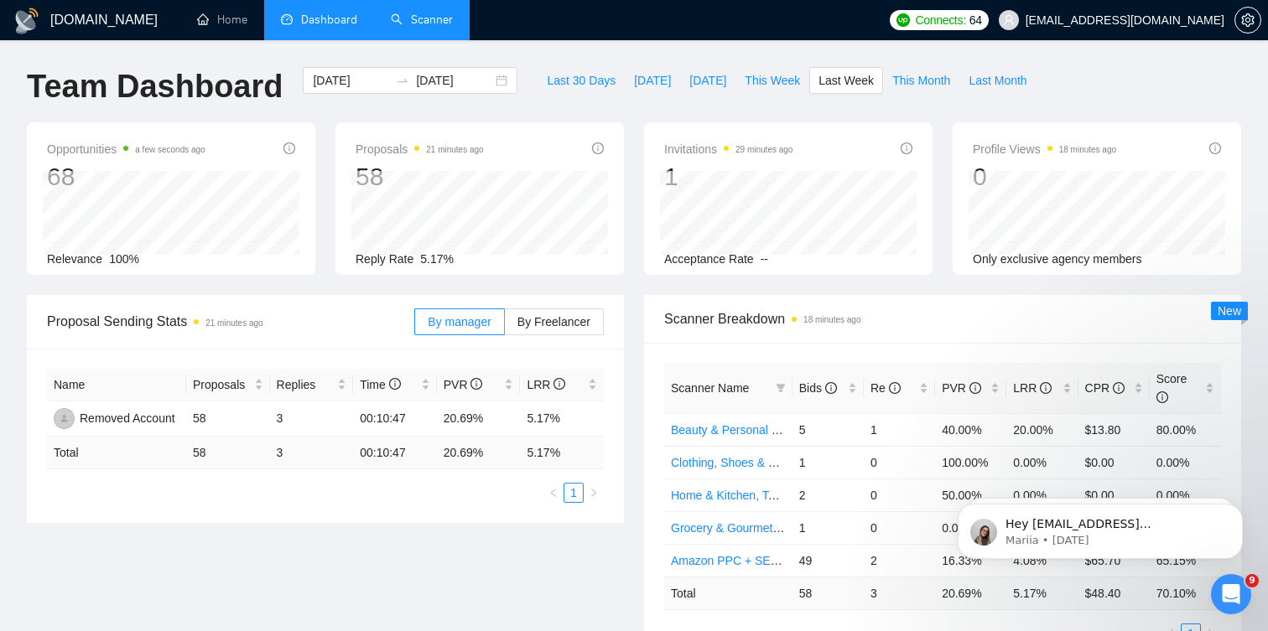
click at [428, 21] on link "Scanner" at bounding box center [422, 20] width 62 height 14
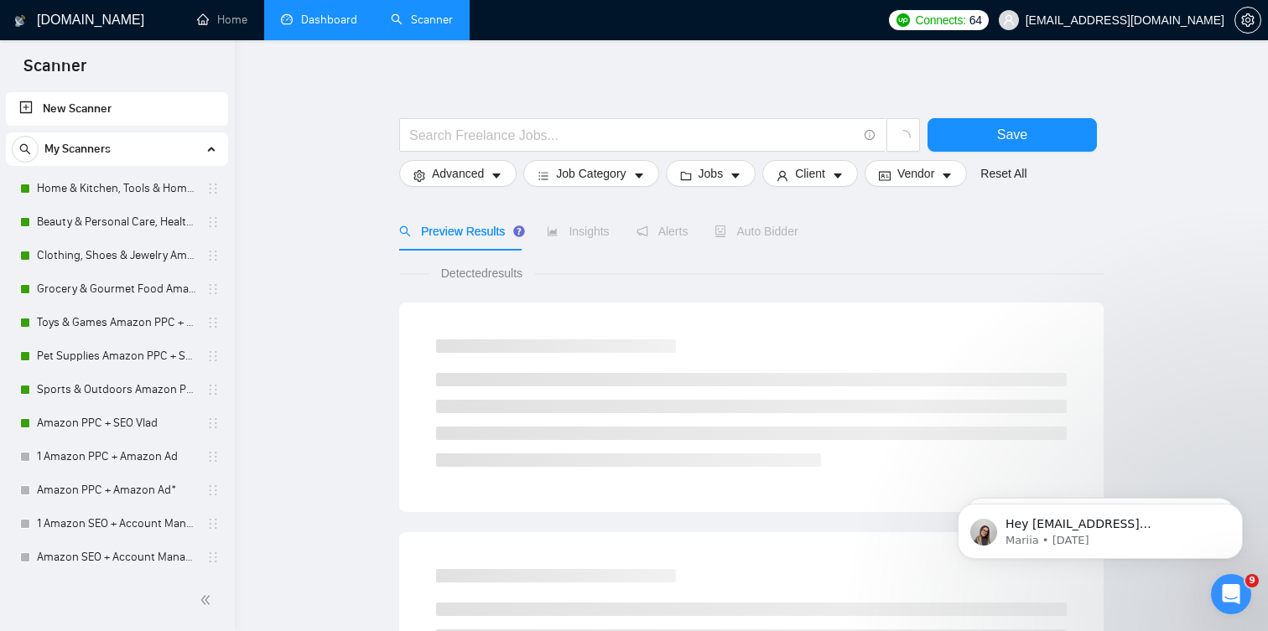
scroll to position [19, 0]
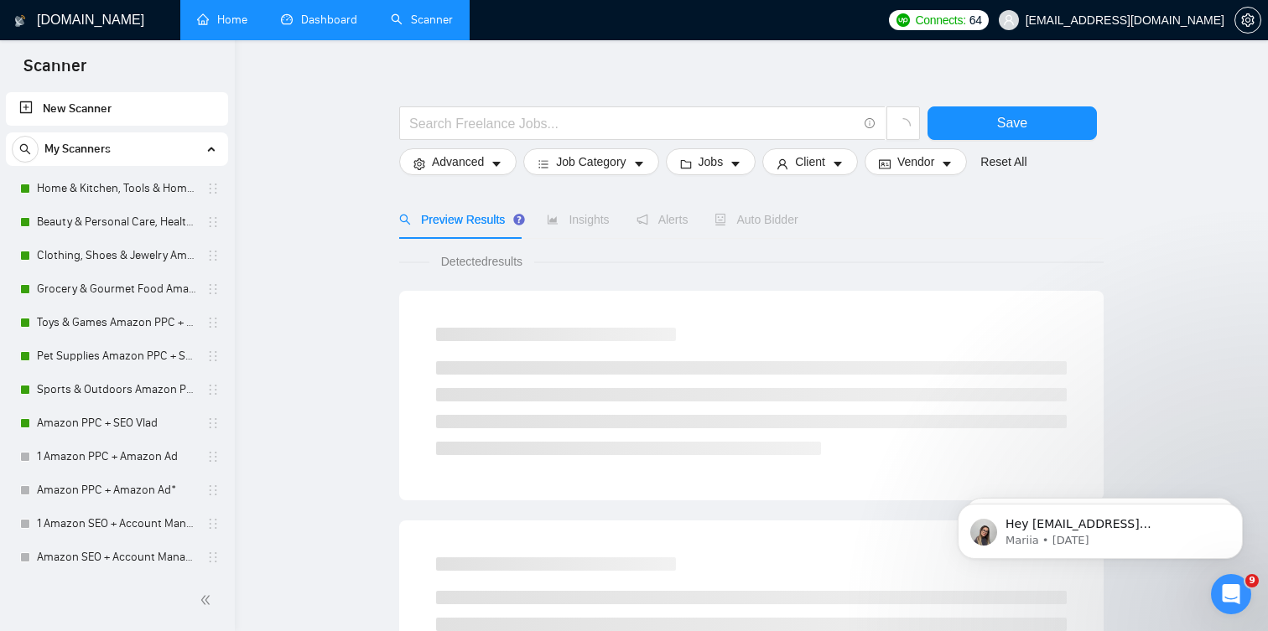
click at [247, 18] on link "Home" at bounding box center [222, 20] width 50 height 14
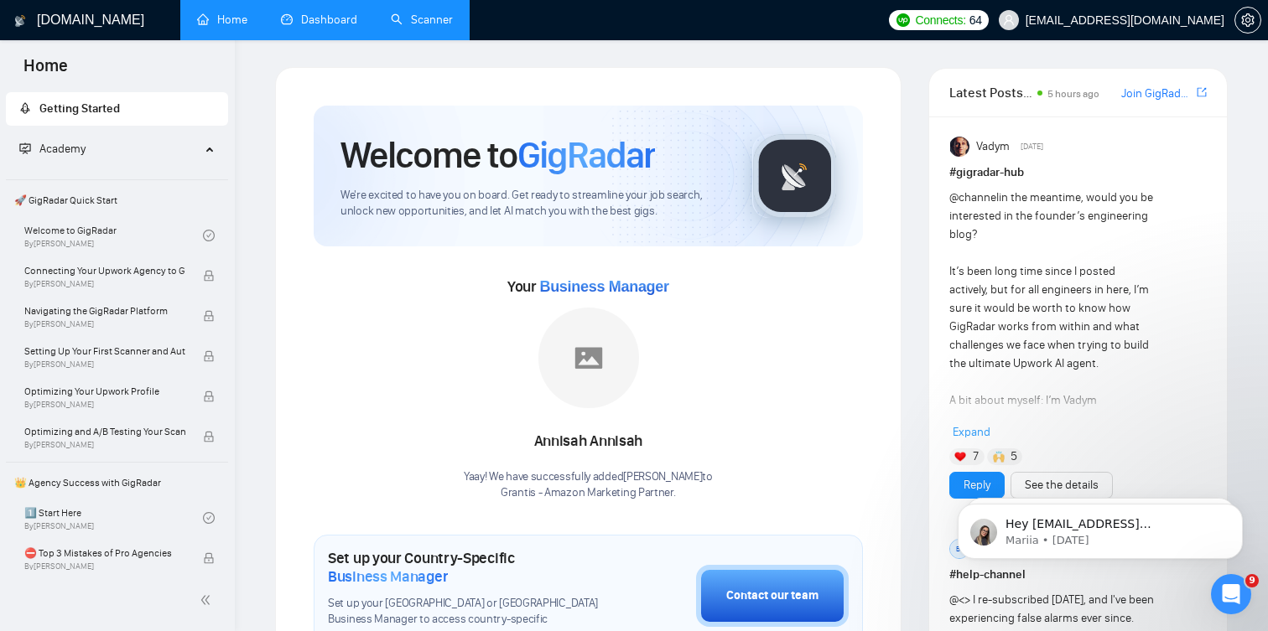
click at [303, 13] on link "Dashboard" at bounding box center [319, 20] width 76 height 14
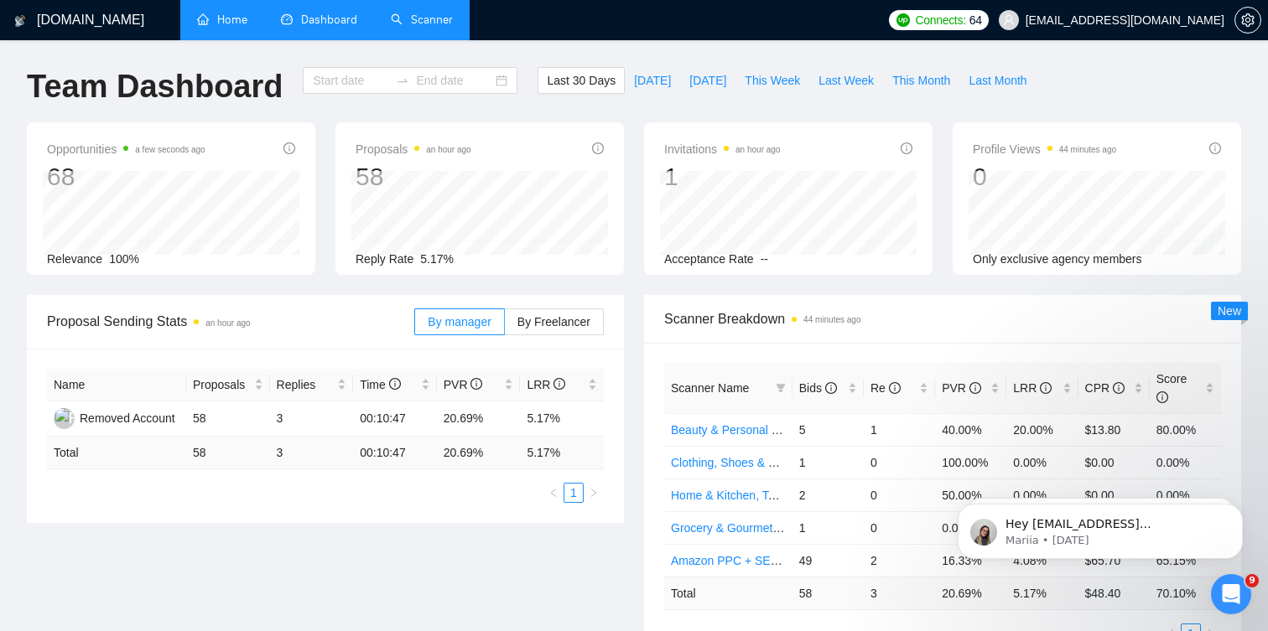
type input "[DATE]"
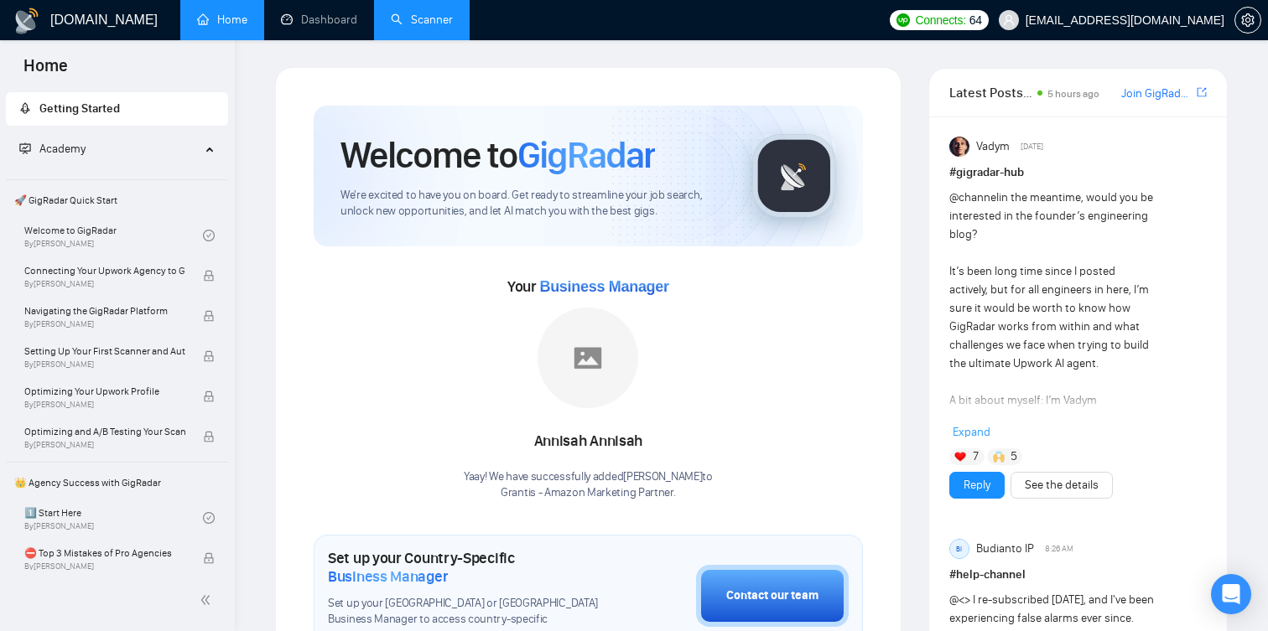
click at [417, 18] on link "Scanner" at bounding box center [422, 20] width 62 height 14
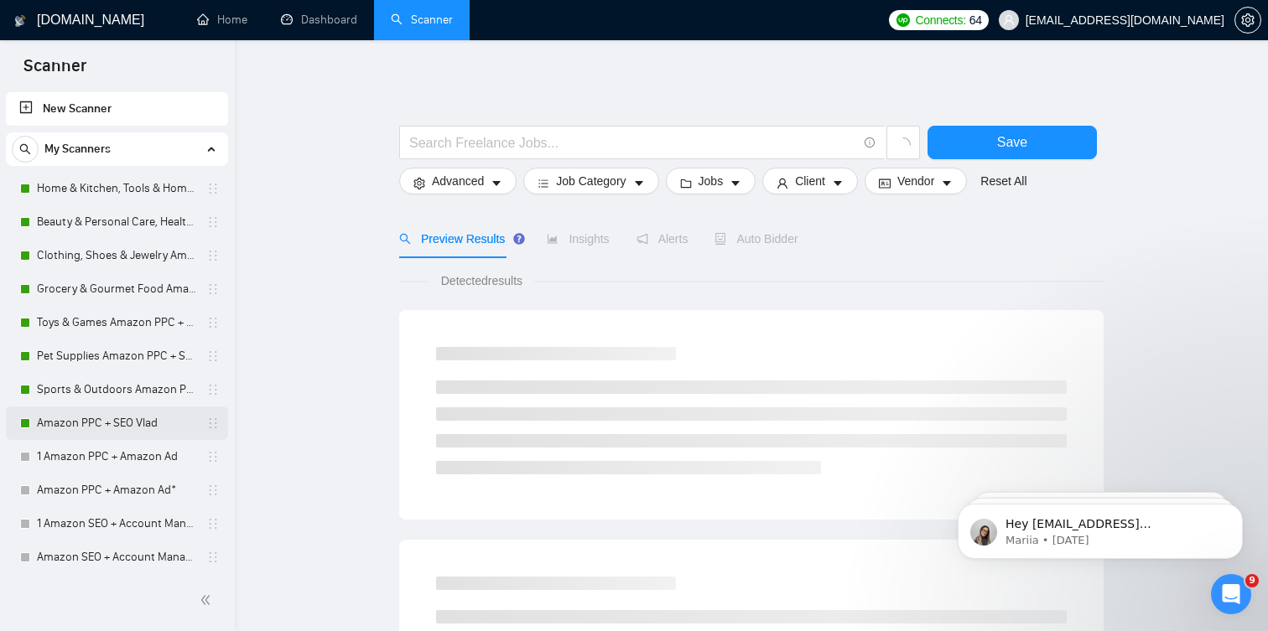
click at [119, 429] on link "Amazon PPC + SEO Vlad" at bounding box center [116, 424] width 159 height 34
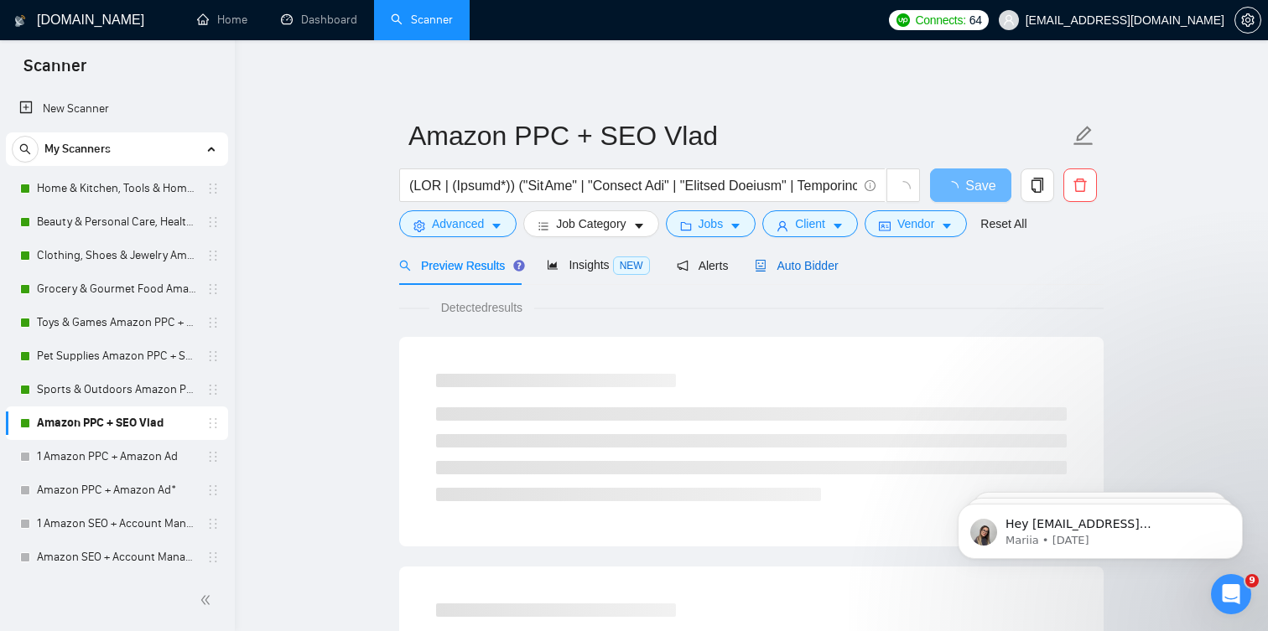
click at [796, 262] on span "Auto Bidder" at bounding box center [796, 265] width 83 height 13
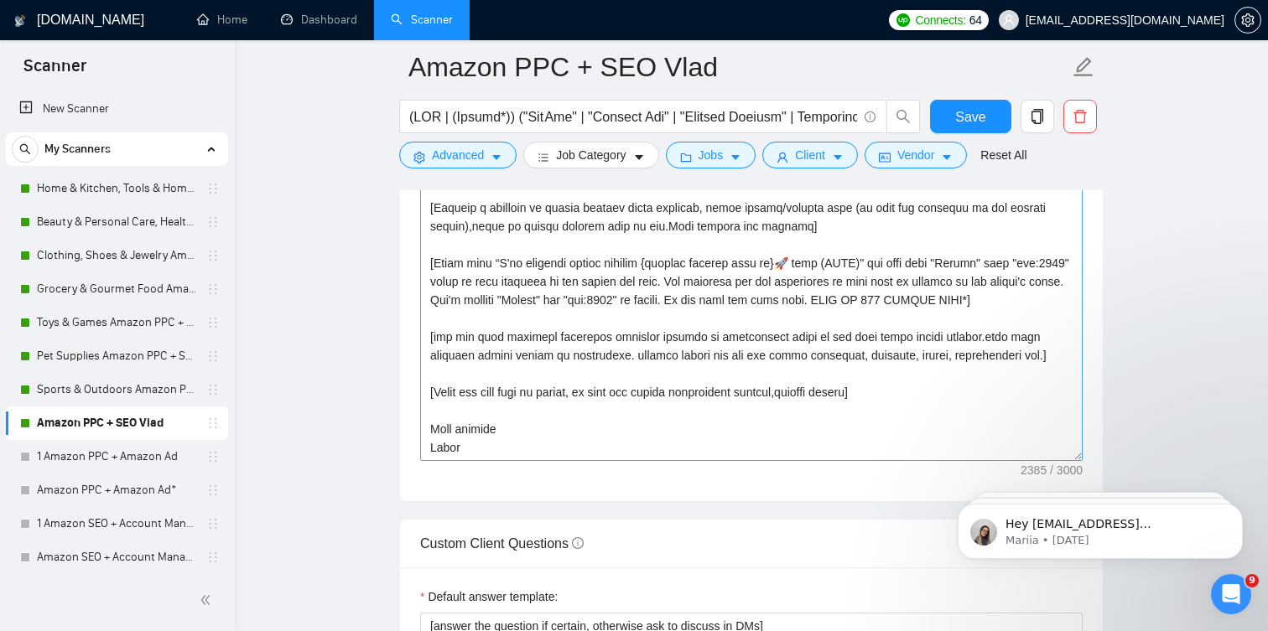
scroll to position [406, 0]
click at [553, 302] on textarea "Cover letter template:" at bounding box center [751, 272] width 662 height 377
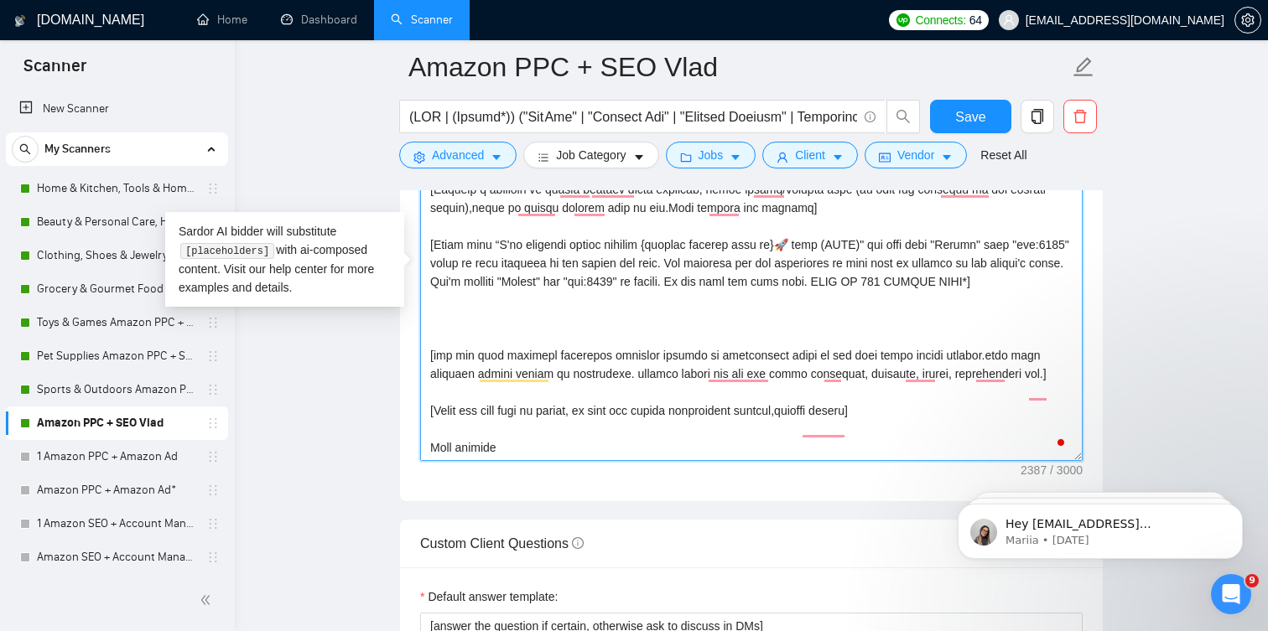
paste textarea "🚀𝗛𝗲𝗿𝗲 𝗮𝗿𝗲 𝘀𝗼𝗺𝗲 𝗼𝗳 𝐦𝐲 𝗦𝘂𝗰𝗰𝗲𝘀𝘀𝗳𝘂𝗹 𝗰𝗮𝘀𝗲𝘀: 👉 [based on client needs described in jo…"
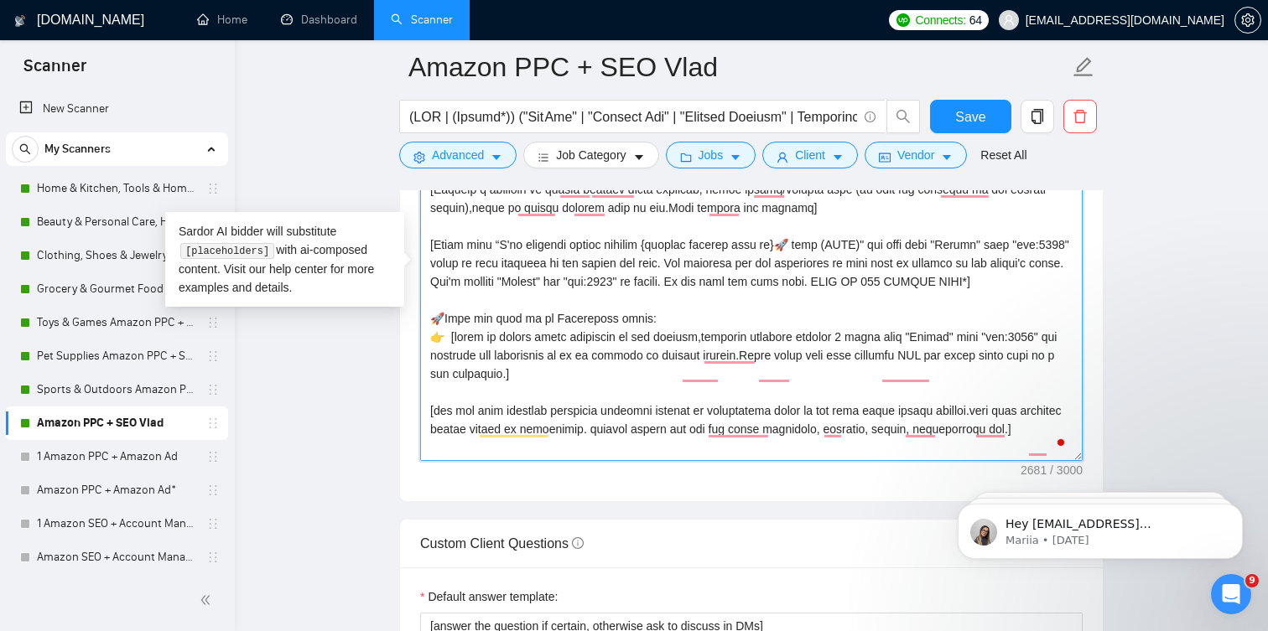
scroll to position [430, 0]
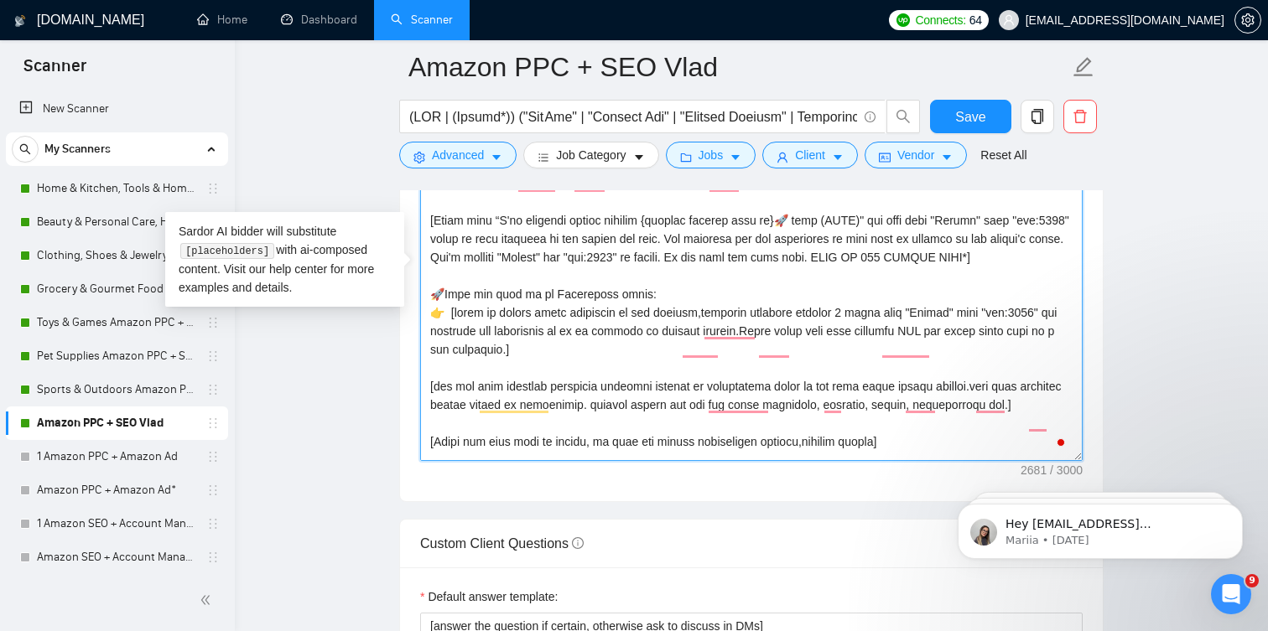
click at [577, 311] on textarea "Cover letter template:" at bounding box center [751, 272] width 662 height 377
drag, startPoint x: 876, startPoint y: 352, endPoint x: 455, endPoint y: 335, distance: 421.2
click at [455, 335] on textarea "Cover letter template:" at bounding box center [751, 272] width 662 height 377
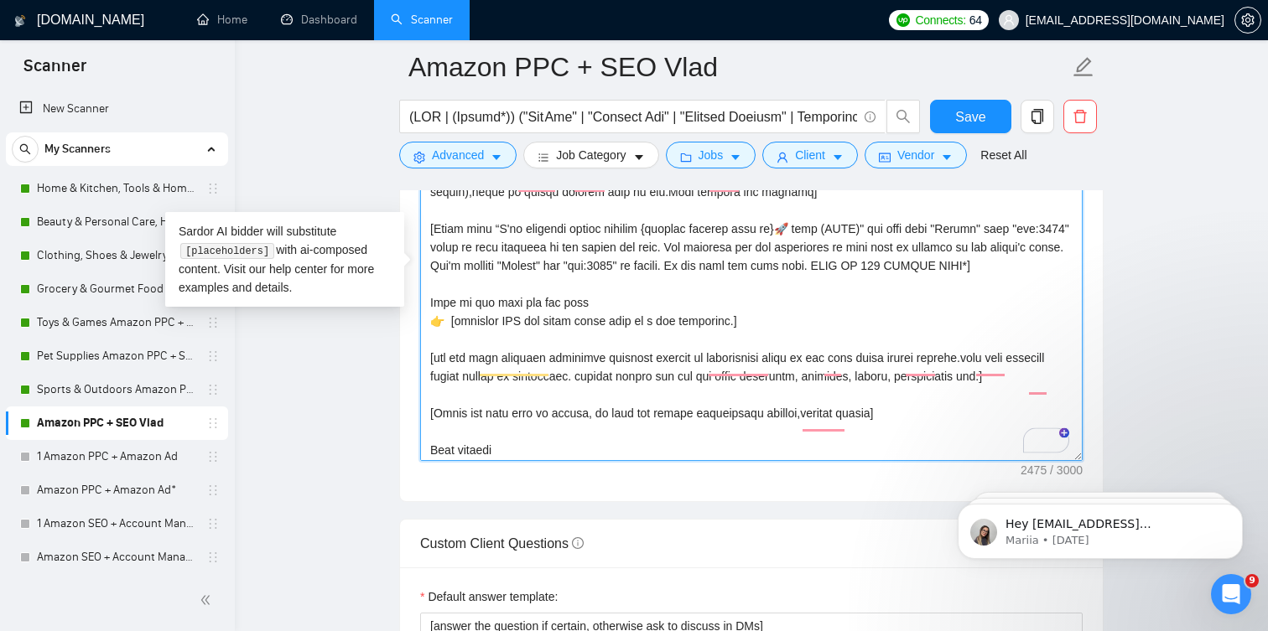
scroll to position [422, 0]
click at [529, 340] on textarea "Cover letter template:" at bounding box center [751, 272] width 662 height 377
drag, startPoint x: 529, startPoint y: 340, endPoint x: 743, endPoint y: 345, distance: 213.8
click at [743, 345] on textarea "Cover letter template:" at bounding box center [751, 272] width 662 height 377
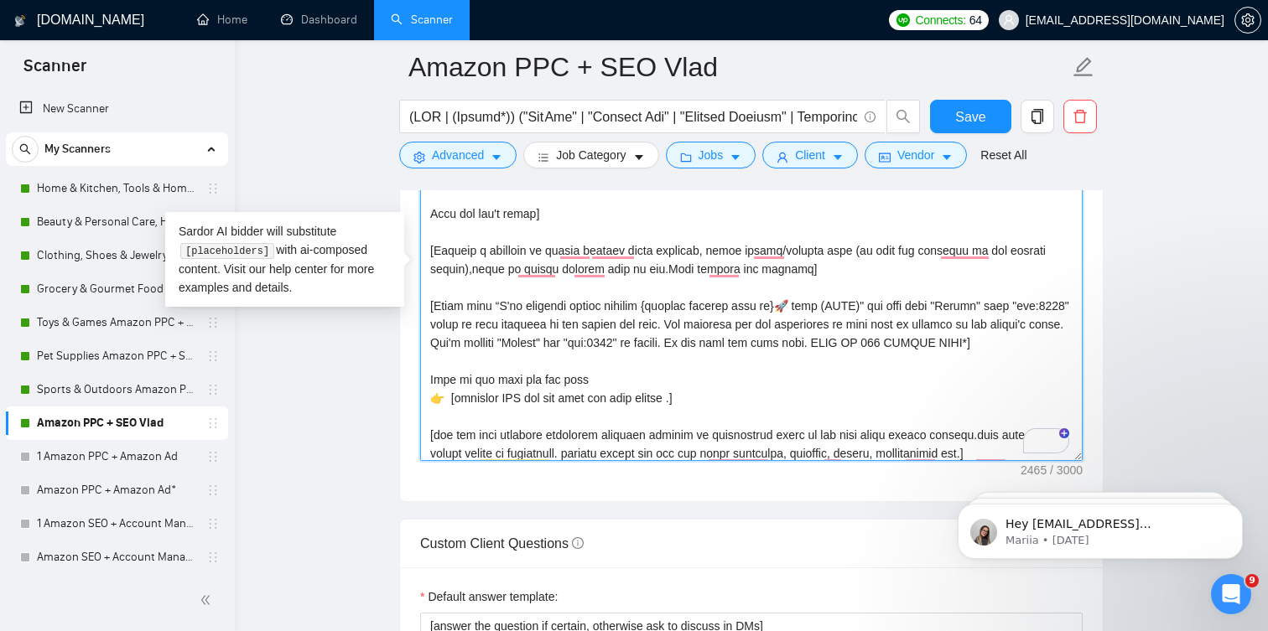
scroll to position [0, 0]
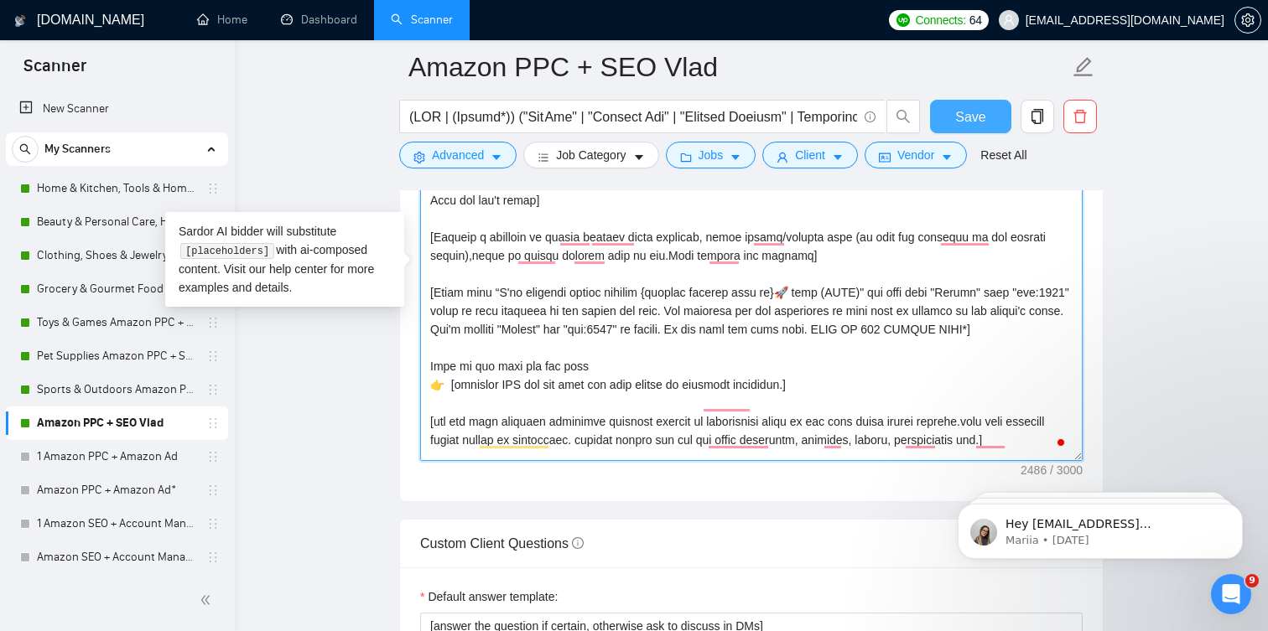
type textarea "[Folder= 1. CLNT:ClothingShoes&Jewelry(USA)|URL:https://www.upwork.com/freelanc…"
click at [961, 116] on span "Save" at bounding box center [970, 116] width 30 height 21
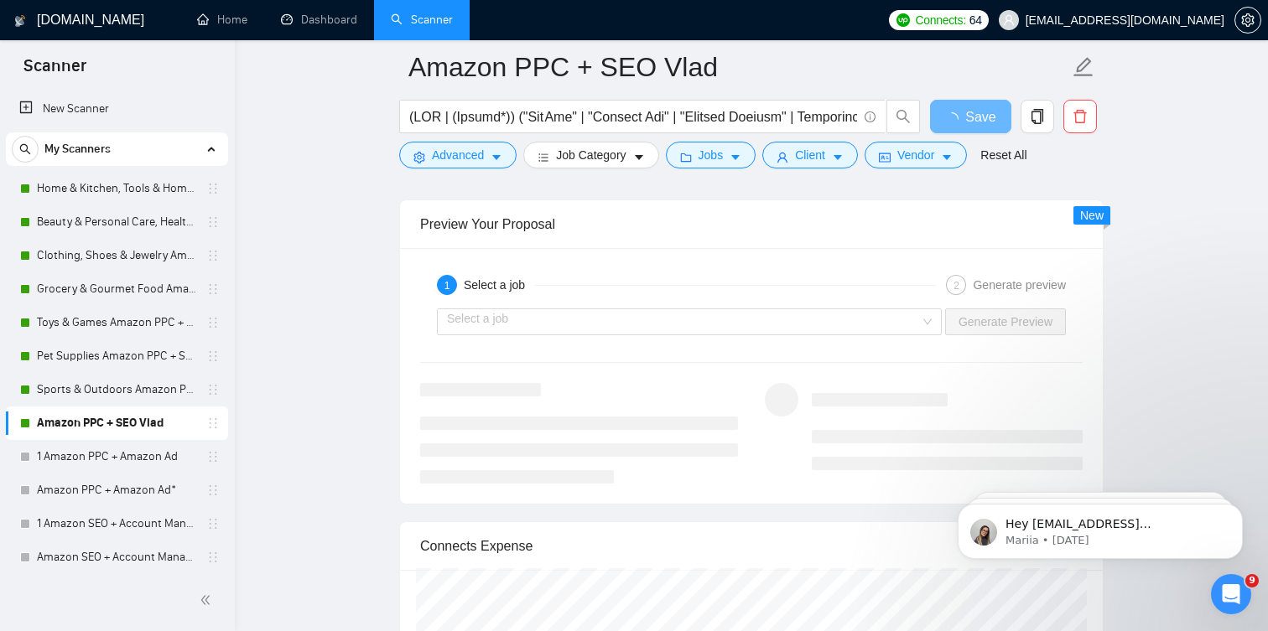
click at [890, 339] on div "Select a job Generate Preview" at bounding box center [751, 322] width 666 height 40
click at [890, 329] on input "search" at bounding box center [683, 321] width 473 height 25
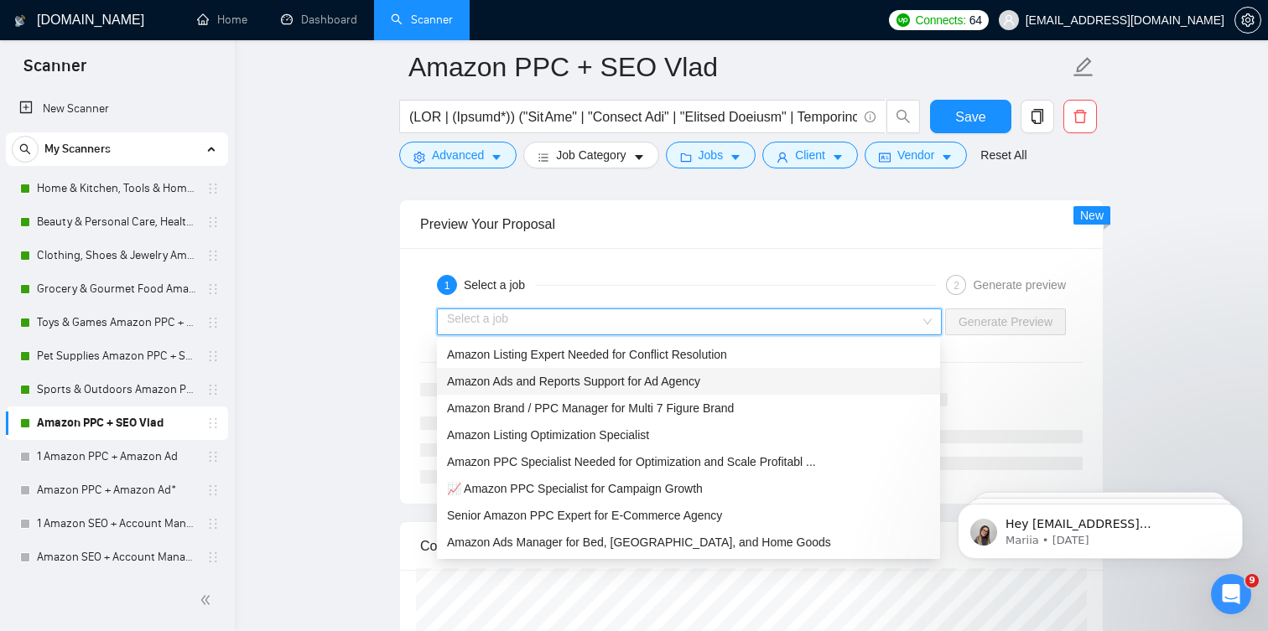
click at [800, 380] on div "Amazon Ads and Reports Support for Ad Agency" at bounding box center [688, 381] width 483 height 18
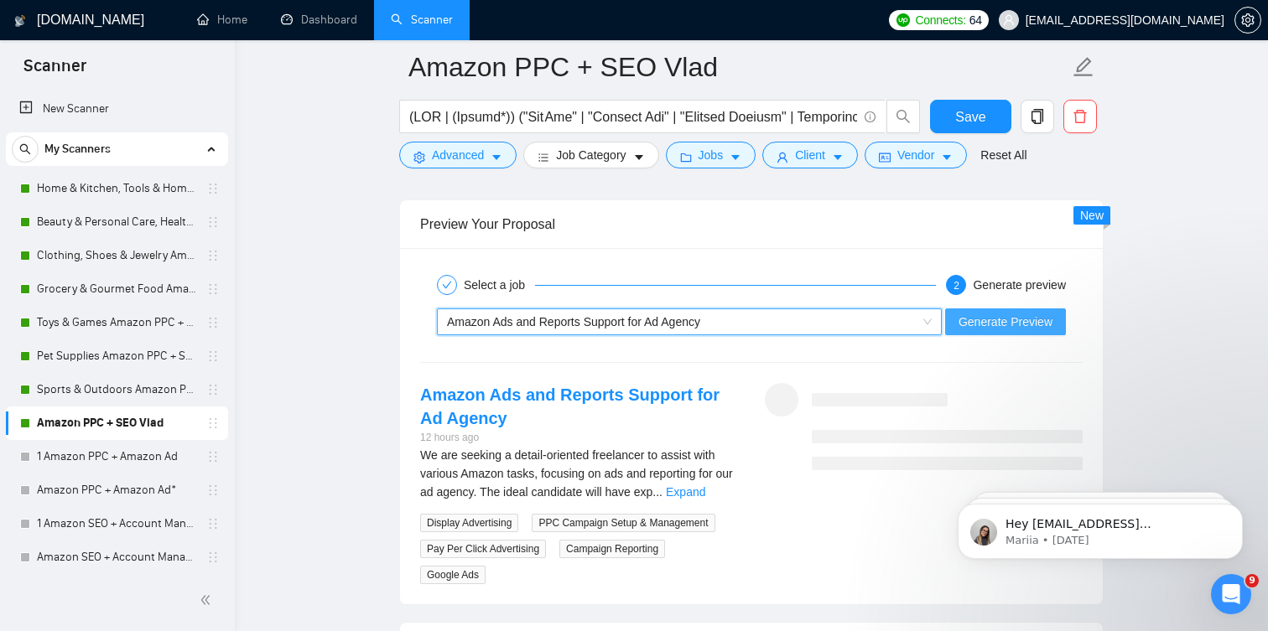
click at [1000, 328] on span "Generate Preview" at bounding box center [1005, 322] width 94 height 18
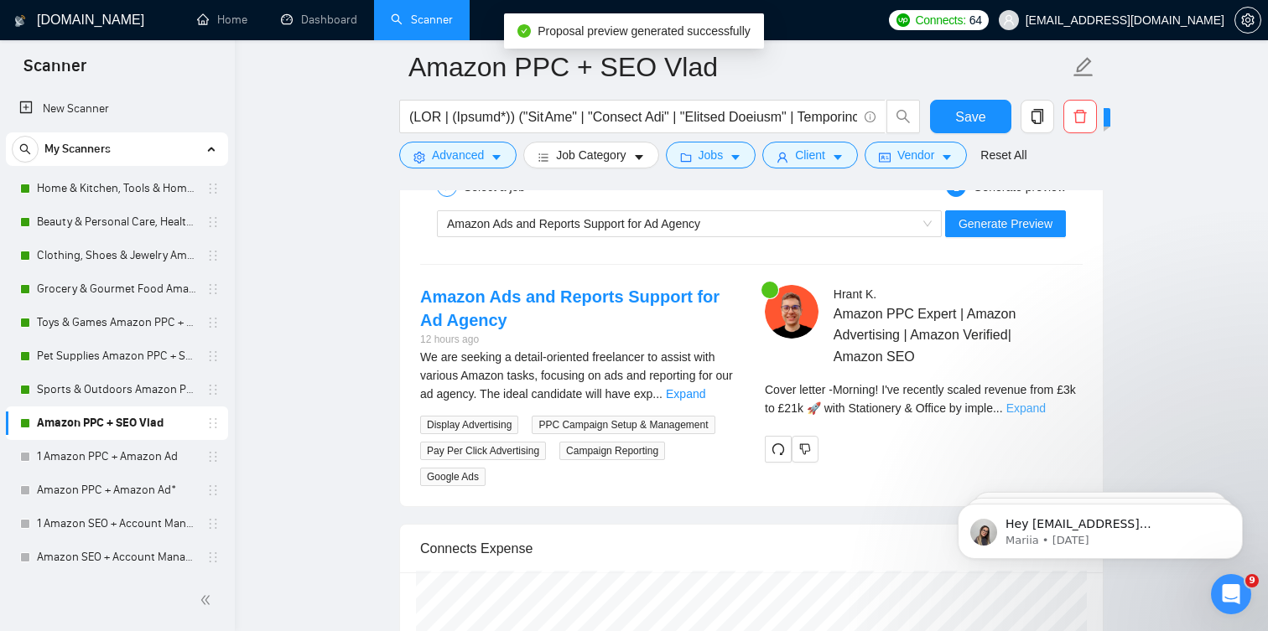
click at [1045, 402] on link "Expand" at bounding box center [1025, 408] width 39 height 13
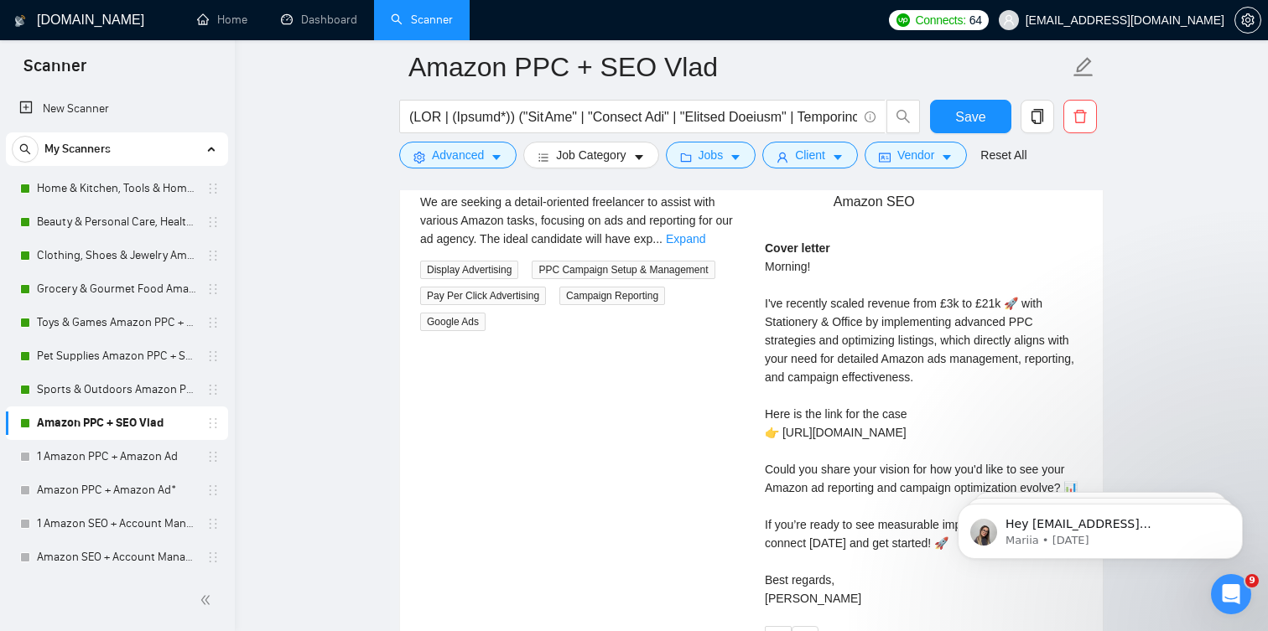
scroll to position [3369, 0]
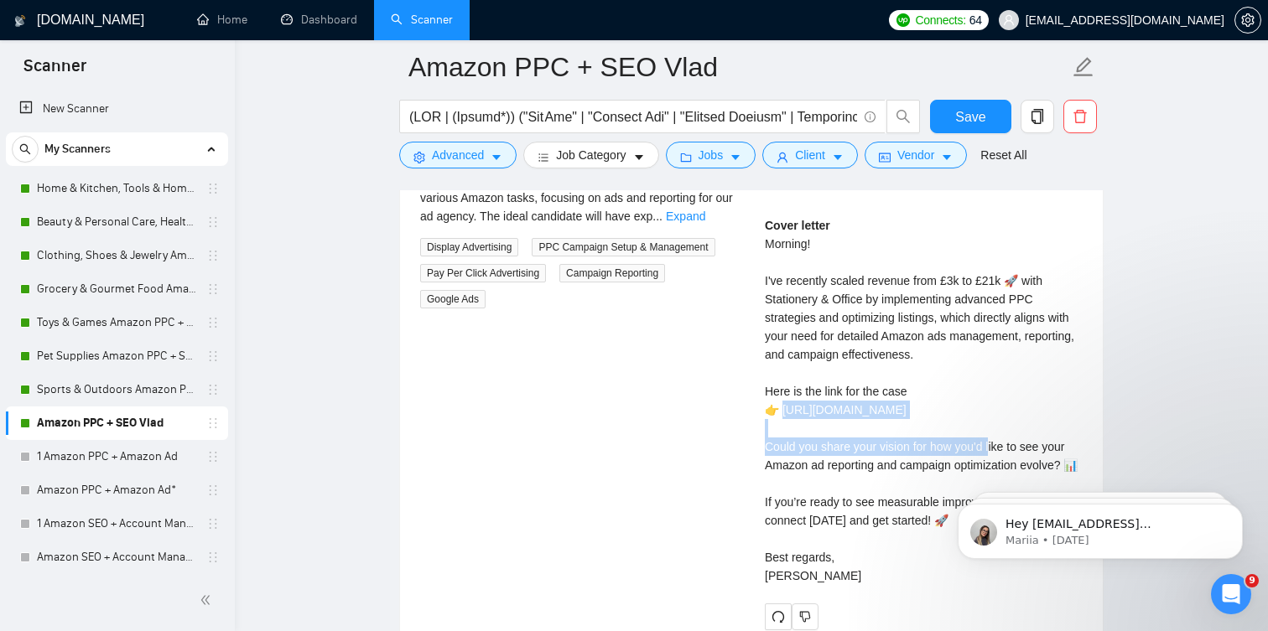
drag, startPoint x: 921, startPoint y: 430, endPoint x: 781, endPoint y: 415, distance: 140.8
click at [781, 415] on div "Cover letter Morning! I've recently scaled revenue from £3k to £21k 🚀 with Stat…" at bounding box center [924, 400] width 318 height 369
copy div "tps://www.upwork.com/freelancers/hrantk?p=1825210754736857088"
click at [790, 469] on div "Cover letter Morning! I've recently scaled revenue from £3k to £21k 🚀 with Stat…" at bounding box center [924, 403] width 318 height 369
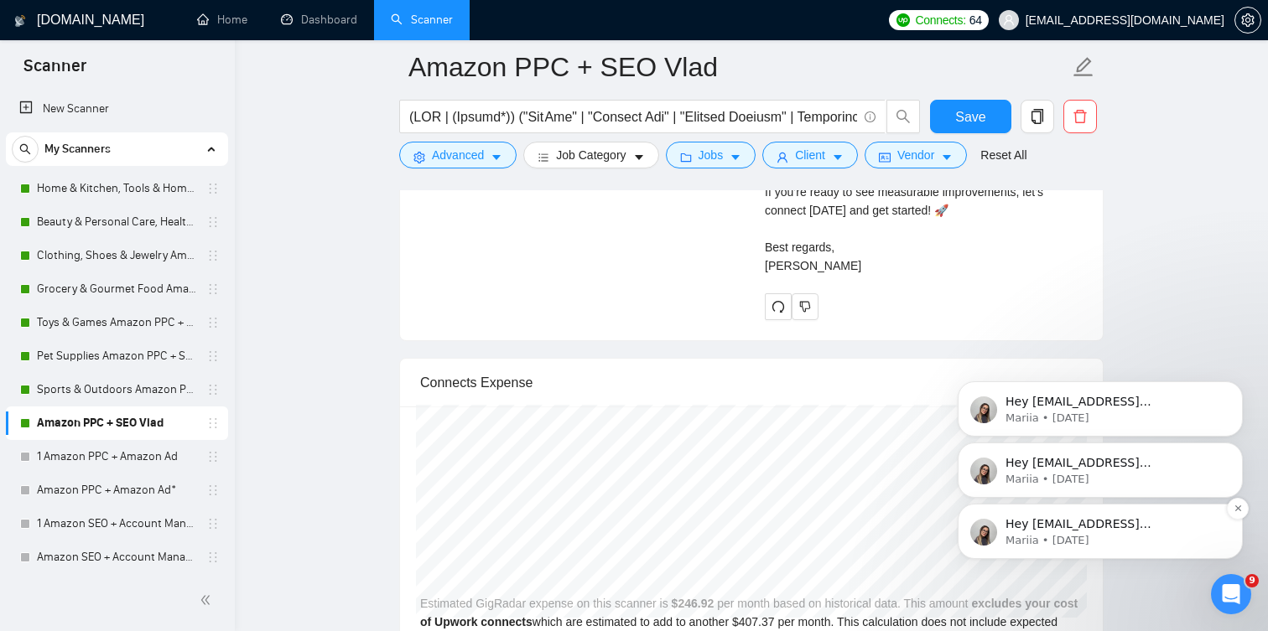
scroll to position [3583, 0]
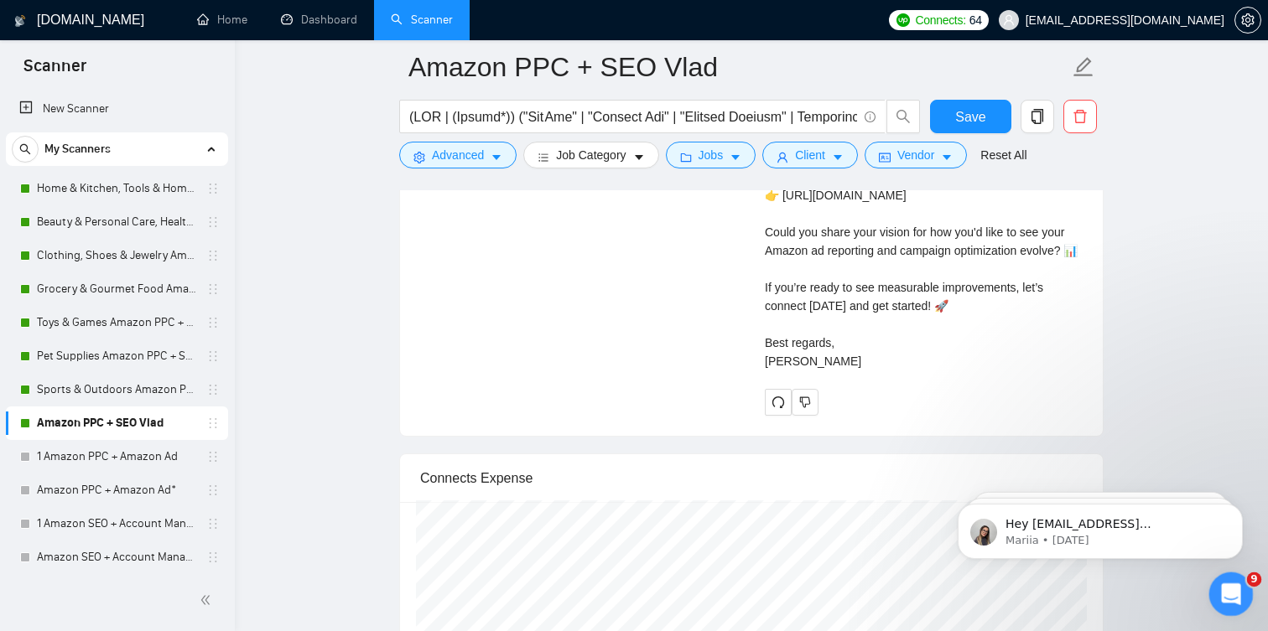
click at [1232, 603] on icon "Open Intercom Messenger" at bounding box center [1229, 592] width 28 height 28
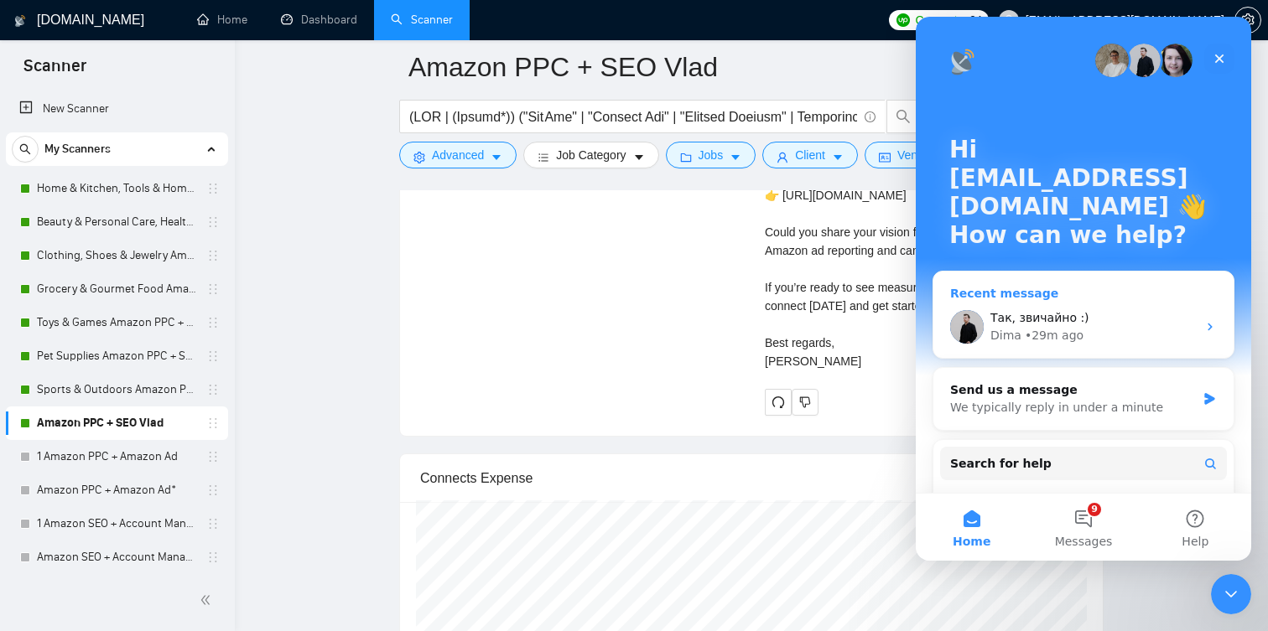
scroll to position [29, 0]
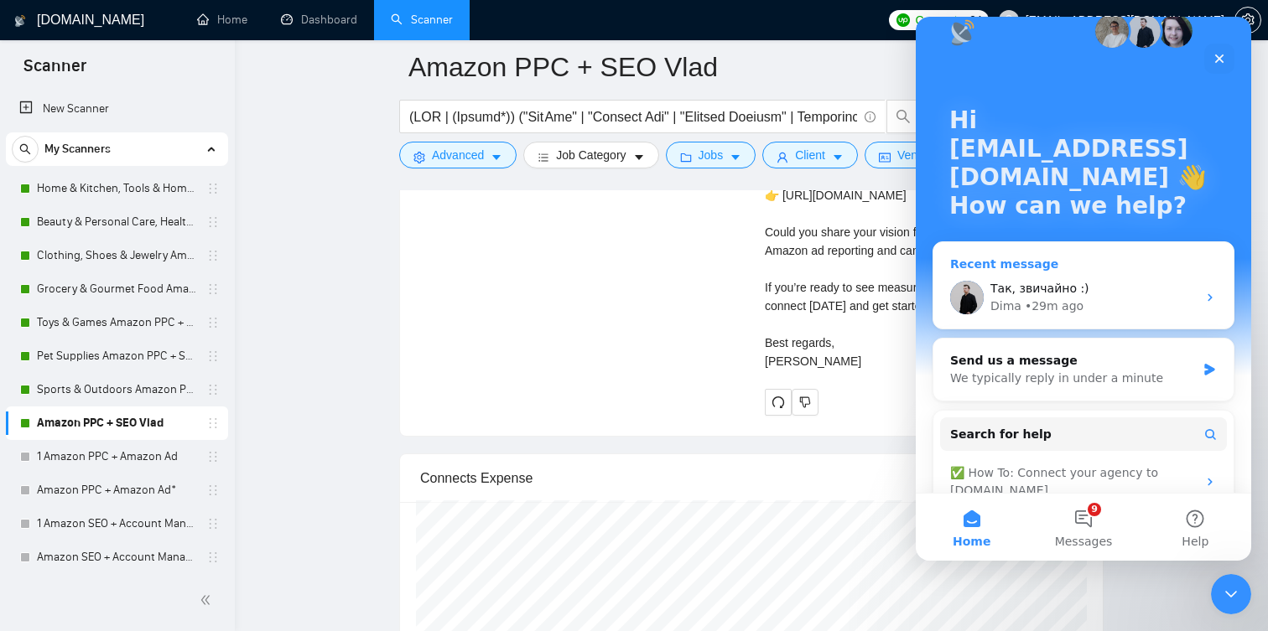
click at [1101, 294] on div "Так, звичайно :)" at bounding box center [1093, 289] width 206 height 18
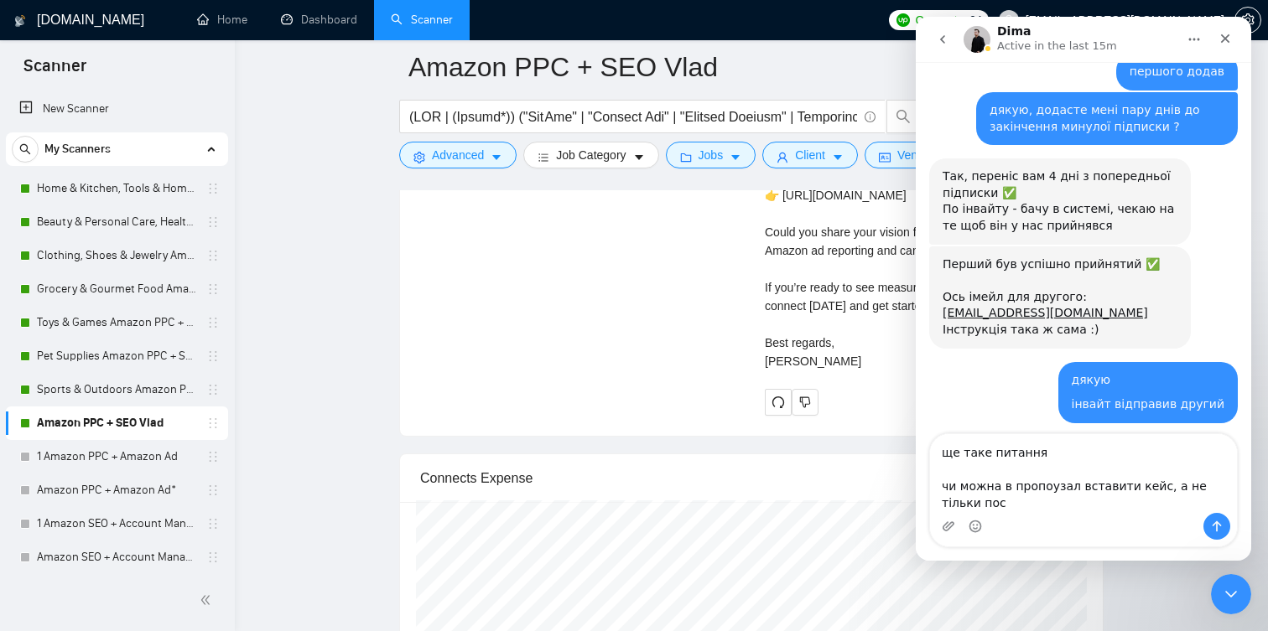
scroll to position [6408, 0]
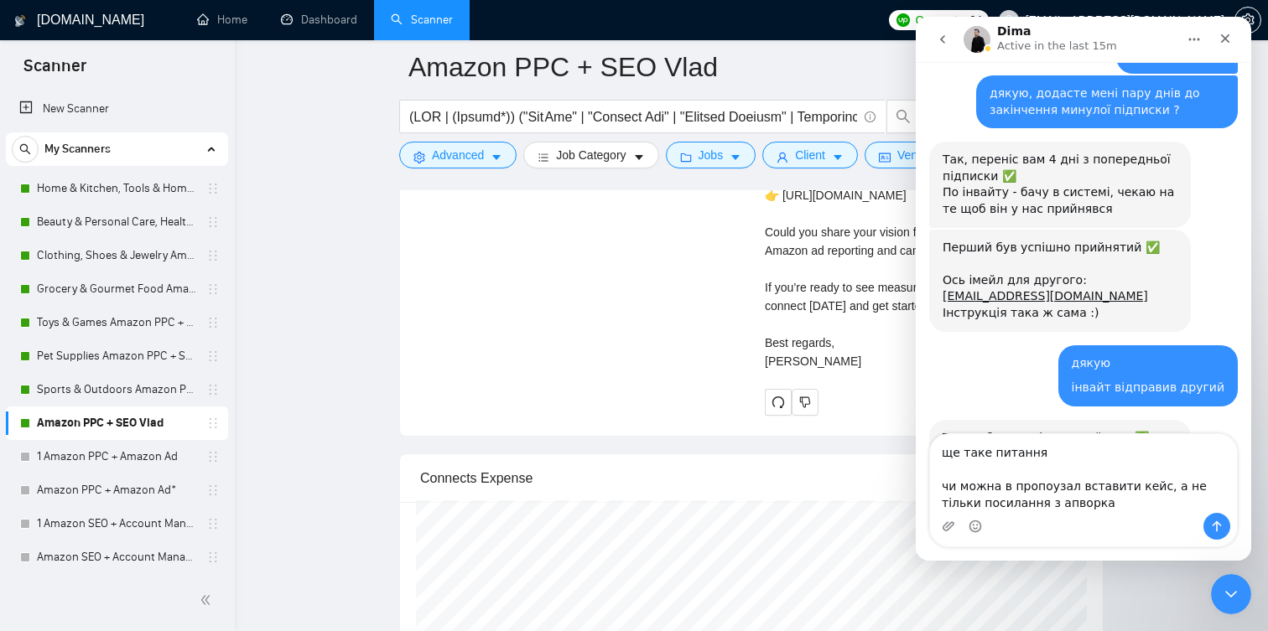
type textarea "ще таке питання чи можна в пропоузал вставити кейс, а не тільки посилання з апв…"
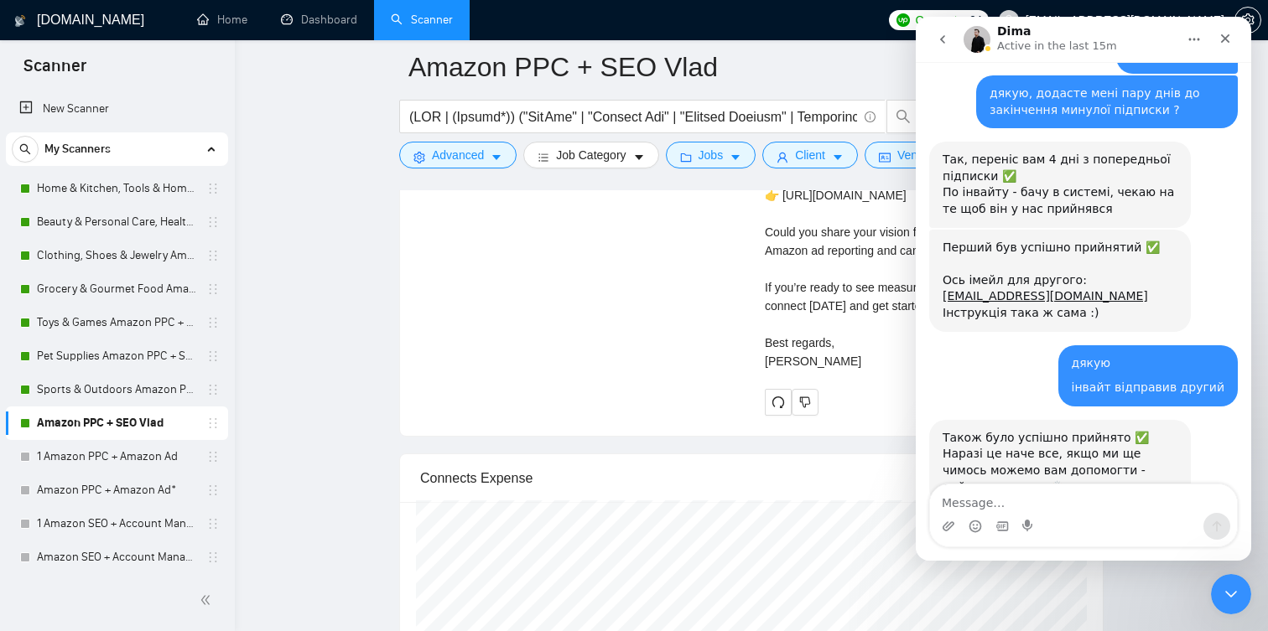
scroll to position [6449, 0]
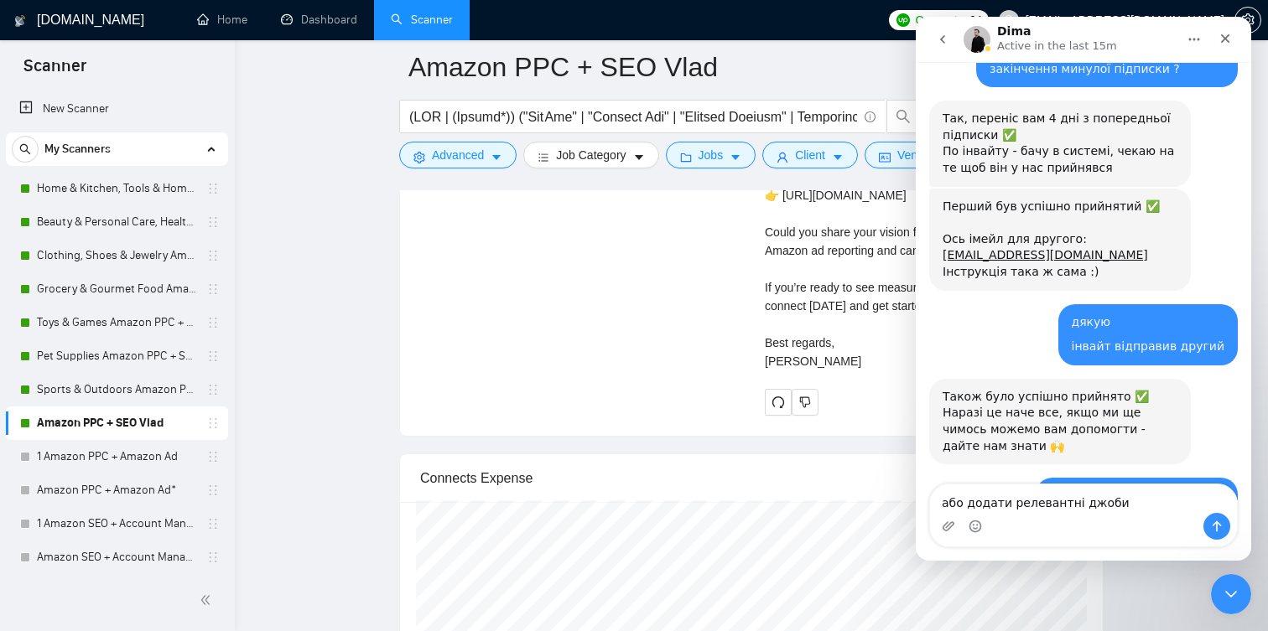
type textarea "або додати релевантні джоби"
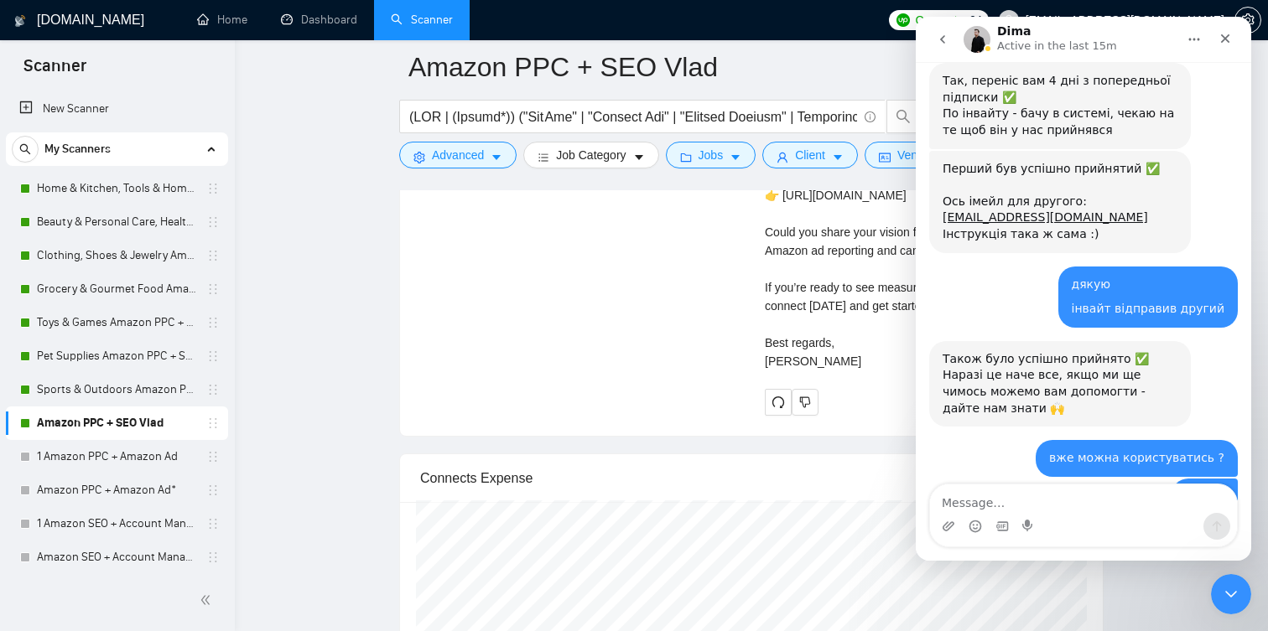
click at [1212, 581] on div "Close Intercom Messenger" at bounding box center [1228, 592] width 40 height 40
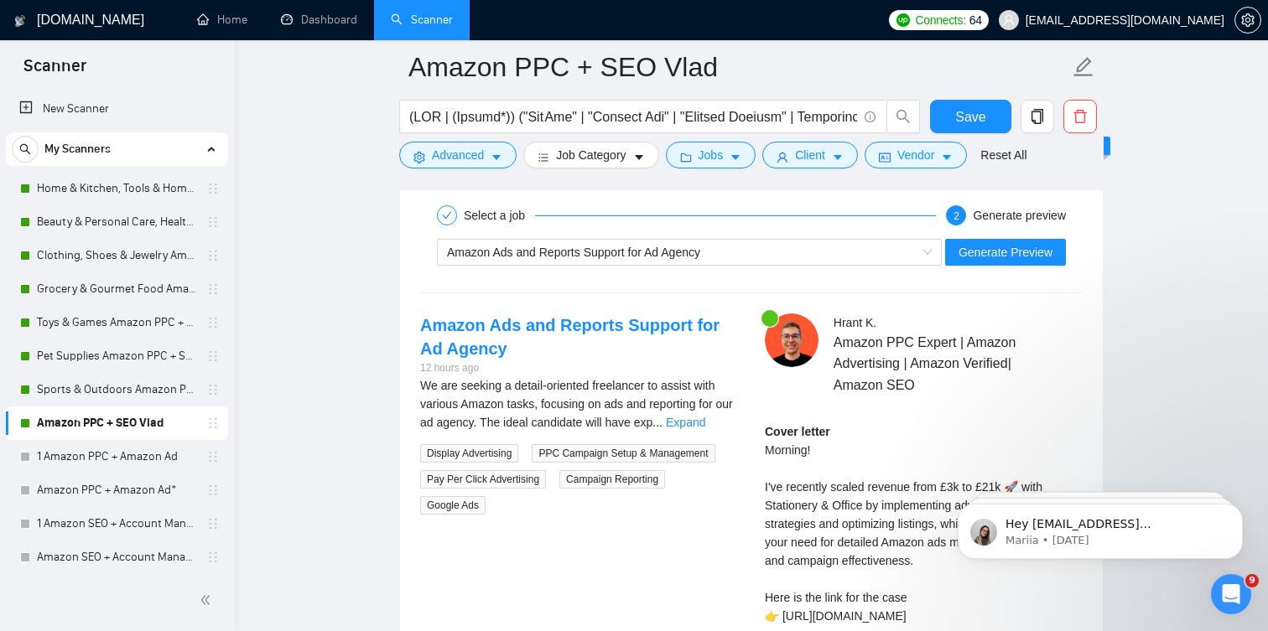
scroll to position [3165, 0]
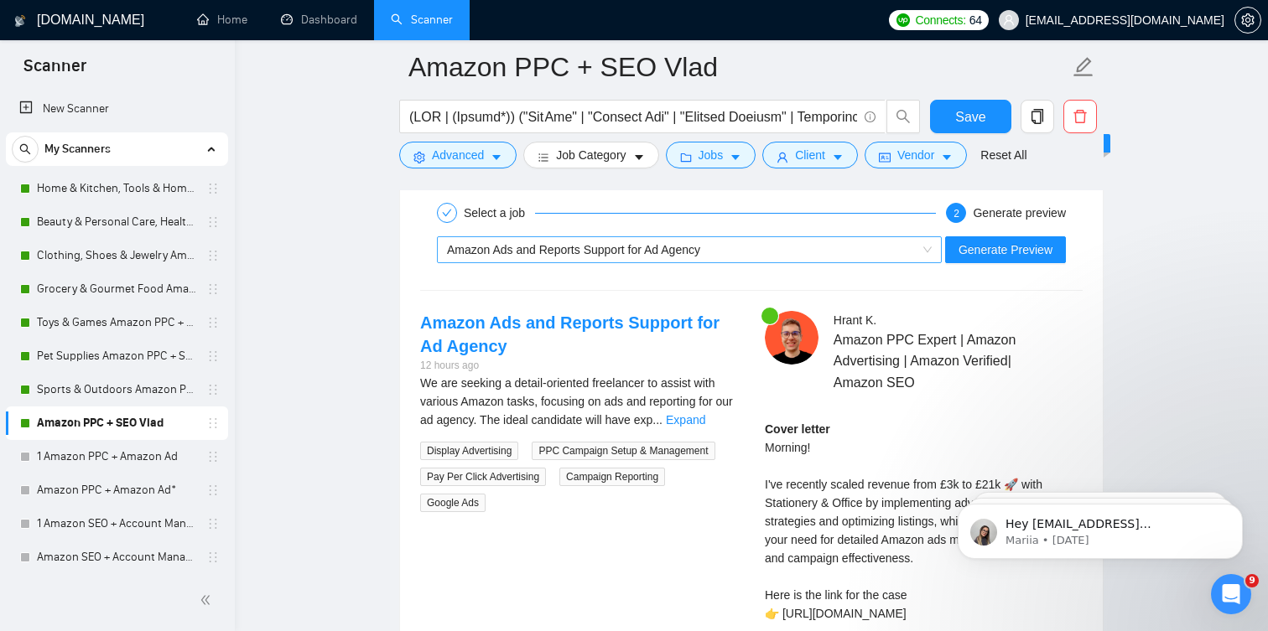
click at [774, 261] on div "Amazon Ads and Reports Support for Ad Agency" at bounding box center [681, 249] width 469 height 25
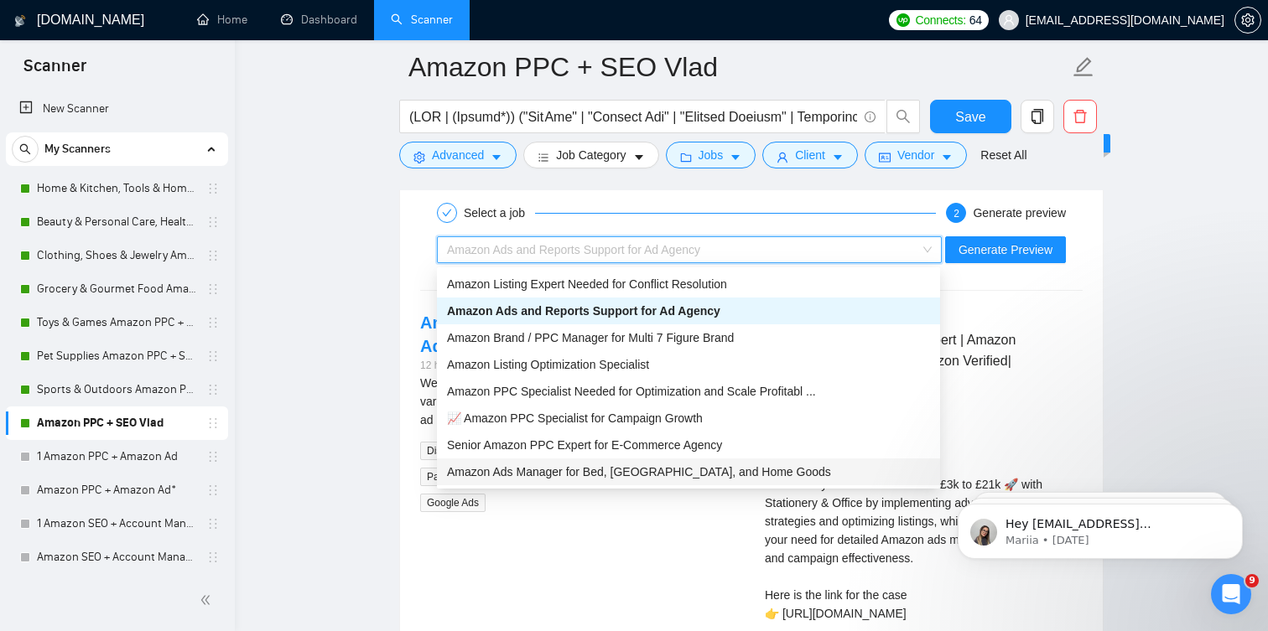
click at [782, 501] on div "Cover letter Morning! I've recently scaled revenue from £3k to £21k 🚀 with Stat…" at bounding box center [924, 604] width 318 height 369
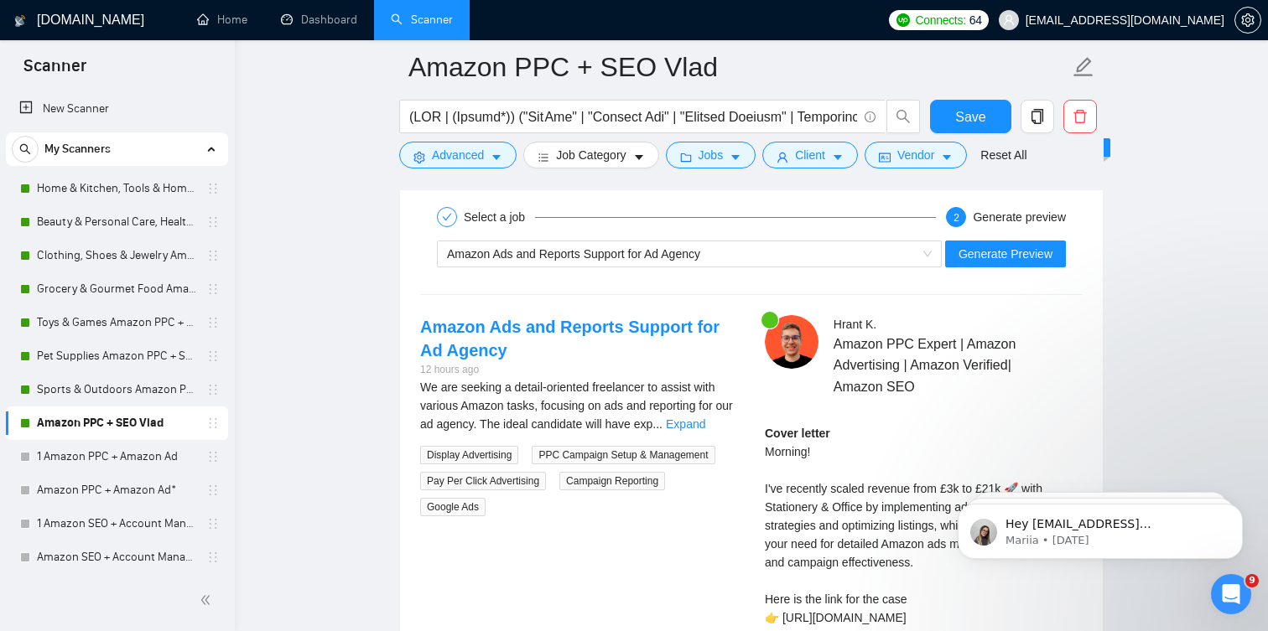
scroll to position [3150, 0]
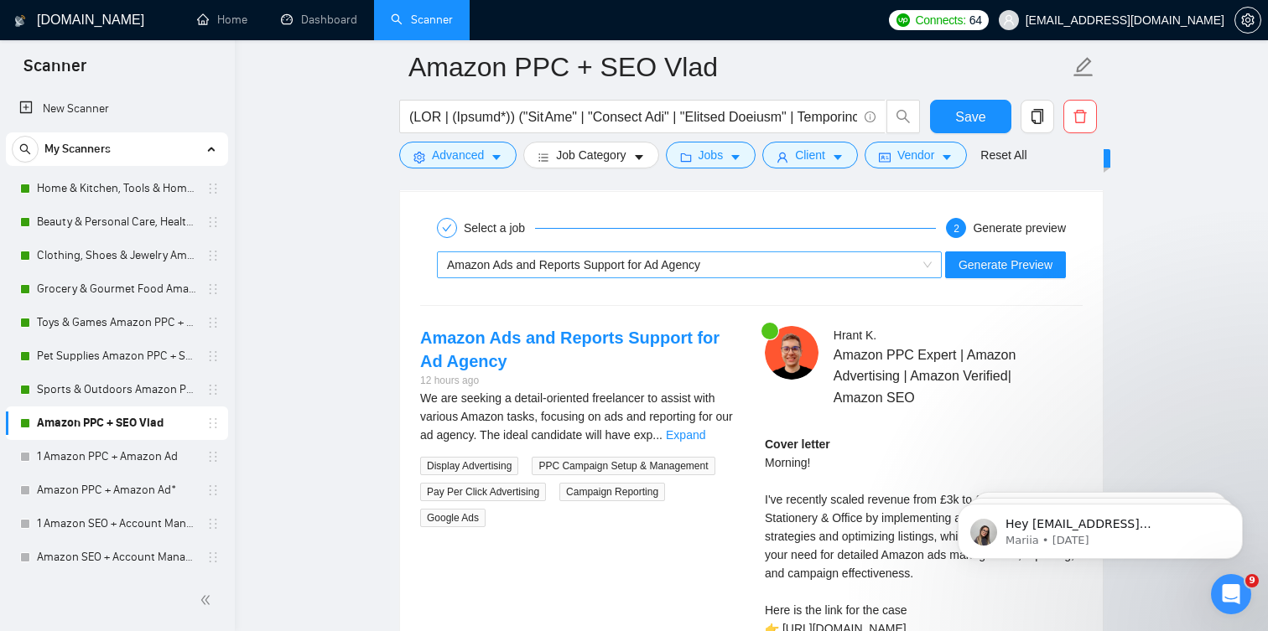
click at [781, 267] on div "Amazon Ads and Reports Support for Ad Agency" at bounding box center [681, 264] width 469 height 25
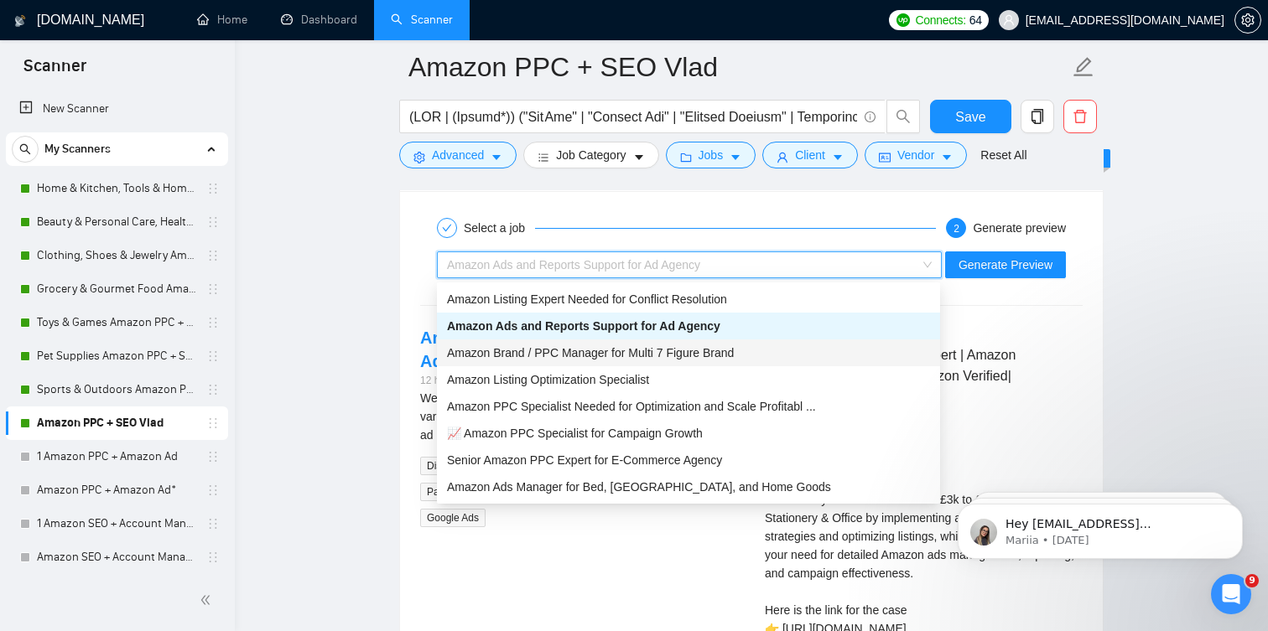
click at [749, 363] on div "Amazon Brand / PPC Manager for Multi 7 Figure Brand" at bounding box center [688, 353] width 503 height 27
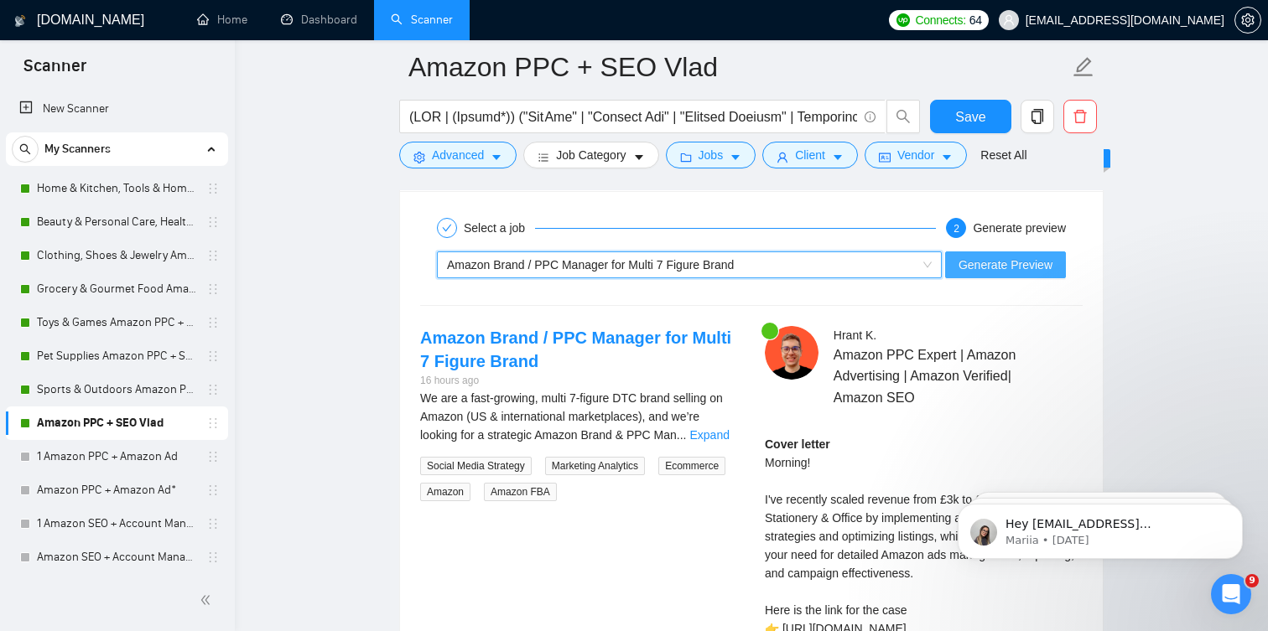
click at [1014, 260] on span "Generate Preview" at bounding box center [1005, 265] width 94 height 18
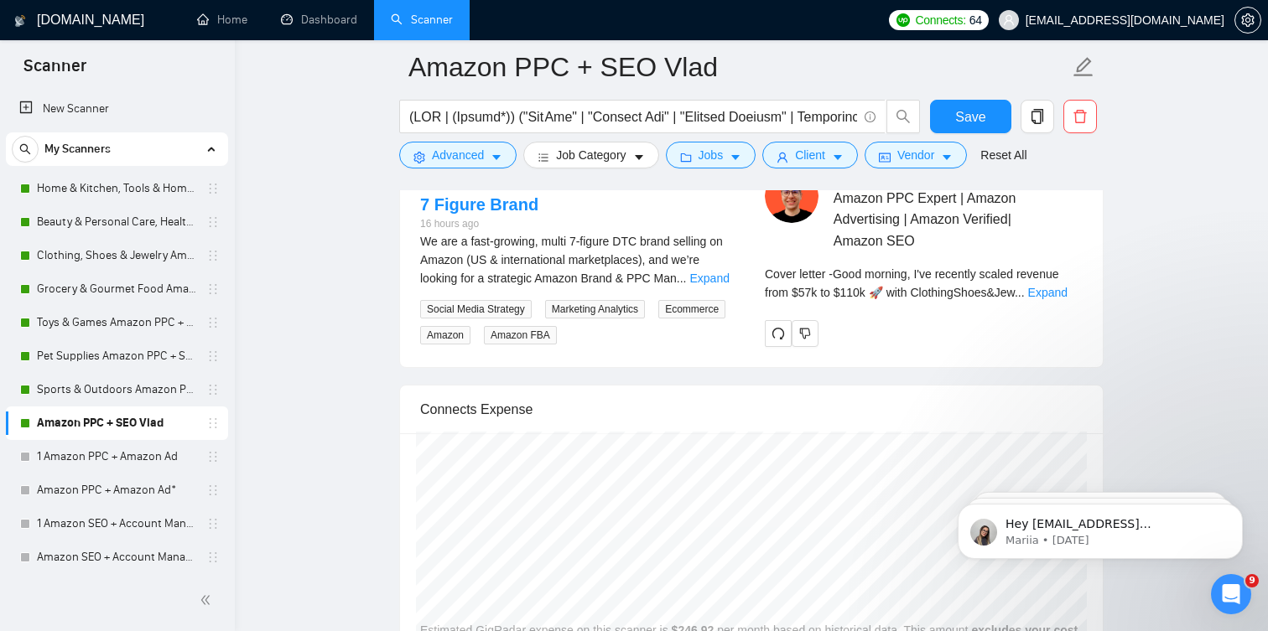
scroll to position [3260, 0]
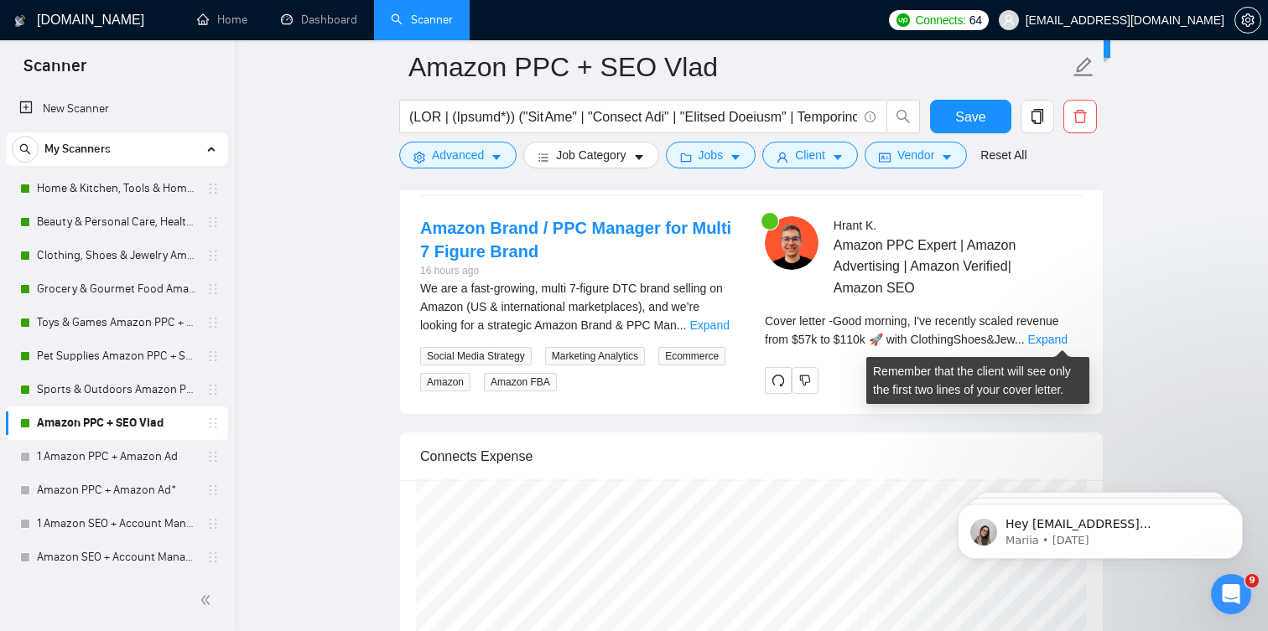
click at [1053, 329] on div "Cover letter - Good morning, I've recently scaled revenue from $57k to $110k 🚀 …" at bounding box center [924, 330] width 318 height 37
click at [1057, 339] on link "Expand" at bounding box center [1047, 339] width 39 height 13
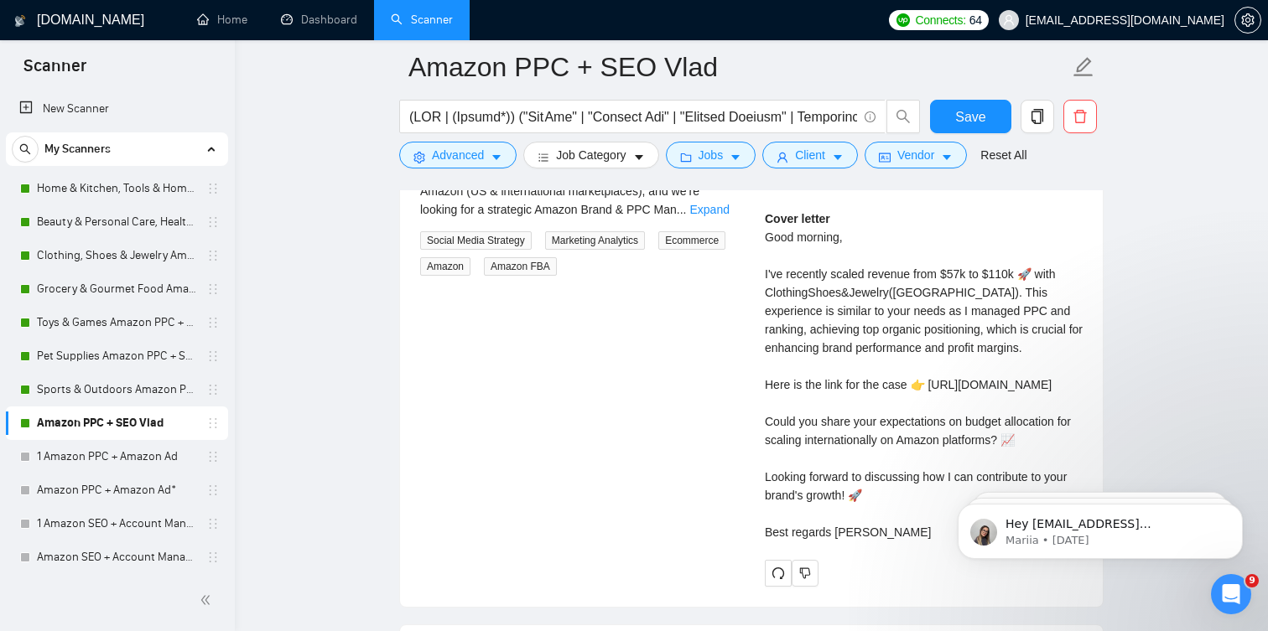
scroll to position [3389, 0]
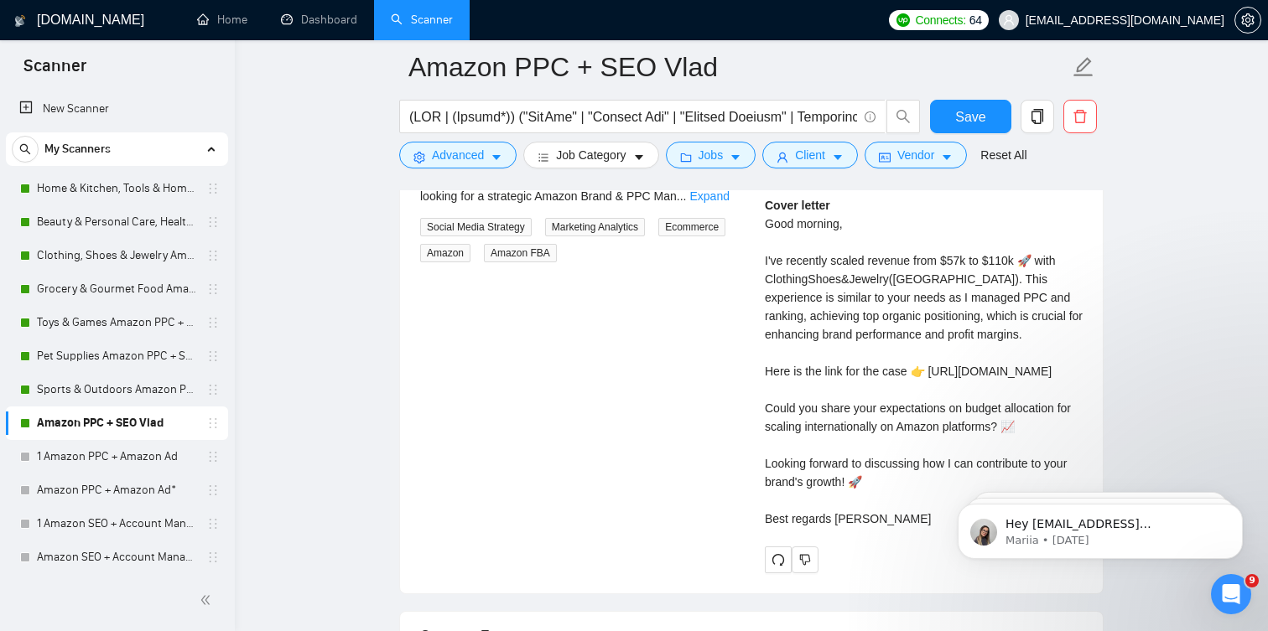
click at [853, 402] on div "Cover letter Good morning, I've recently scaled revenue from $57k to $110k 🚀 wi…" at bounding box center [924, 362] width 318 height 332
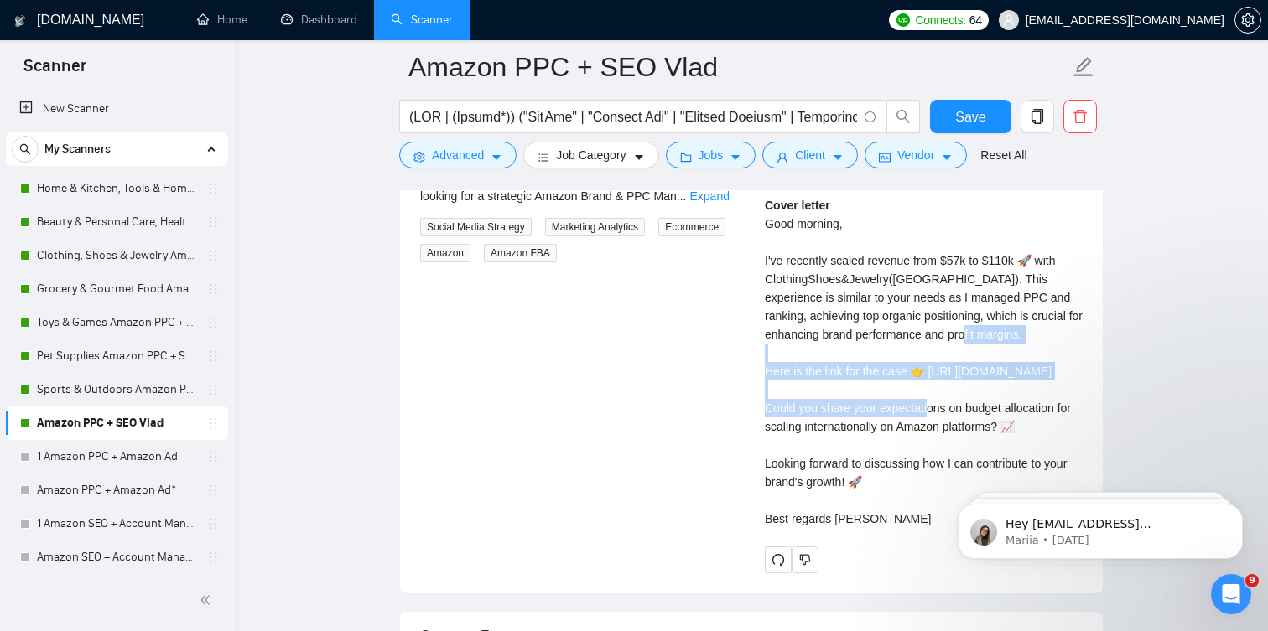
click at [889, 398] on div "Cover letter Good morning, I've recently scaled revenue from $57k to $110k 🚀 wi…" at bounding box center [924, 362] width 318 height 332
drag, startPoint x: 938, startPoint y: 407, endPoint x: 759, endPoint y: 394, distance: 179.9
click at [759, 394] on div "Hrant K . Amazon PPC Expert | Amazon Advertising | Amazon Verified| Amazon SEO …" at bounding box center [923, 329] width 345 height 485
copy div "tps://www.upwork.com/freelancers/hrantk?p=1825218606527696896"
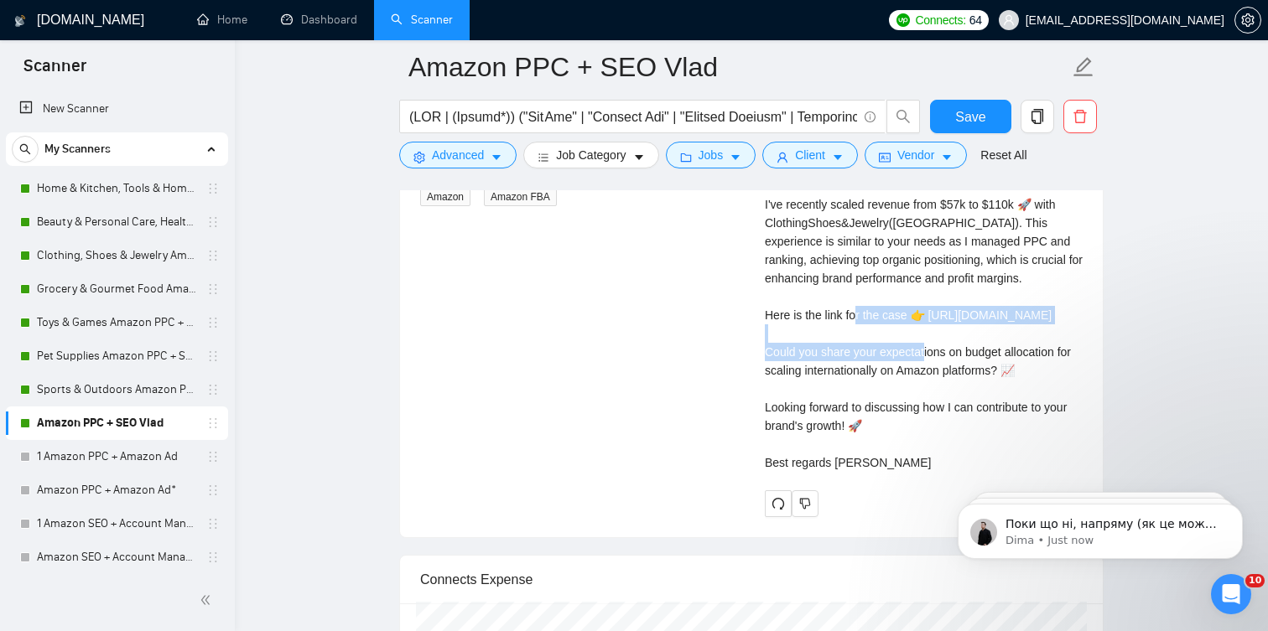
scroll to position [3447, 0]
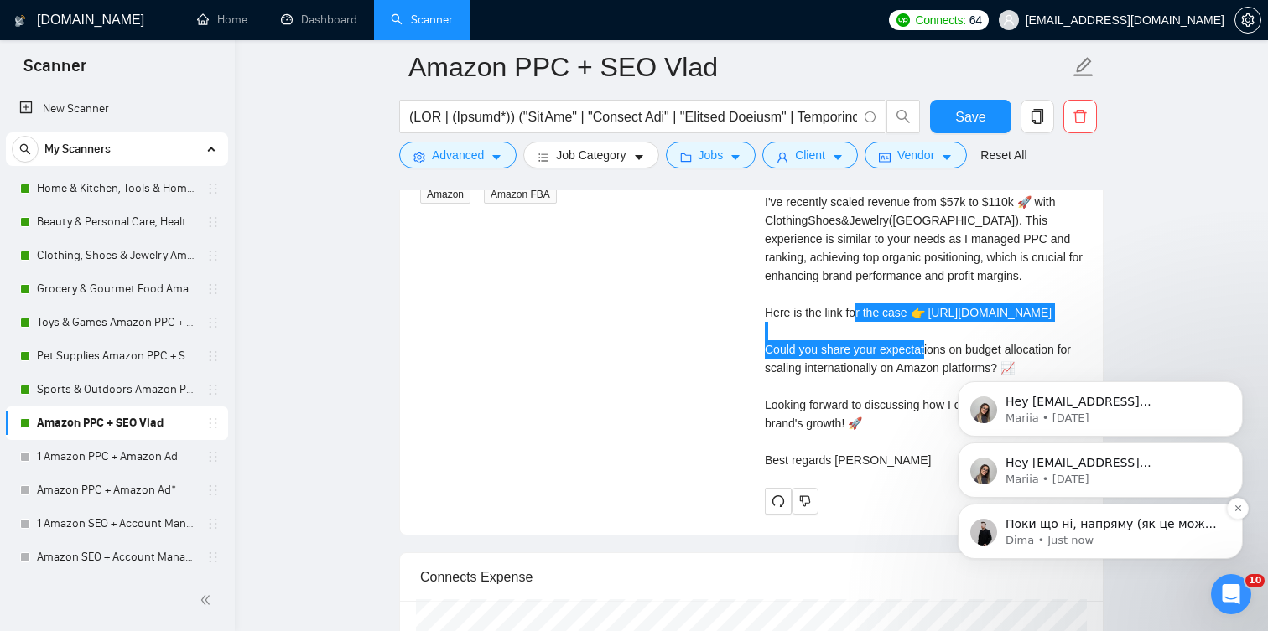
click at [1140, 541] on p "Dima • Just now" at bounding box center [1113, 540] width 216 height 15
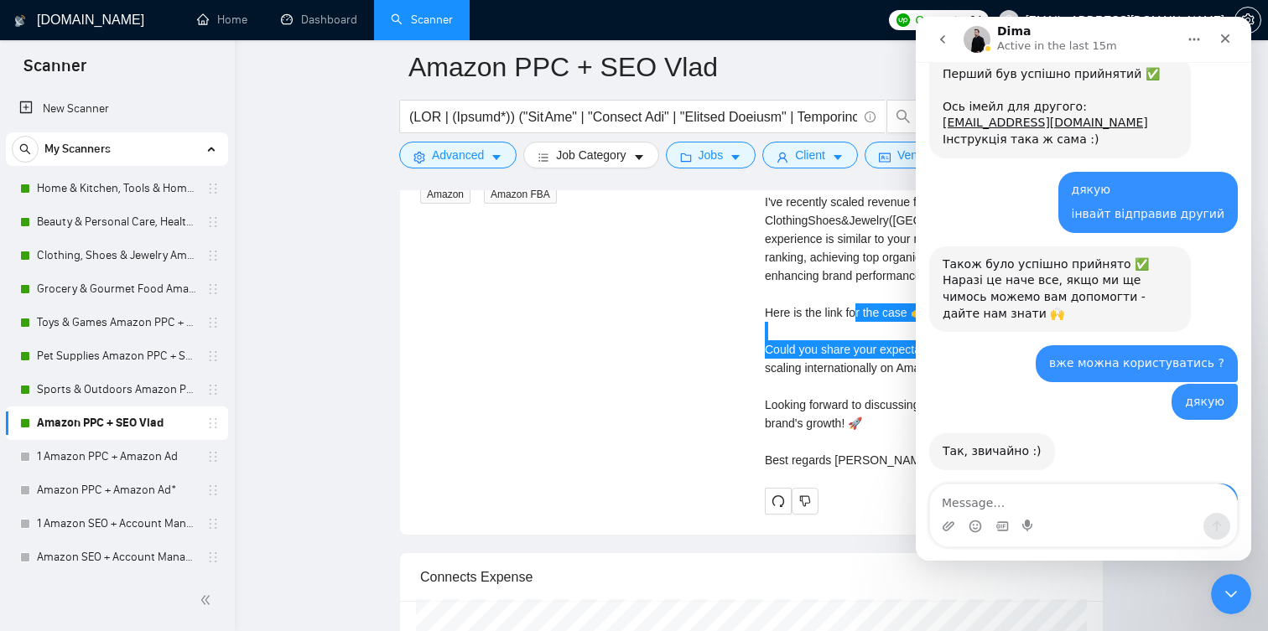
scroll to position [6580, 0]
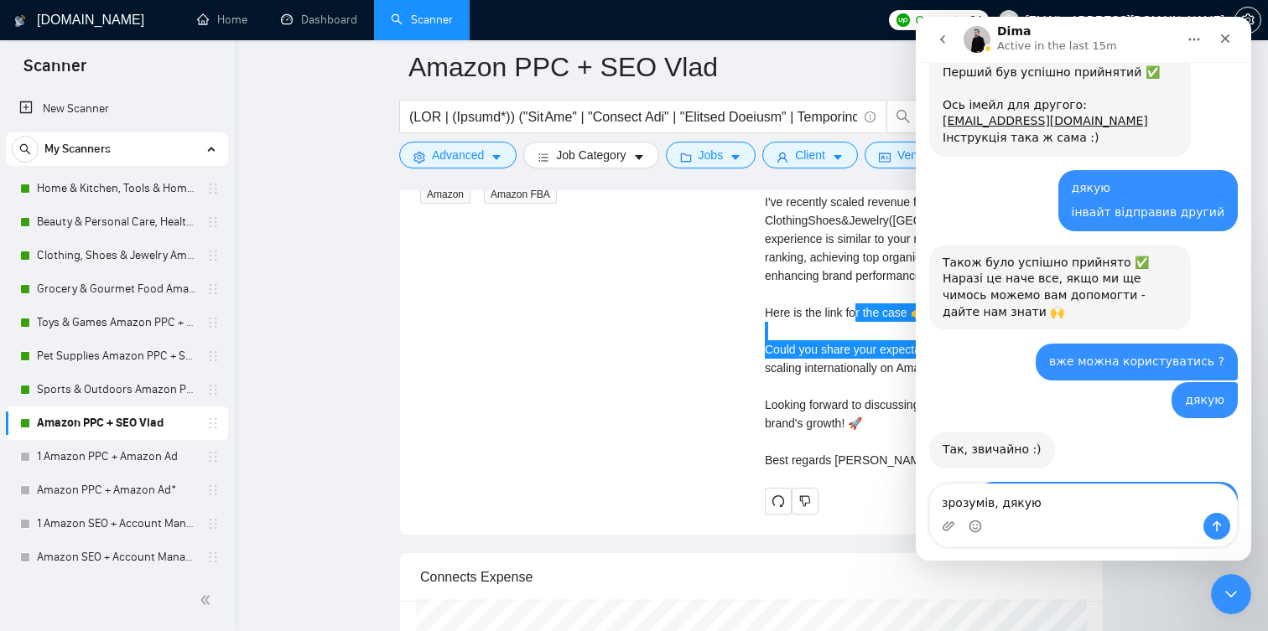
type textarea "зрозумів, дякую"
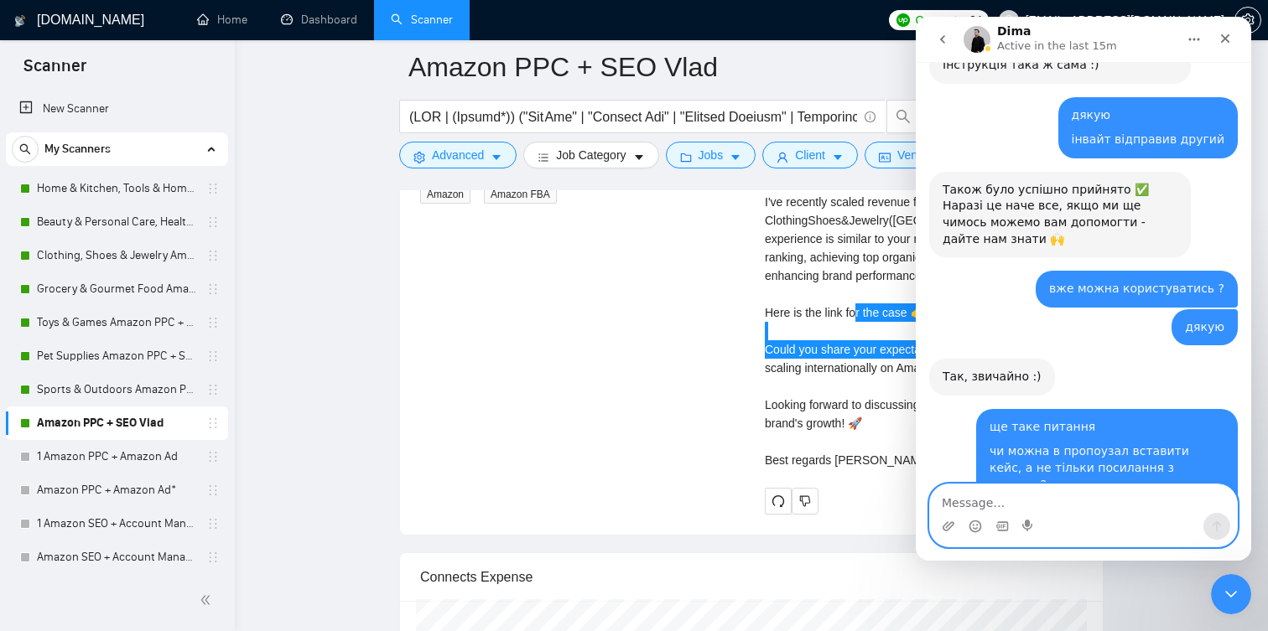
scroll to position [6653, 0]
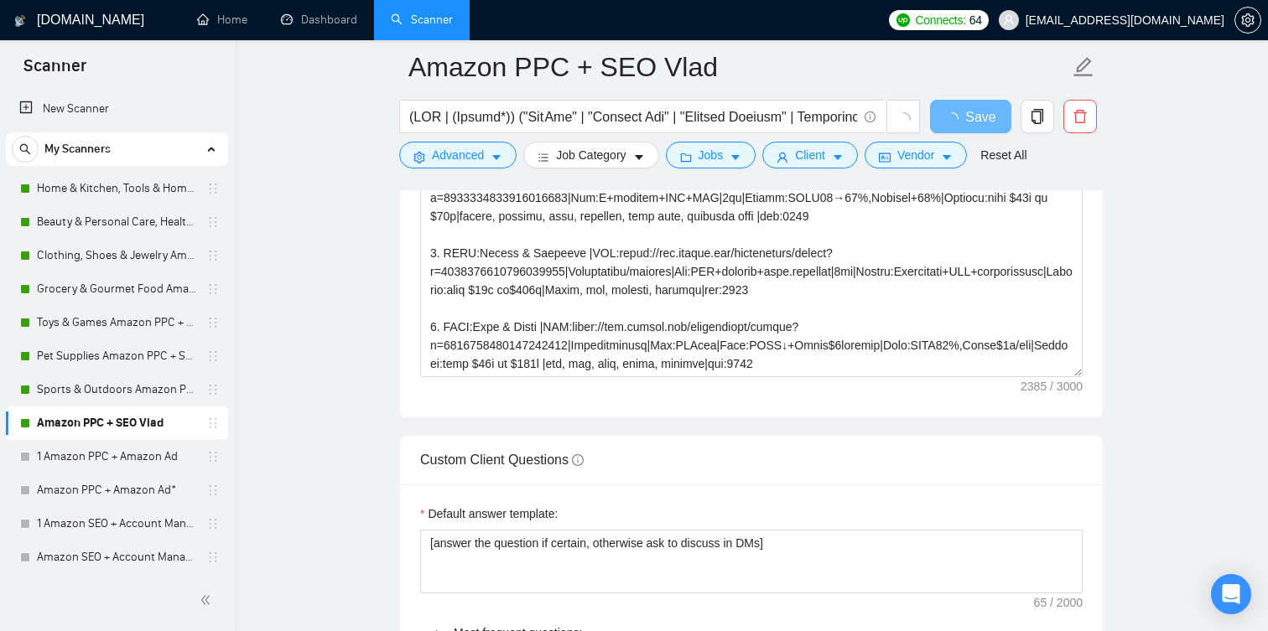
scroll to position [1973, 0]
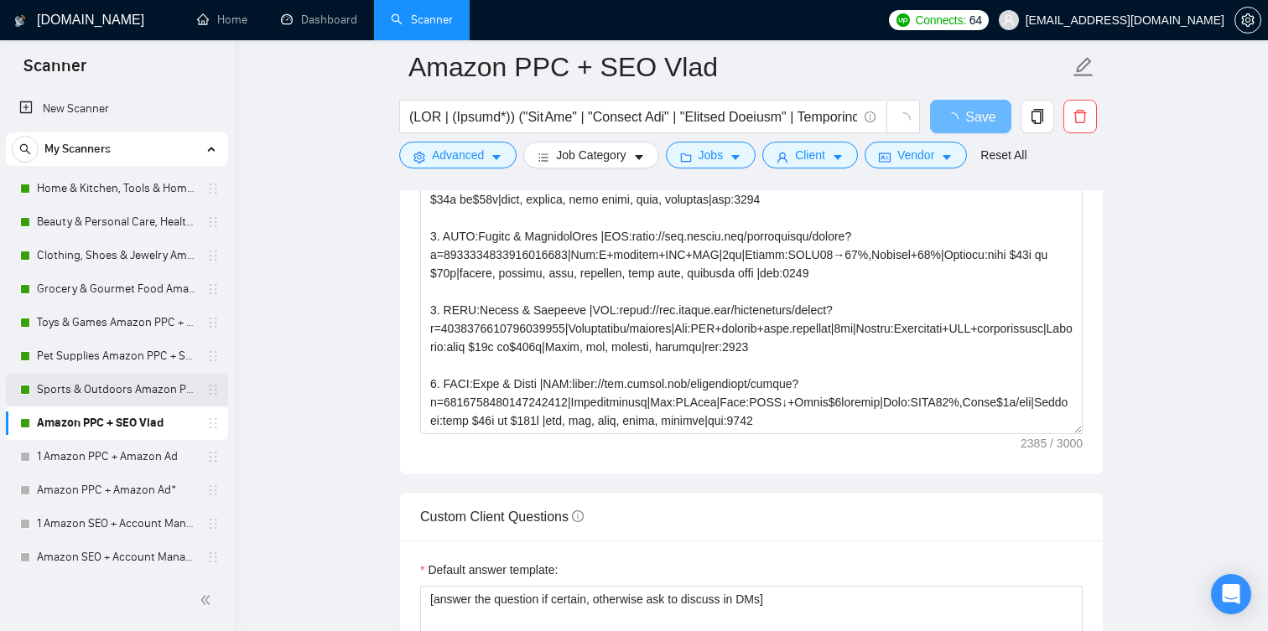
click at [126, 392] on link "Sports & Outdoors Amazon PPC + SEO Vlad" at bounding box center [116, 390] width 159 height 34
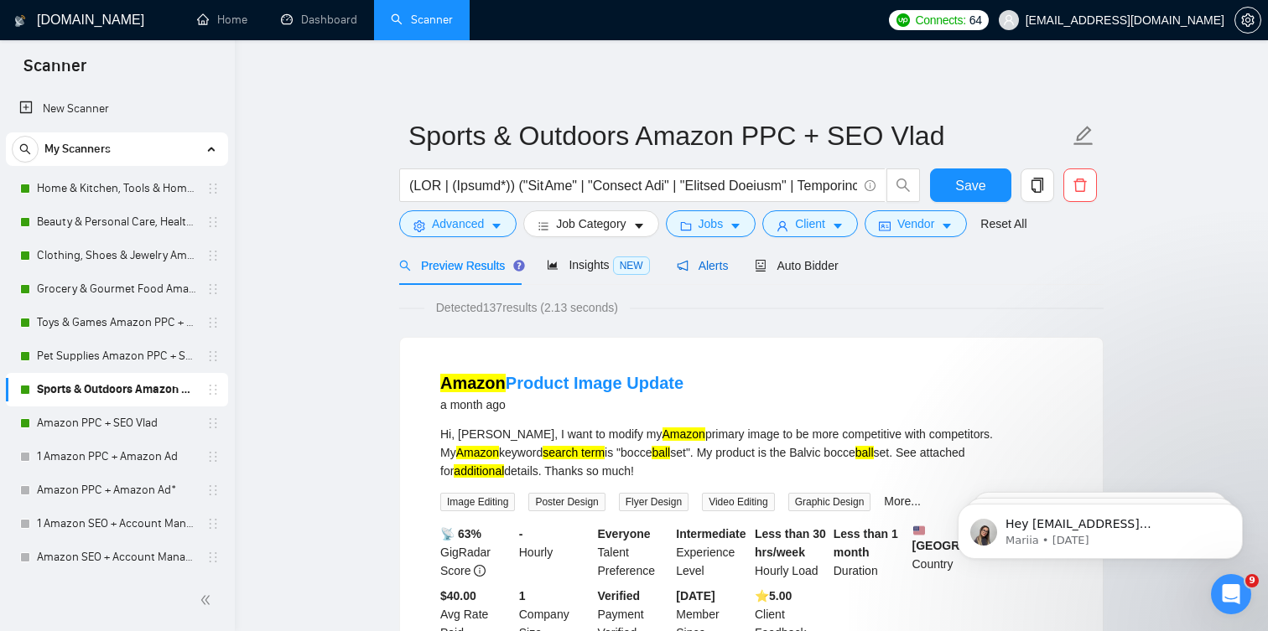
click at [727, 272] on div "Alerts" at bounding box center [703, 266] width 52 height 18
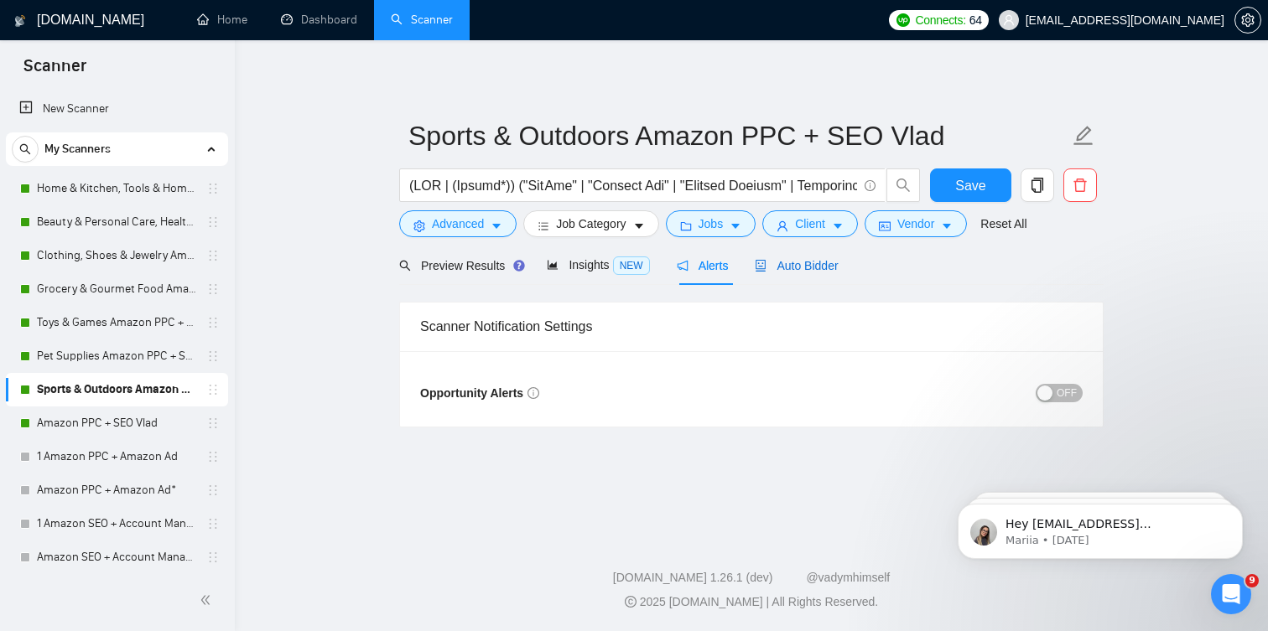
click at [797, 257] on div "Auto Bidder" at bounding box center [796, 266] width 83 height 18
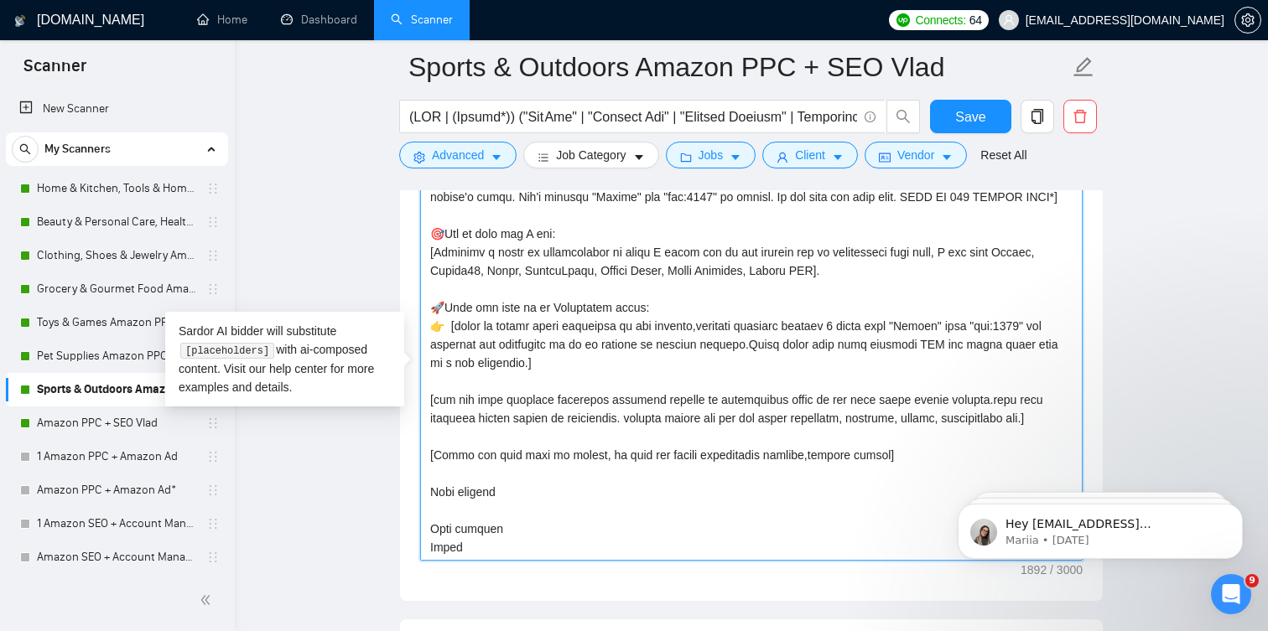
scroll to position [332, 0]
drag, startPoint x: 428, startPoint y: 303, endPoint x: 560, endPoint y: 366, distance: 145.5
click at [560, 366] on textarea "Cover letter template:" at bounding box center [751, 372] width 662 height 377
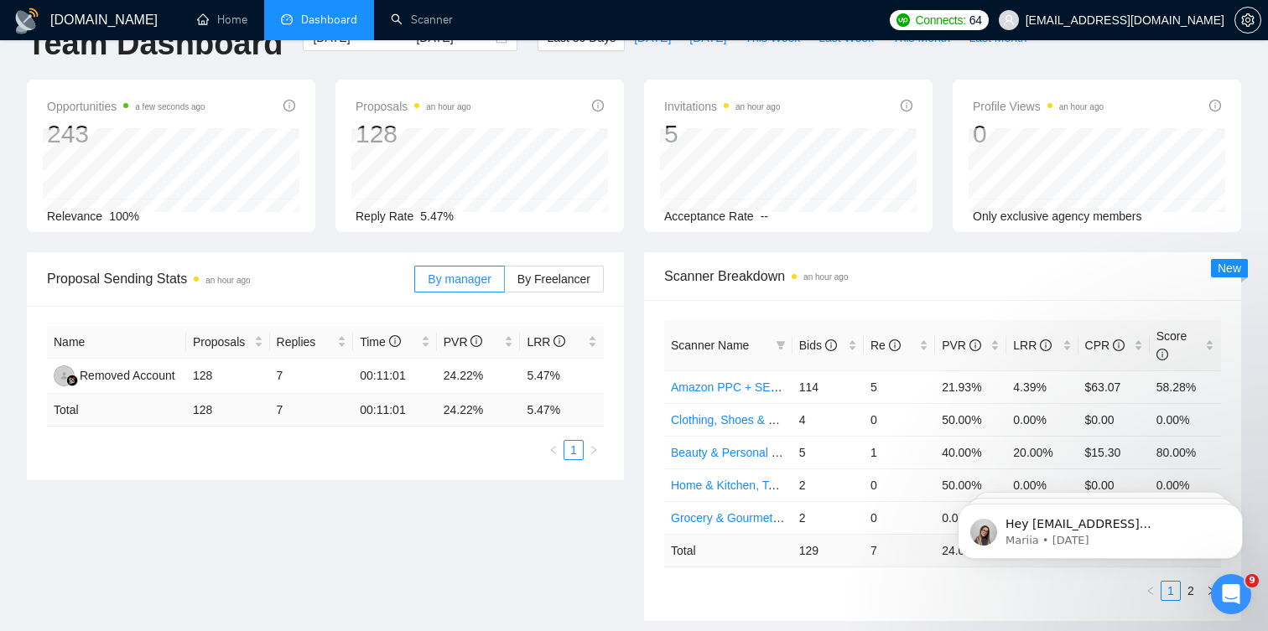
scroll to position [41, 0]
click at [537, 281] on span "By Freelancer" at bounding box center [553, 280] width 73 height 13
click at [505, 285] on input "By Freelancer" at bounding box center [505, 285] width 0 height 0
click at [467, 283] on span "By manager" at bounding box center [459, 280] width 63 height 13
click at [415, 285] on input "By manager" at bounding box center [415, 285] width 0 height 0
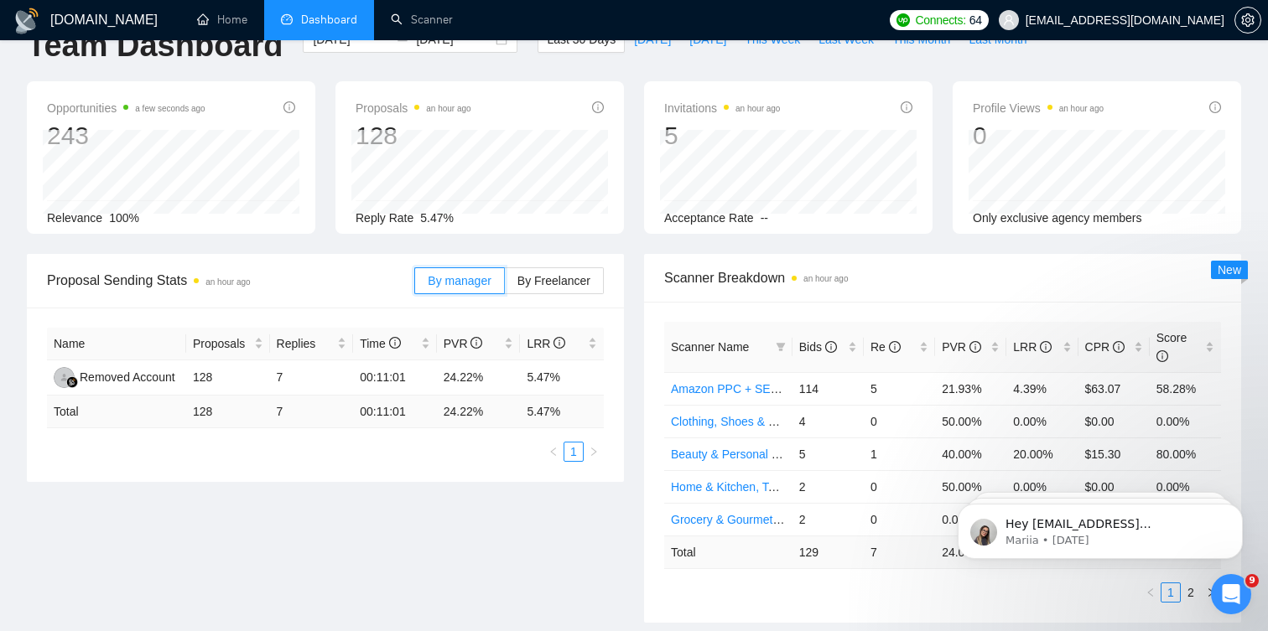
scroll to position [0, 0]
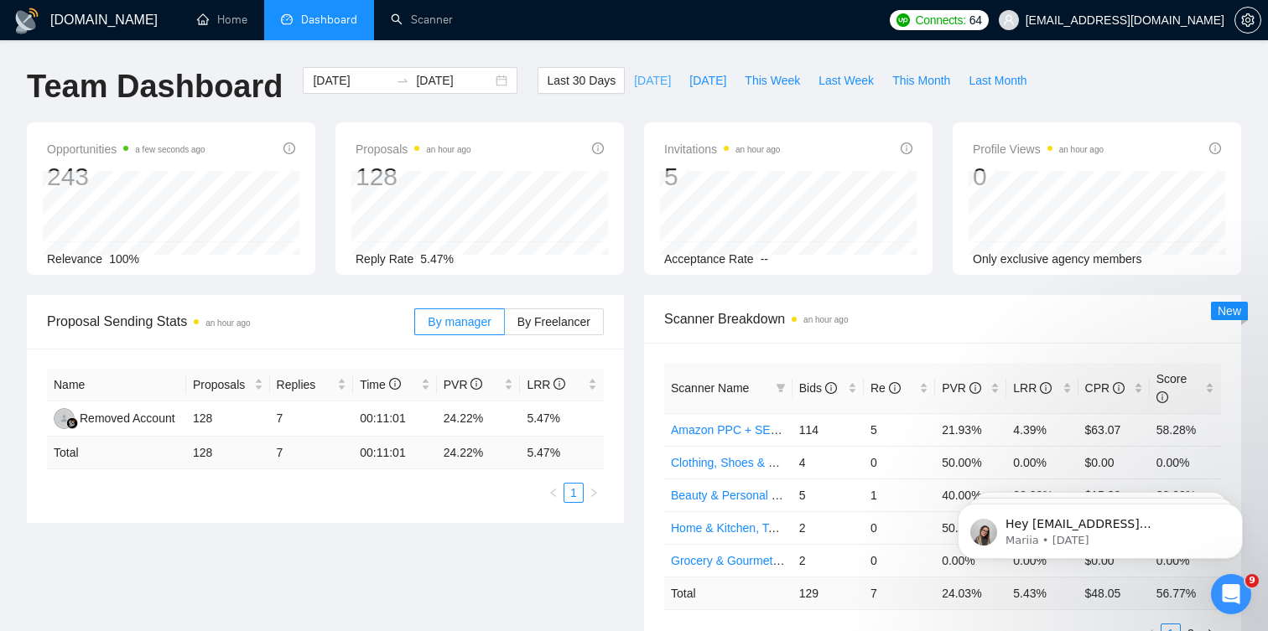
click at [653, 86] on span "[DATE]" at bounding box center [652, 80] width 37 height 18
type input "[DATE]"
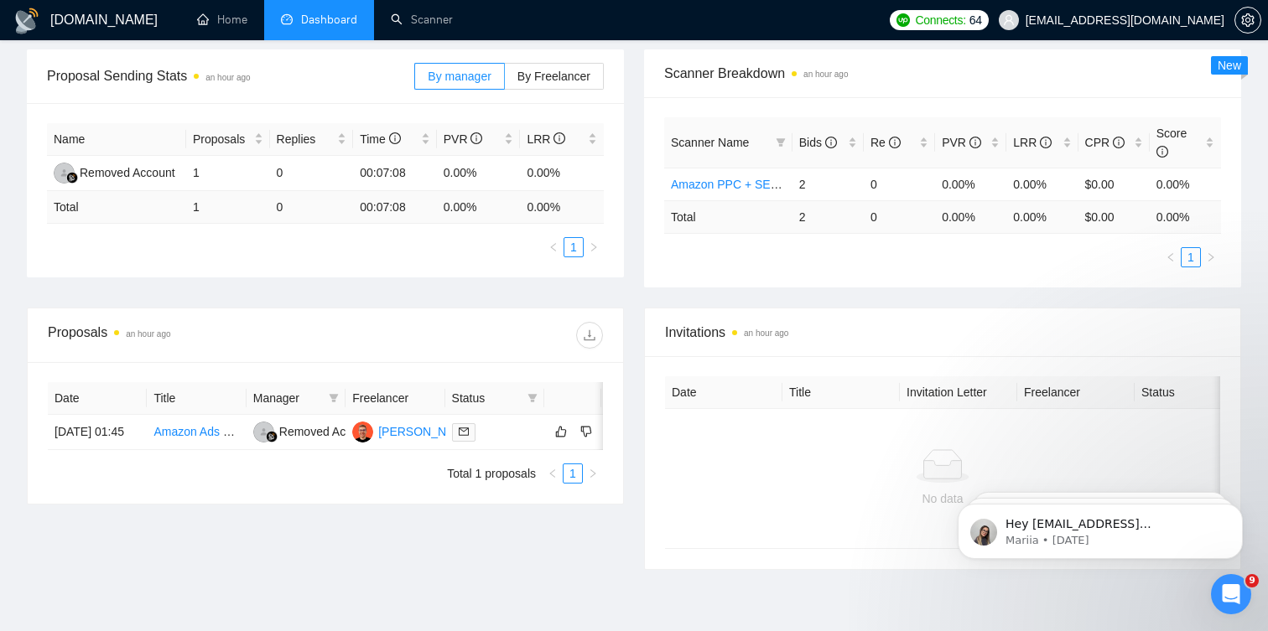
scroll to position [252, 0]
